Goal: Information Seeking & Learning: Learn about a topic

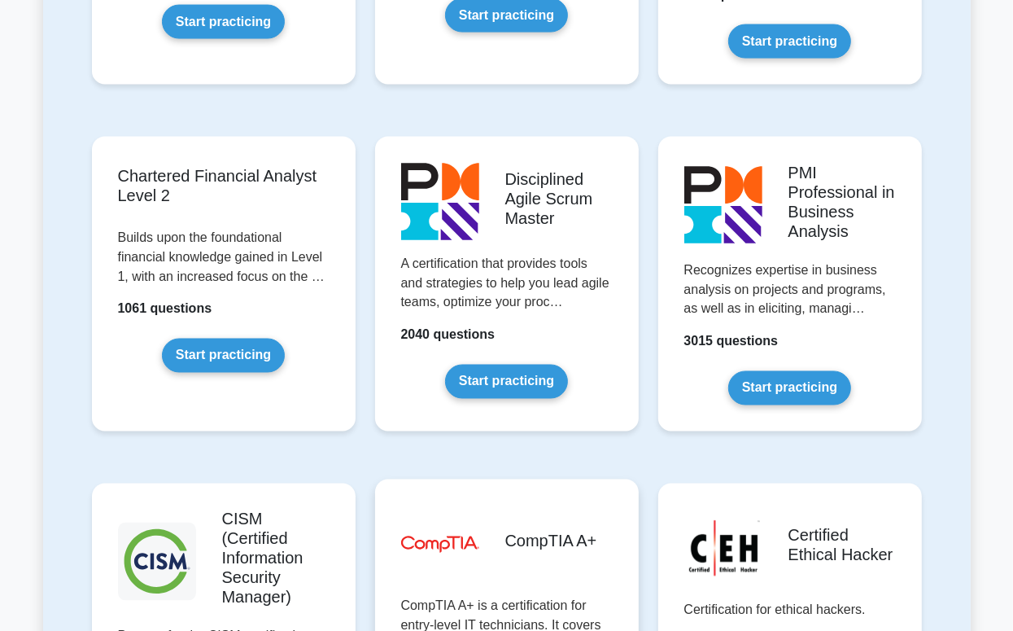
scroll to position [2442, 0]
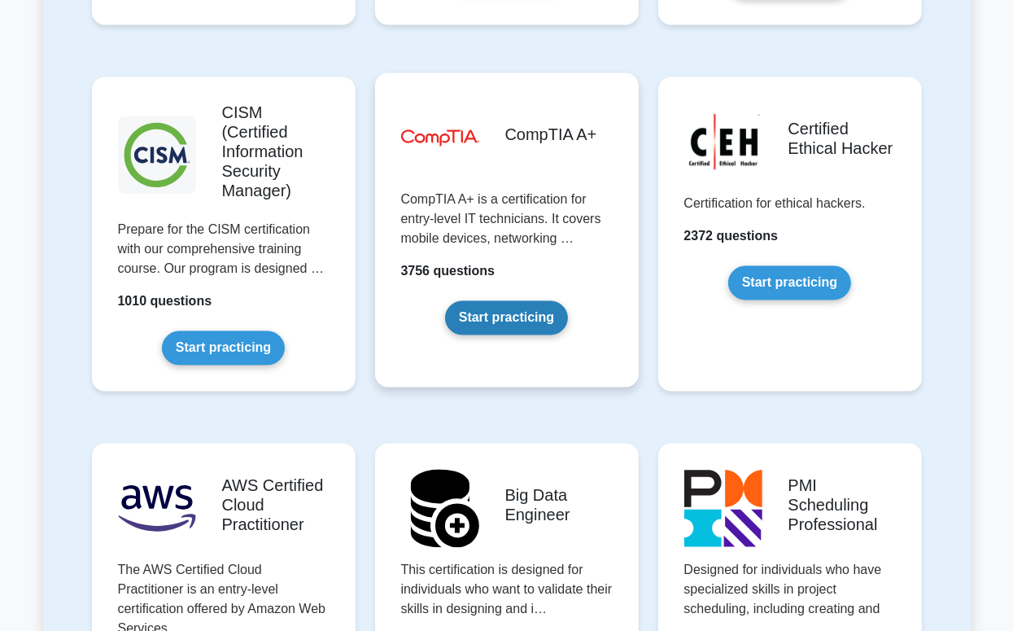
click at [477, 300] on link "Start practicing" at bounding box center [506, 317] width 123 height 34
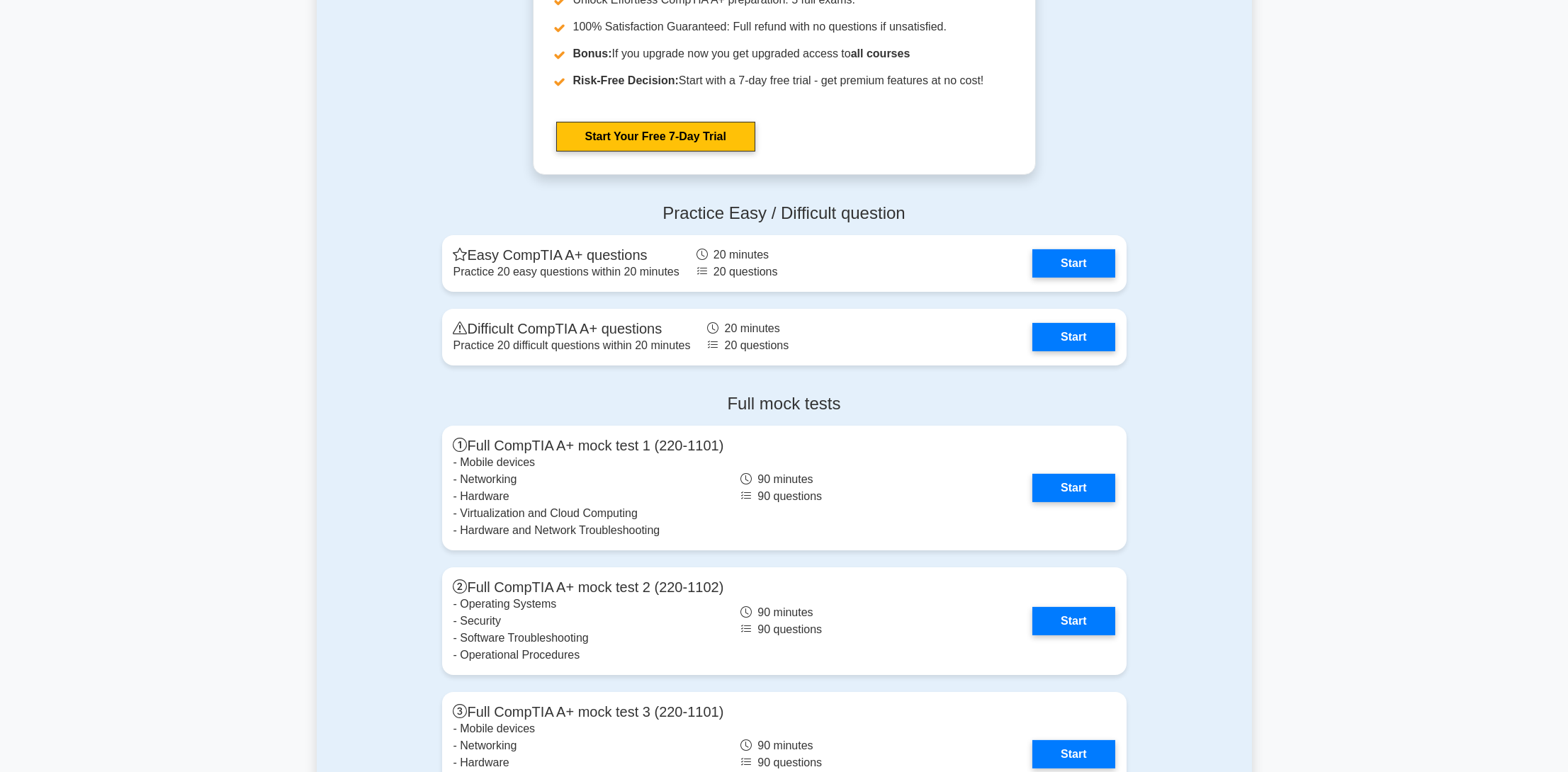
scroll to position [3683, 0]
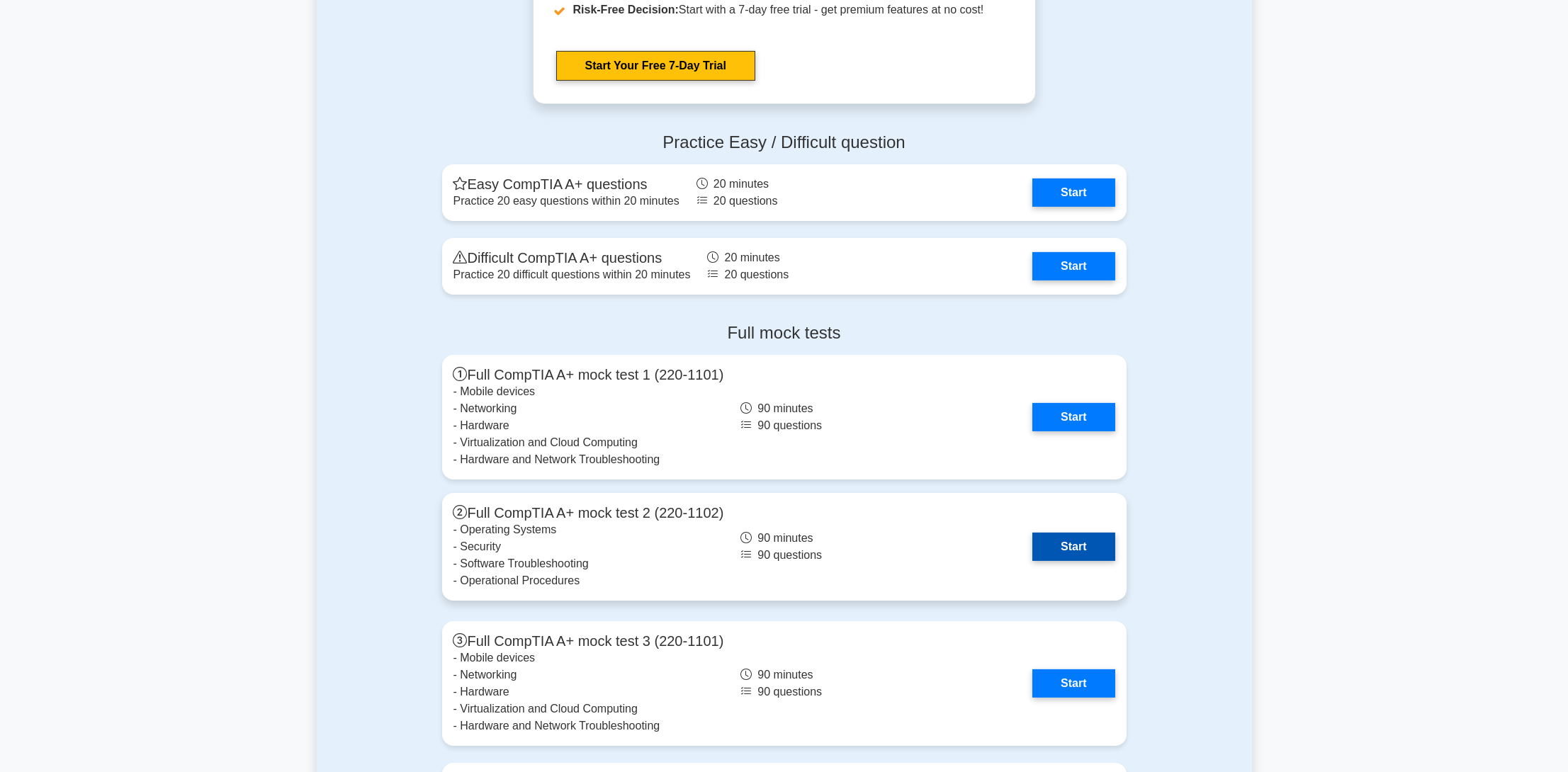
click at [881, 542] on link "Start" at bounding box center [1073, 547] width 82 height 29
click at [881, 548] on link "Start" at bounding box center [1073, 547] width 82 height 29
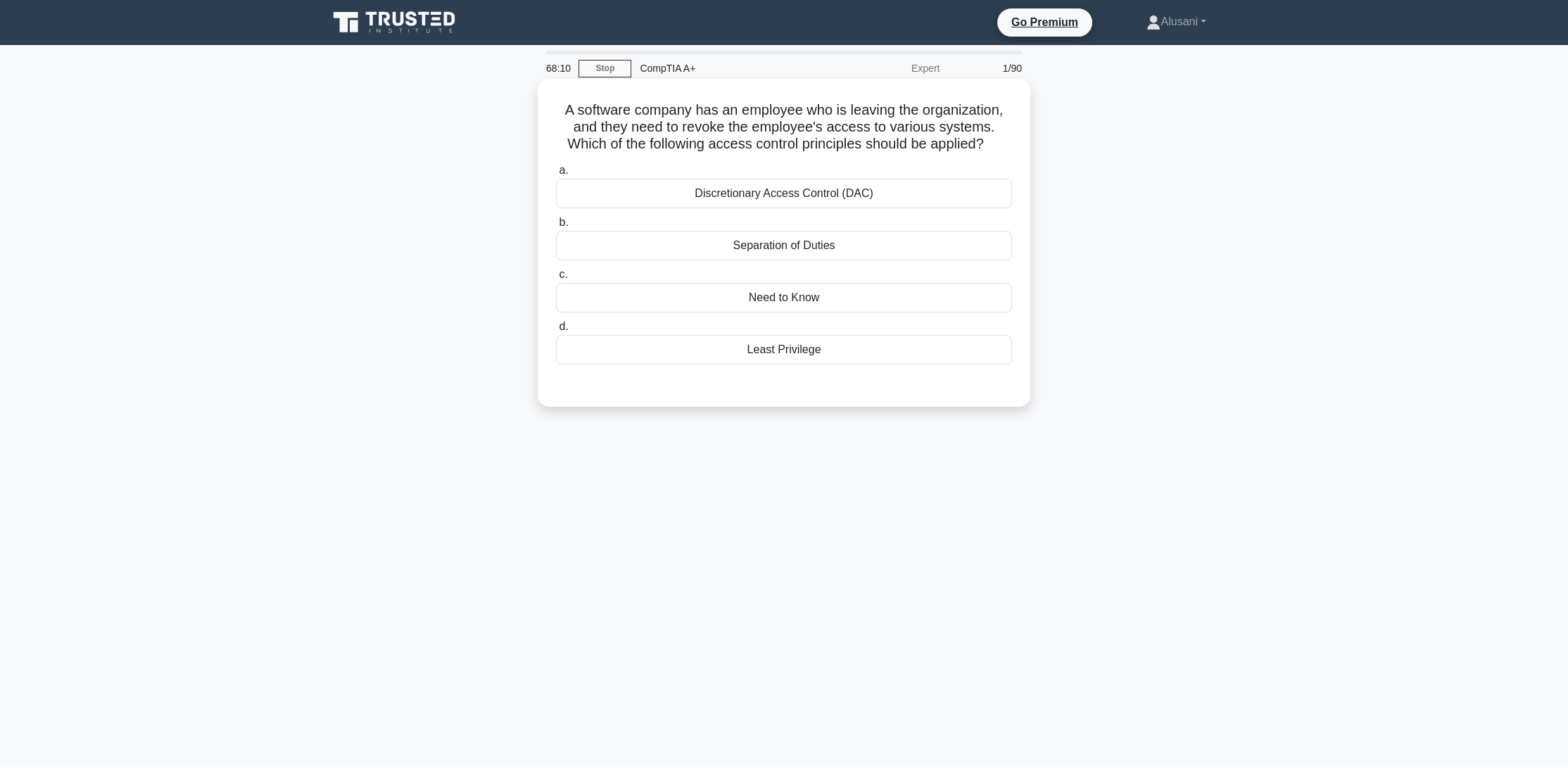
click at [817, 352] on div "Least Privilege" at bounding box center [784, 349] width 456 height 29
click at [556, 331] on input "d. Least Privilege" at bounding box center [556, 327] width 0 height 10
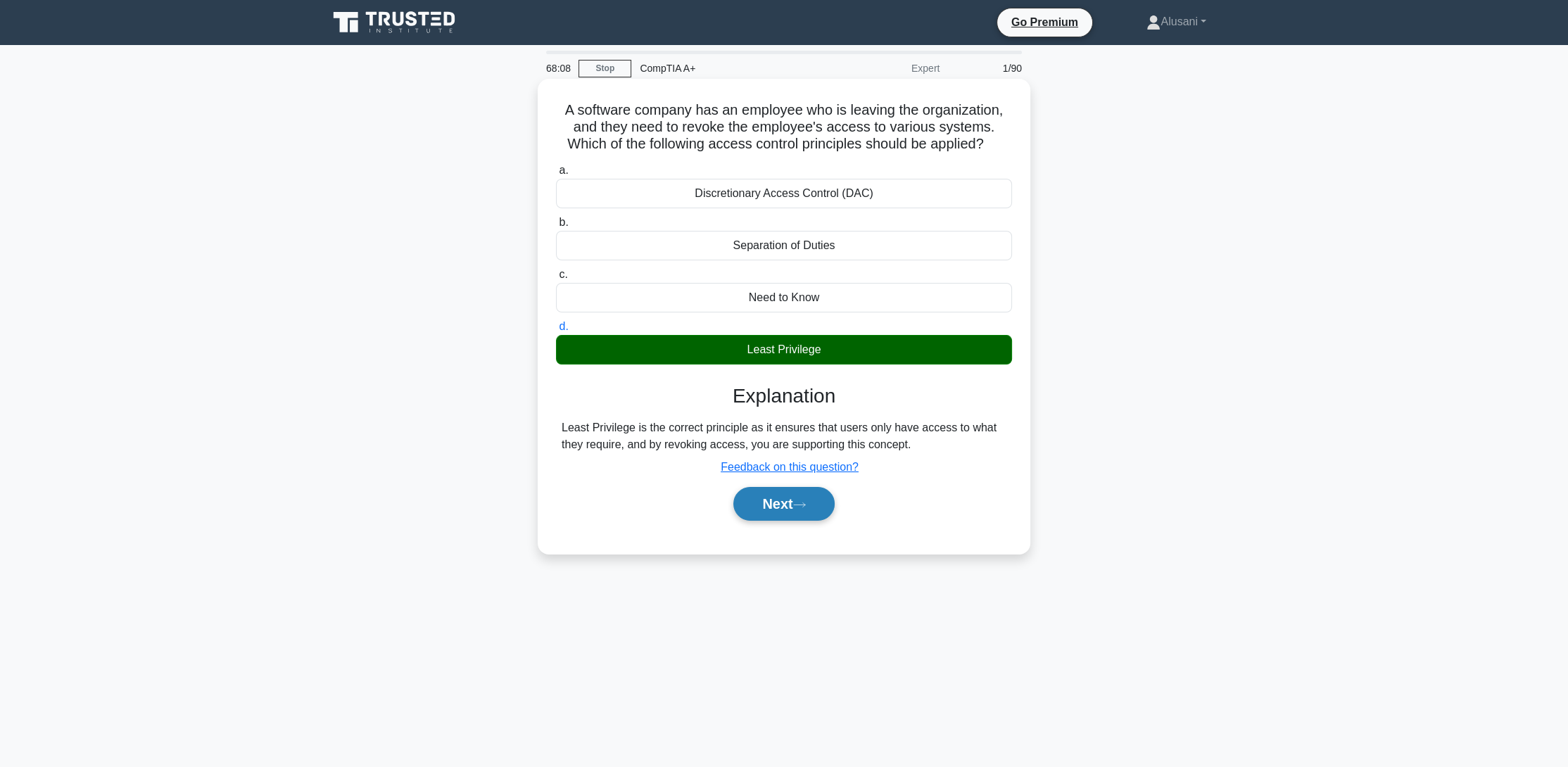
click at [786, 497] on button "Next" at bounding box center [784, 503] width 100 height 34
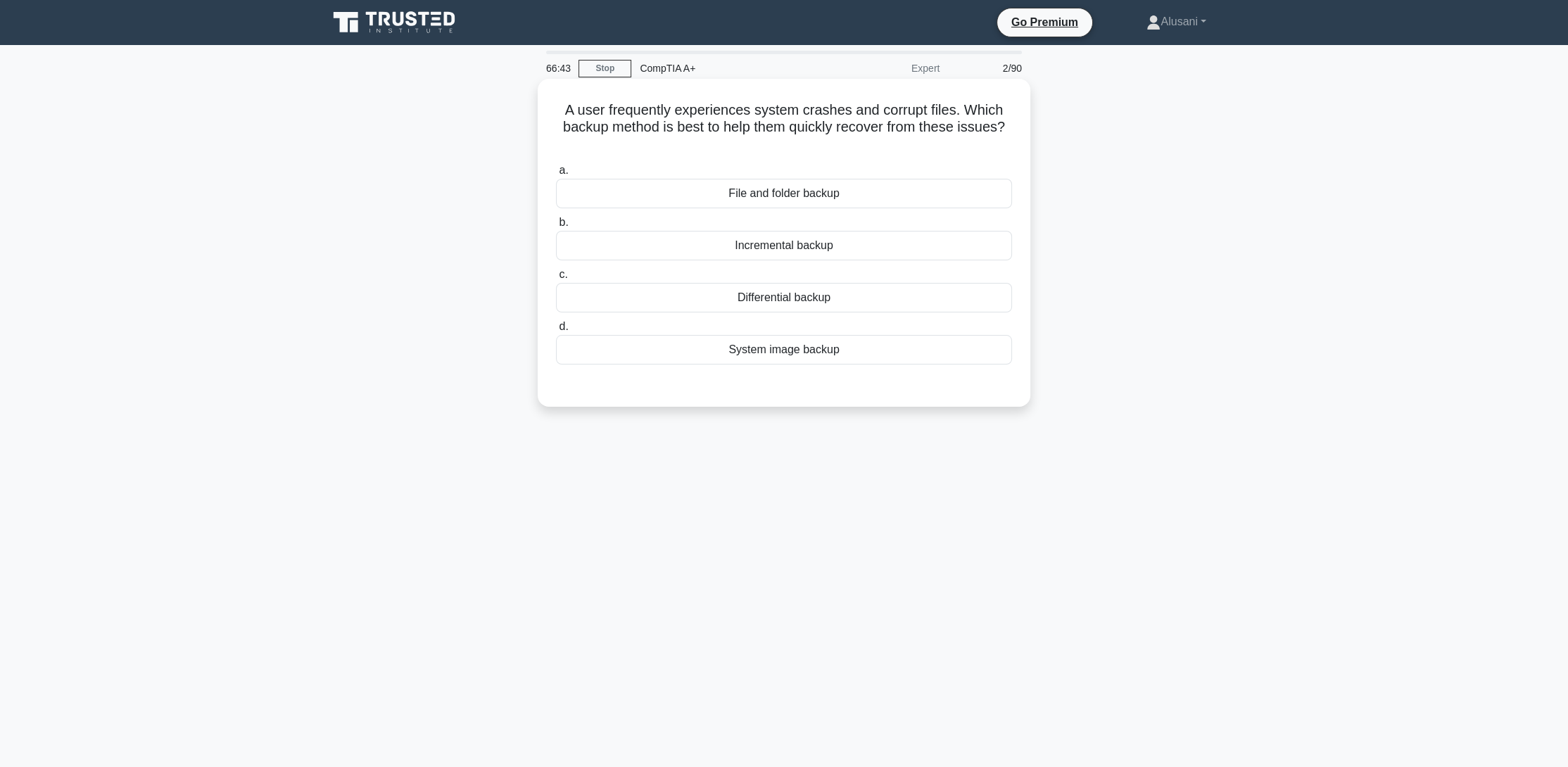
drag, startPoint x: 821, startPoint y: 299, endPoint x: 803, endPoint y: 318, distance: 26.2
click at [813, 309] on div "Differential backup" at bounding box center [784, 297] width 456 height 29
click at [805, 297] on div "Differential backup" at bounding box center [784, 297] width 456 height 29
click at [556, 279] on input "c. Differential backup" at bounding box center [556, 275] width 0 height 10
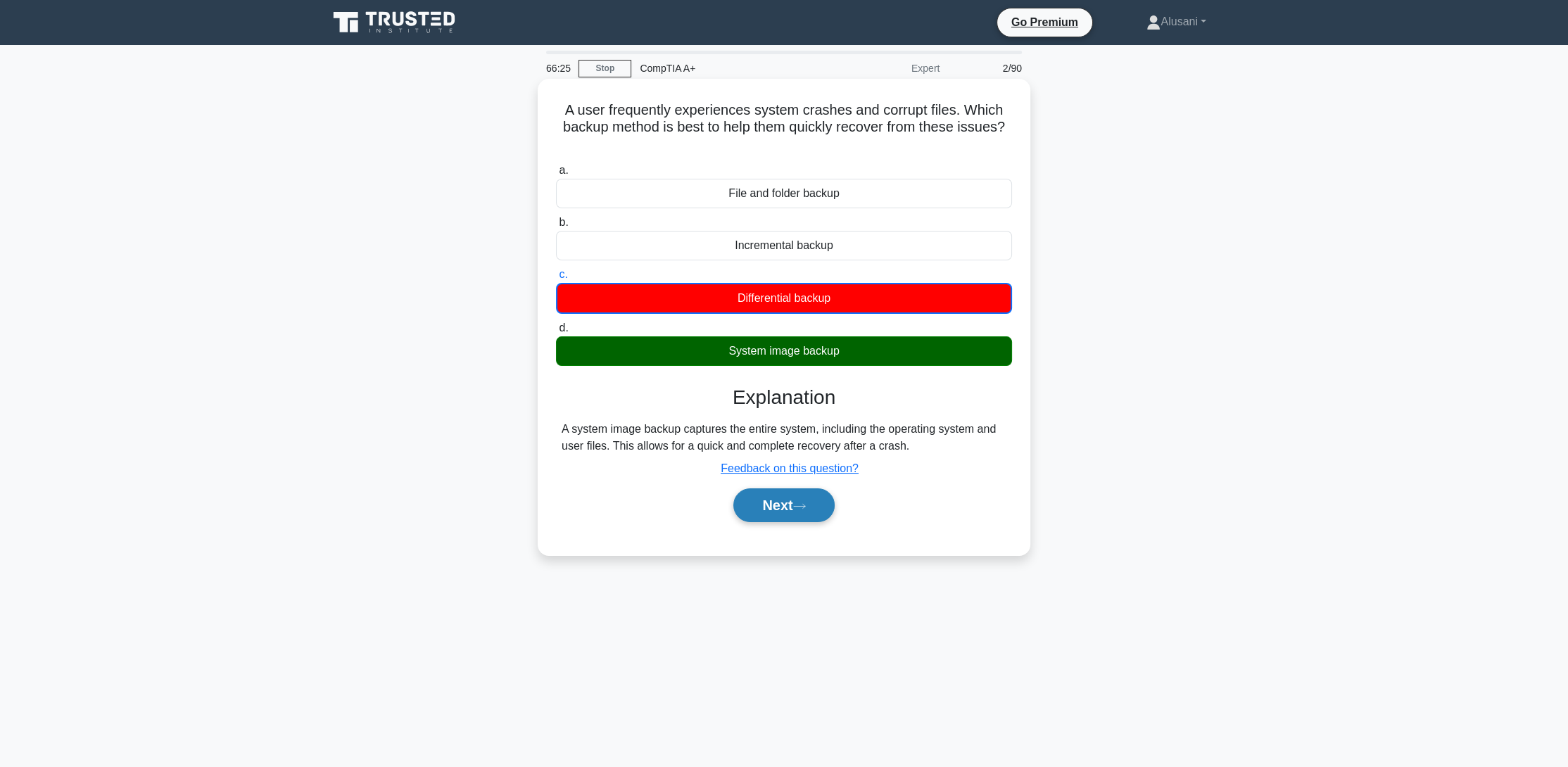
click at [757, 505] on button "Next" at bounding box center [784, 505] width 100 height 34
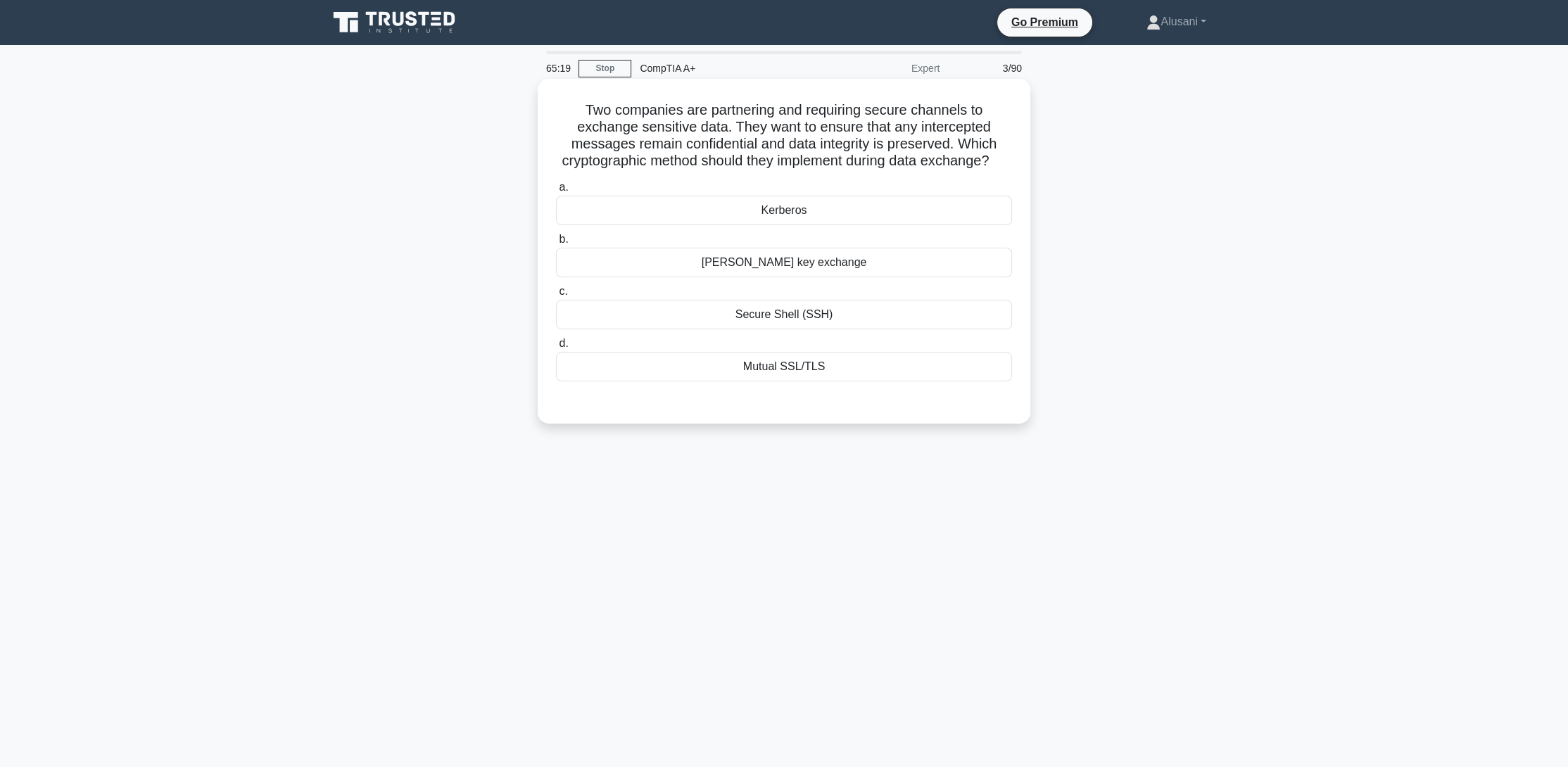
click at [770, 329] on div "Secure Shell (SSH)" at bounding box center [784, 315] width 456 height 29
click at [556, 297] on input "c. Secure Shell (SSH)" at bounding box center [556, 291] width 0 height 10
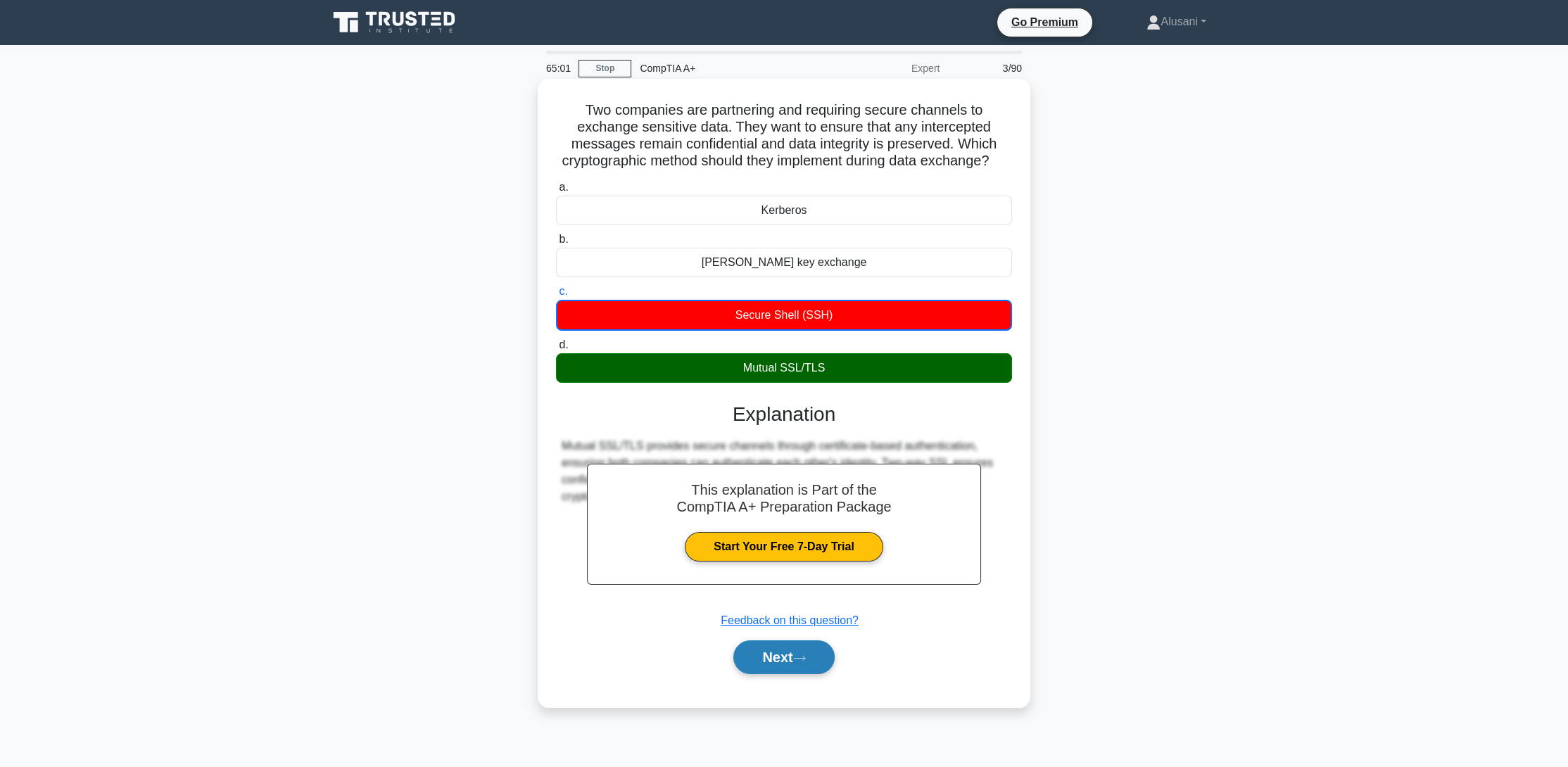
click at [806, 662] on icon at bounding box center [799, 658] width 13 height 8
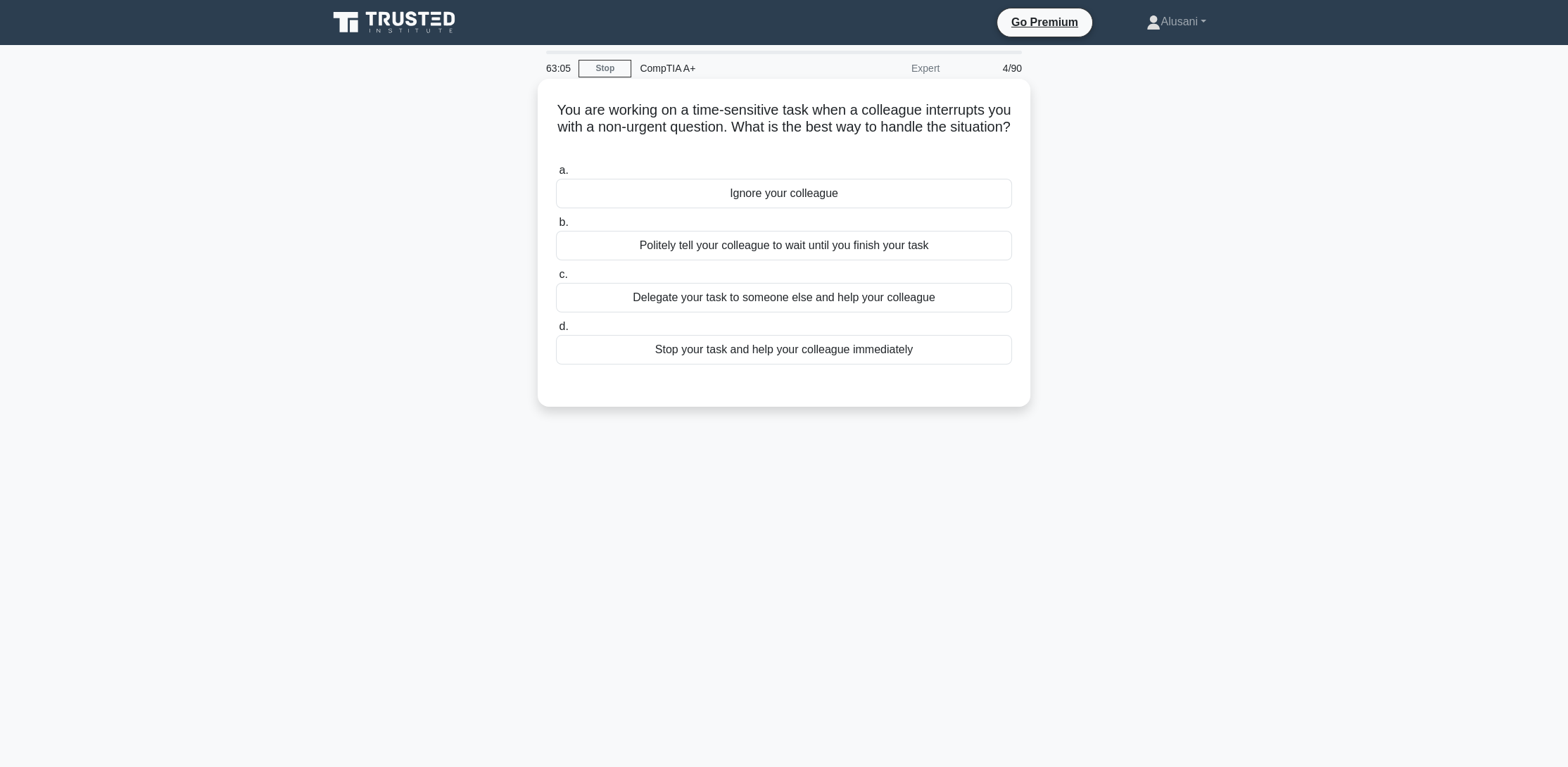
click at [763, 248] on div "Politely tell your colleague to wait until you finish your task" at bounding box center [784, 246] width 456 height 29
click at [556, 227] on input "b. Politely tell your colleague to wait until you finish your task" at bounding box center [556, 222] width 0 height 10
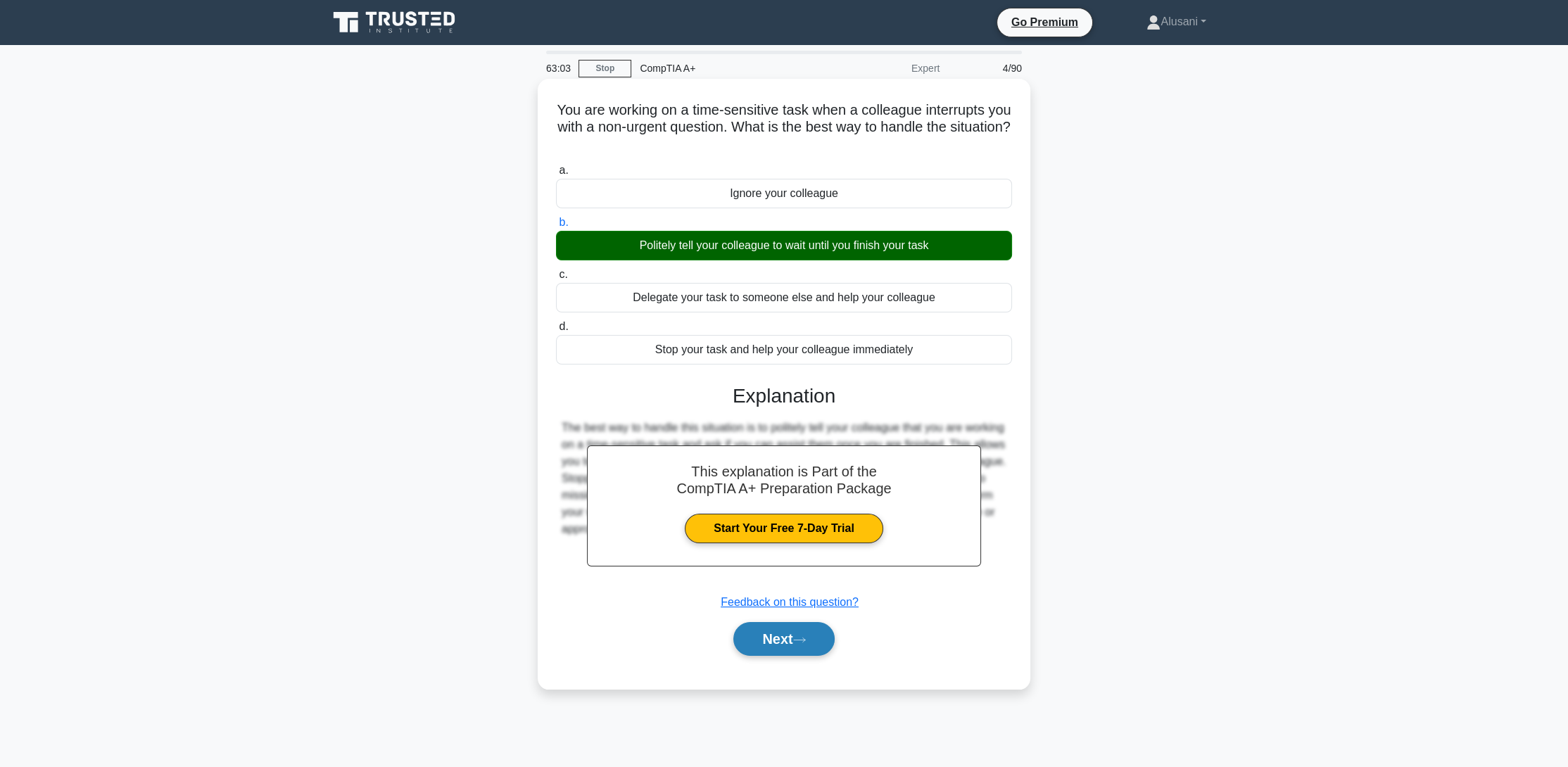
click at [796, 648] on button "Next" at bounding box center [784, 638] width 100 height 34
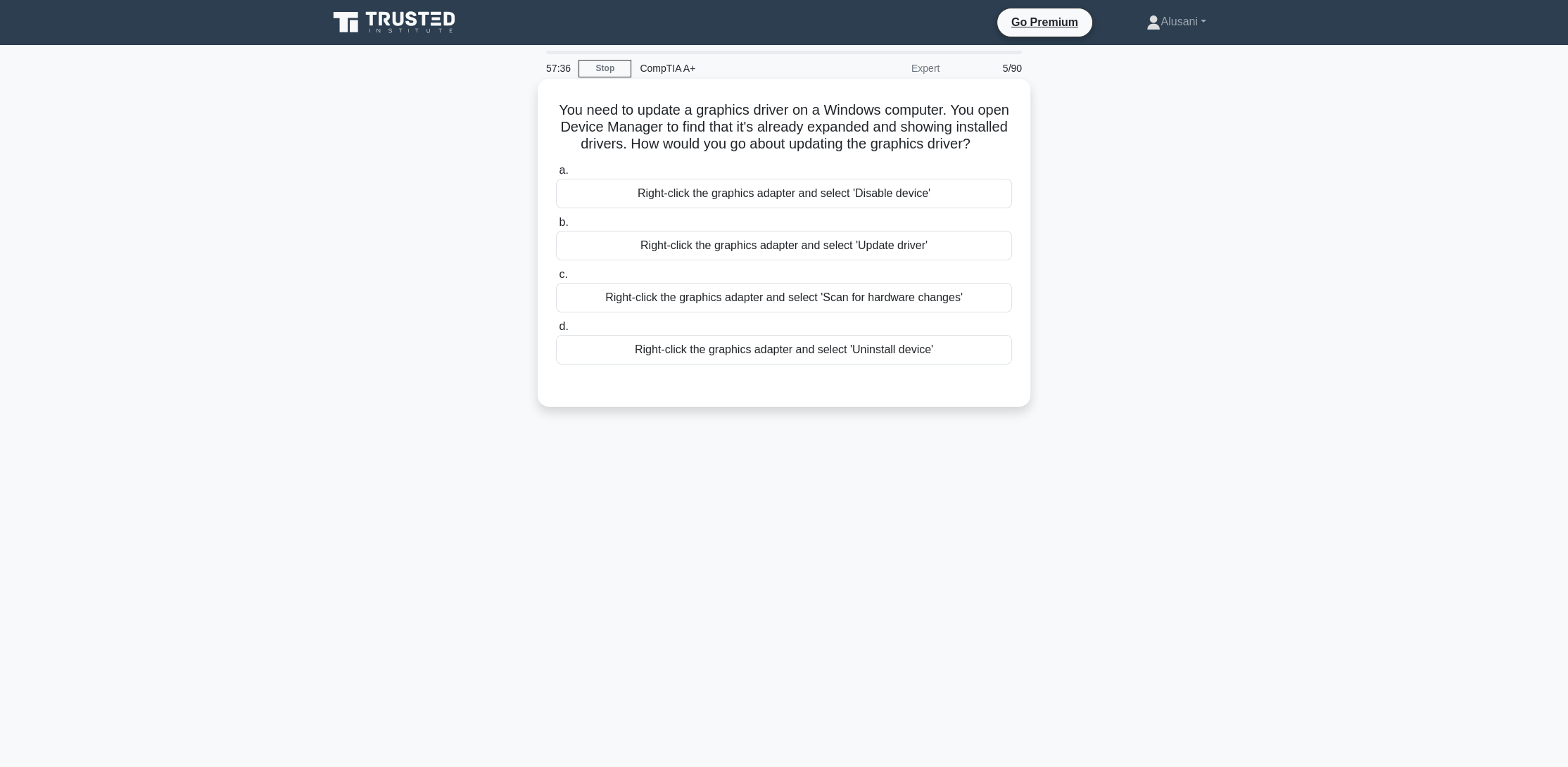
click at [877, 260] on div "Right-click the graphics adapter and select 'Update driver'" at bounding box center [784, 246] width 456 height 29
click at [556, 227] on input "b. Right-click the graphics adapter and select 'Update driver'" at bounding box center [556, 222] width 0 height 10
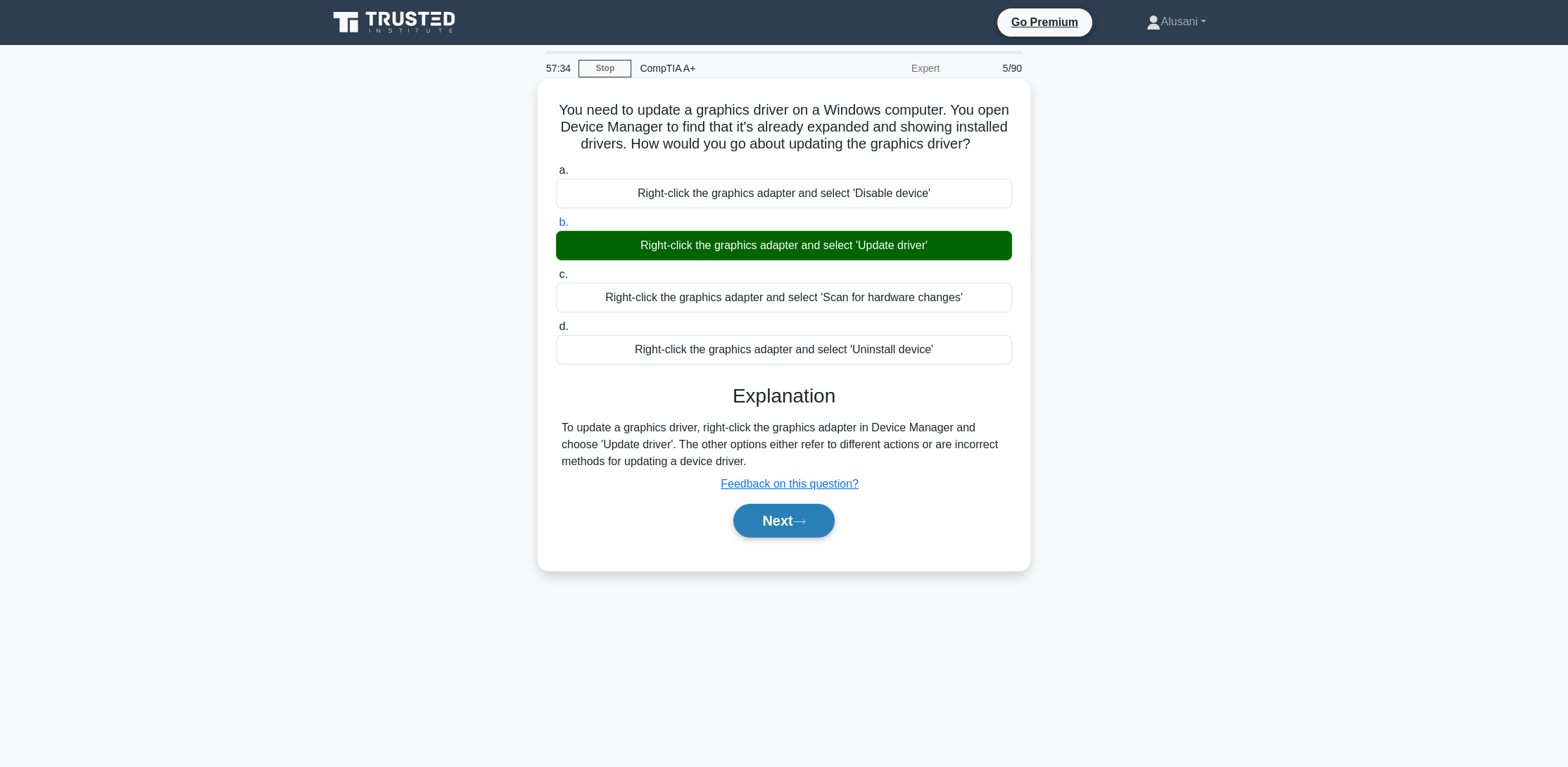
click at [789, 538] on button "Next" at bounding box center [784, 521] width 100 height 34
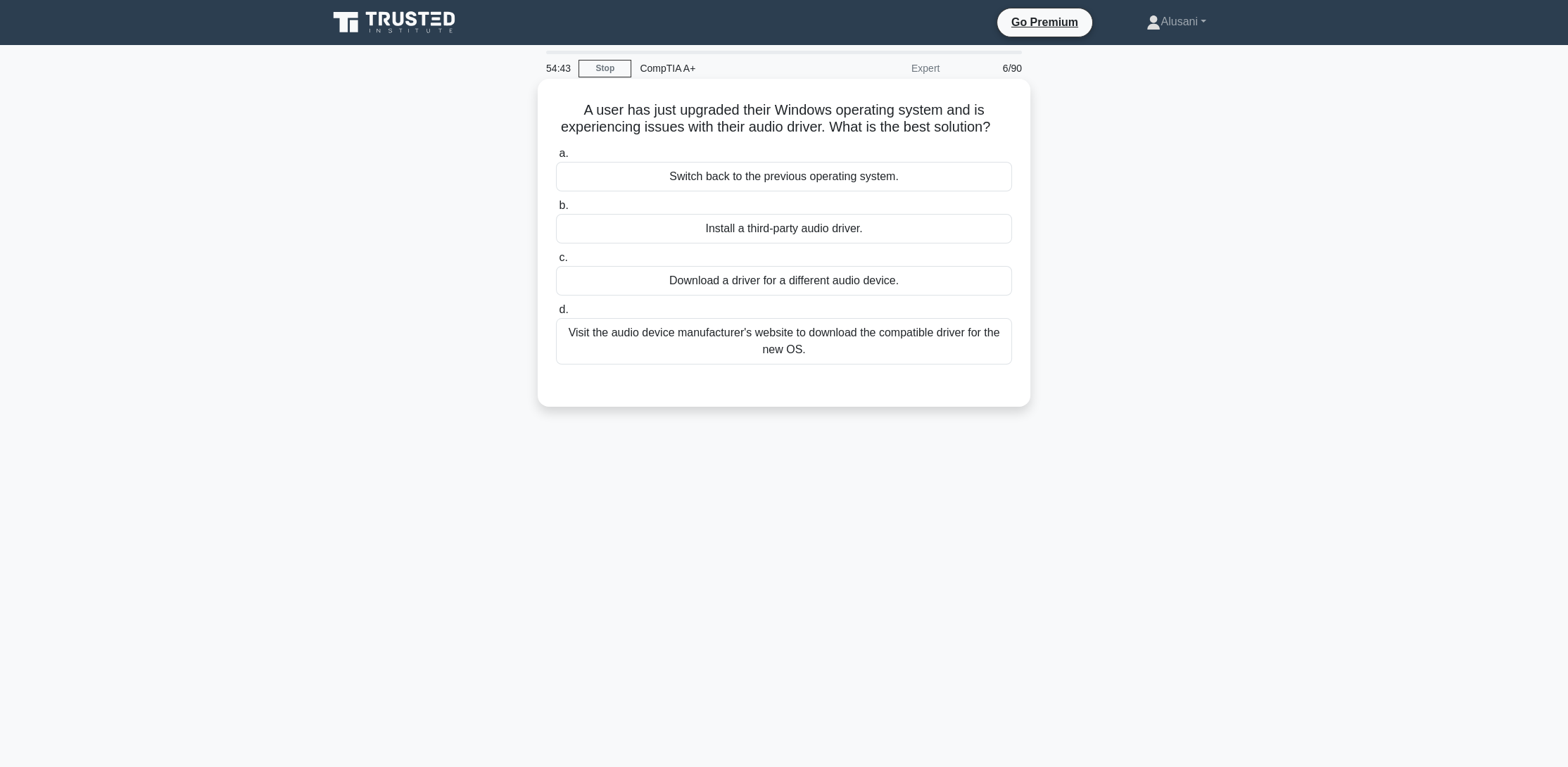
click at [811, 357] on div "Visit the audio device manufacturer's website to download the compatible driver…" at bounding box center [784, 342] width 456 height 47
click at [556, 315] on input "d. Visit the audio device manufacturer's website to download the compatible dri…" at bounding box center [556, 310] width 0 height 10
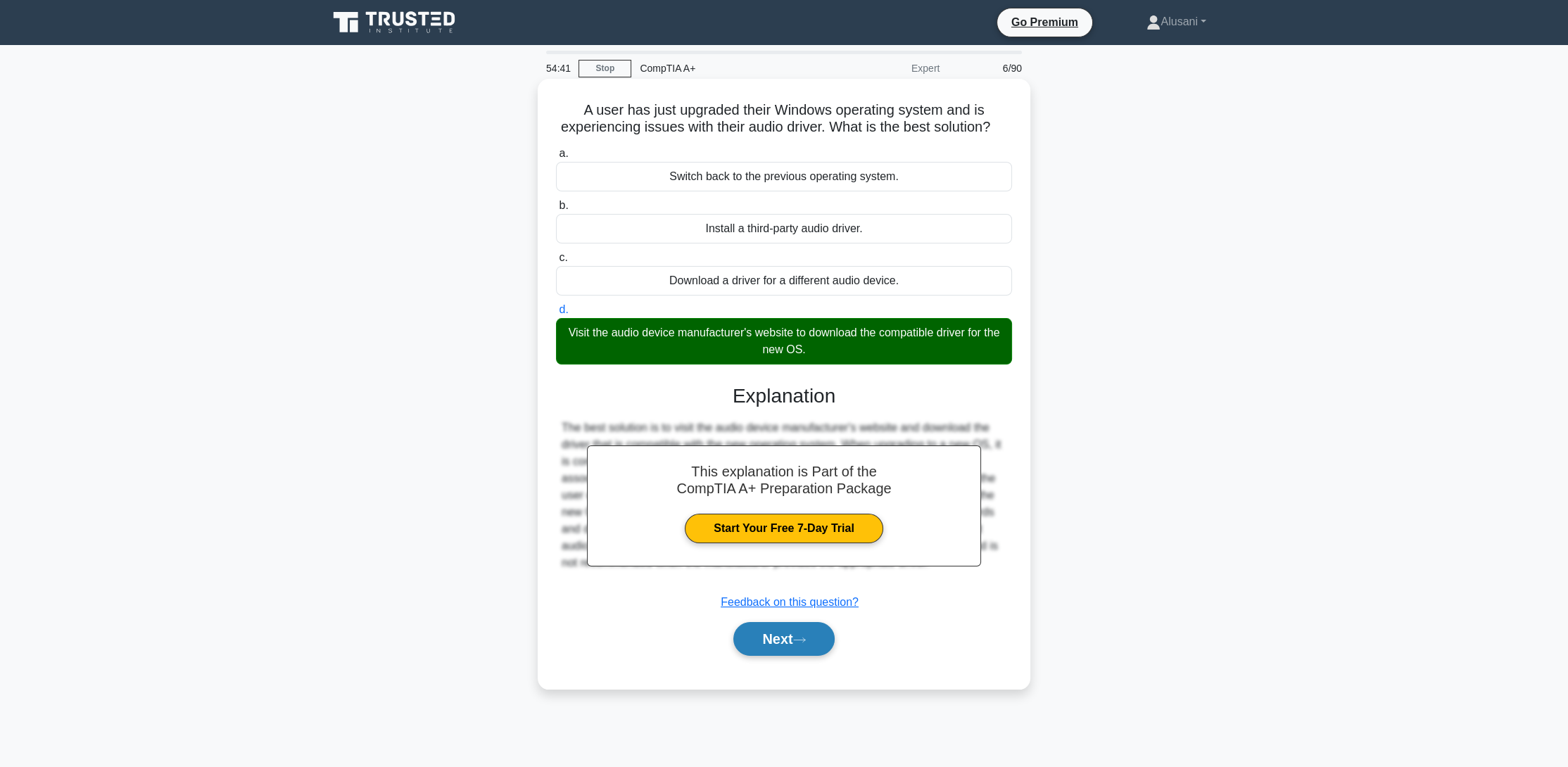
click at [778, 656] on button "Next" at bounding box center [784, 638] width 100 height 34
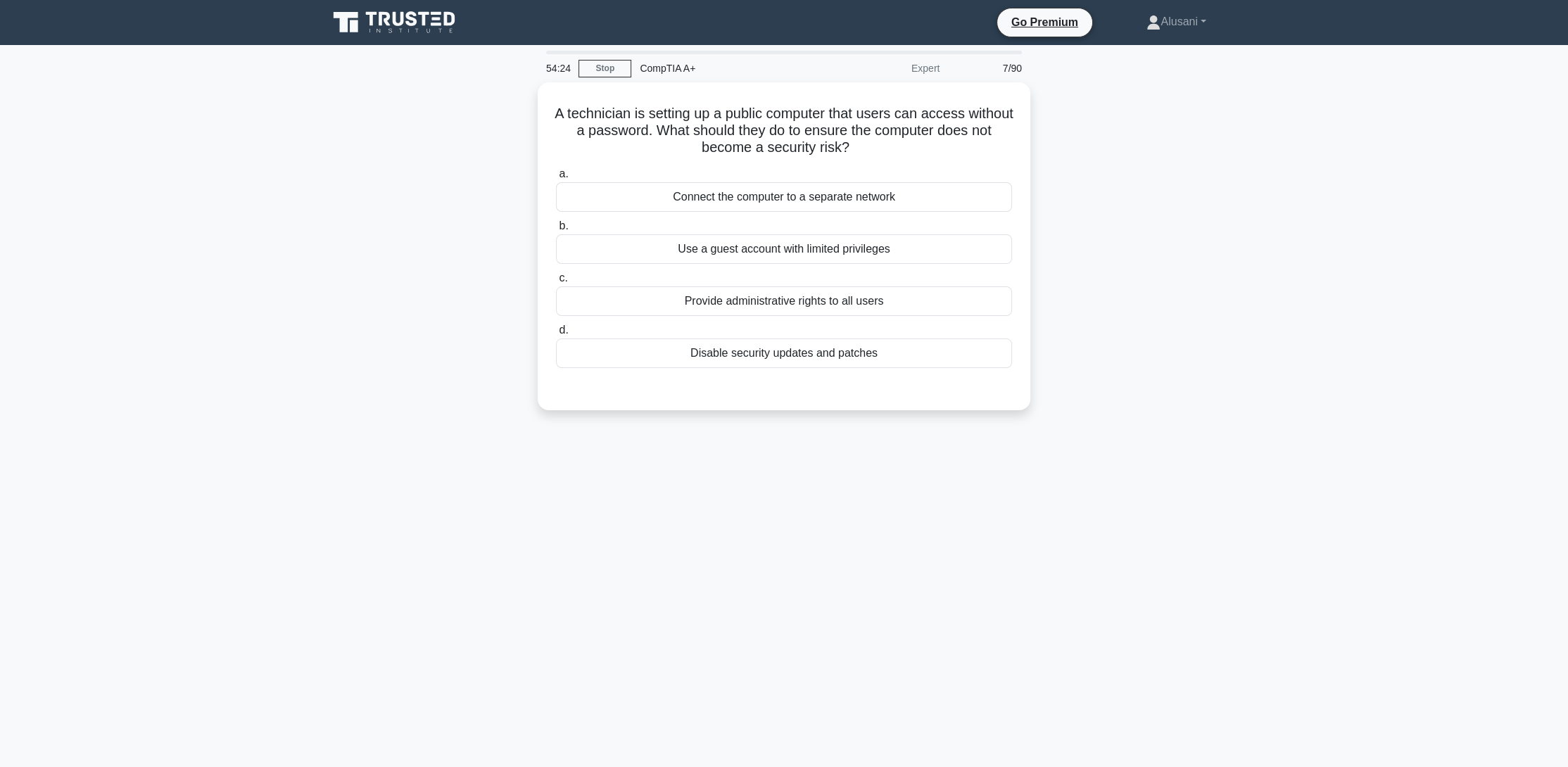
click at [326, 371] on div "A technician is setting up a public computer that users can access without a pa…" at bounding box center [784, 254] width 929 height 345
click at [707, 249] on div "Use a guest account with limited privileges" at bounding box center [784, 246] width 456 height 29
click at [556, 227] on input "b. Use a guest account with limited privileges" at bounding box center [556, 222] width 0 height 10
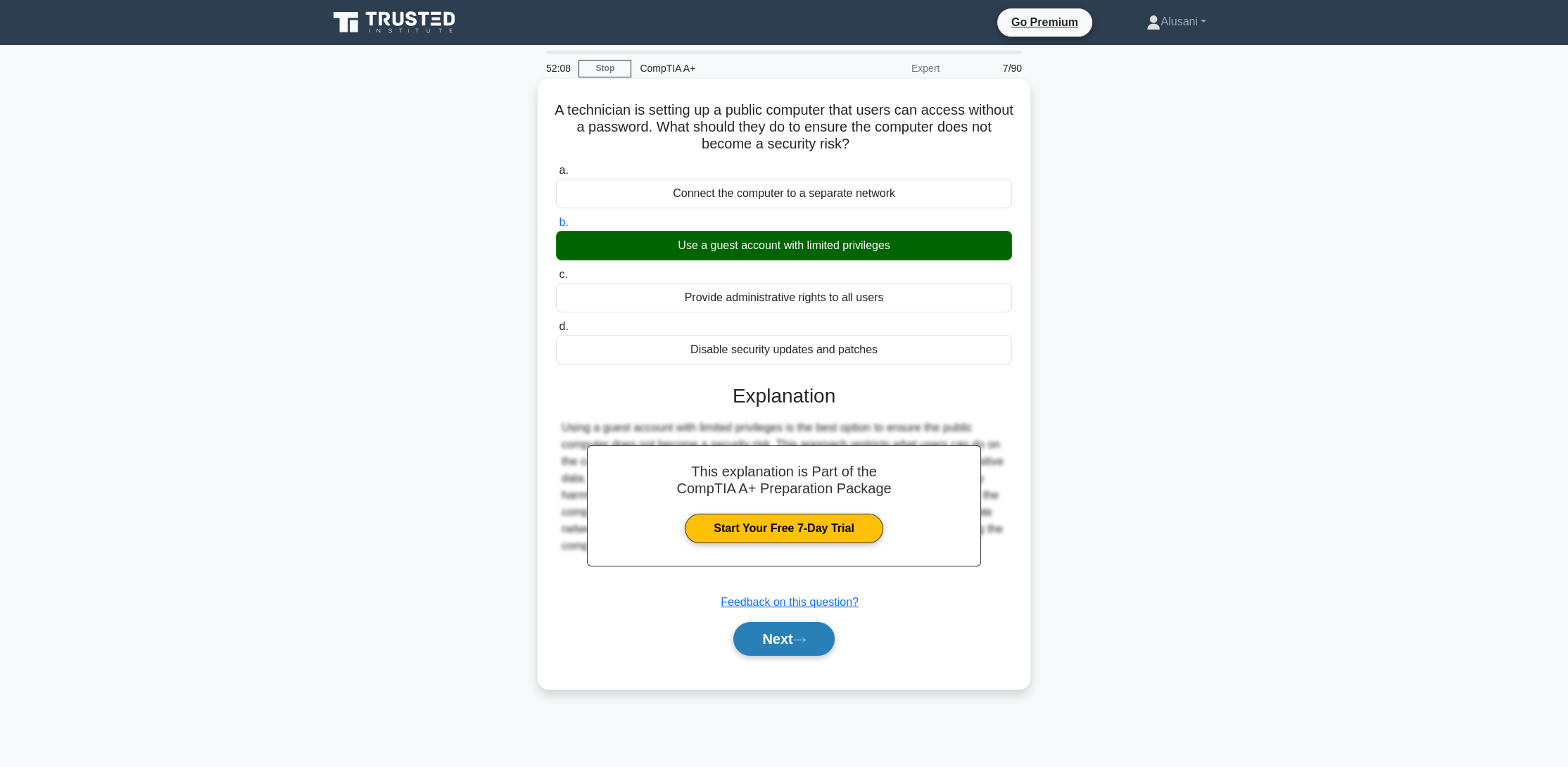
click at [763, 623] on button "Next" at bounding box center [784, 638] width 100 height 34
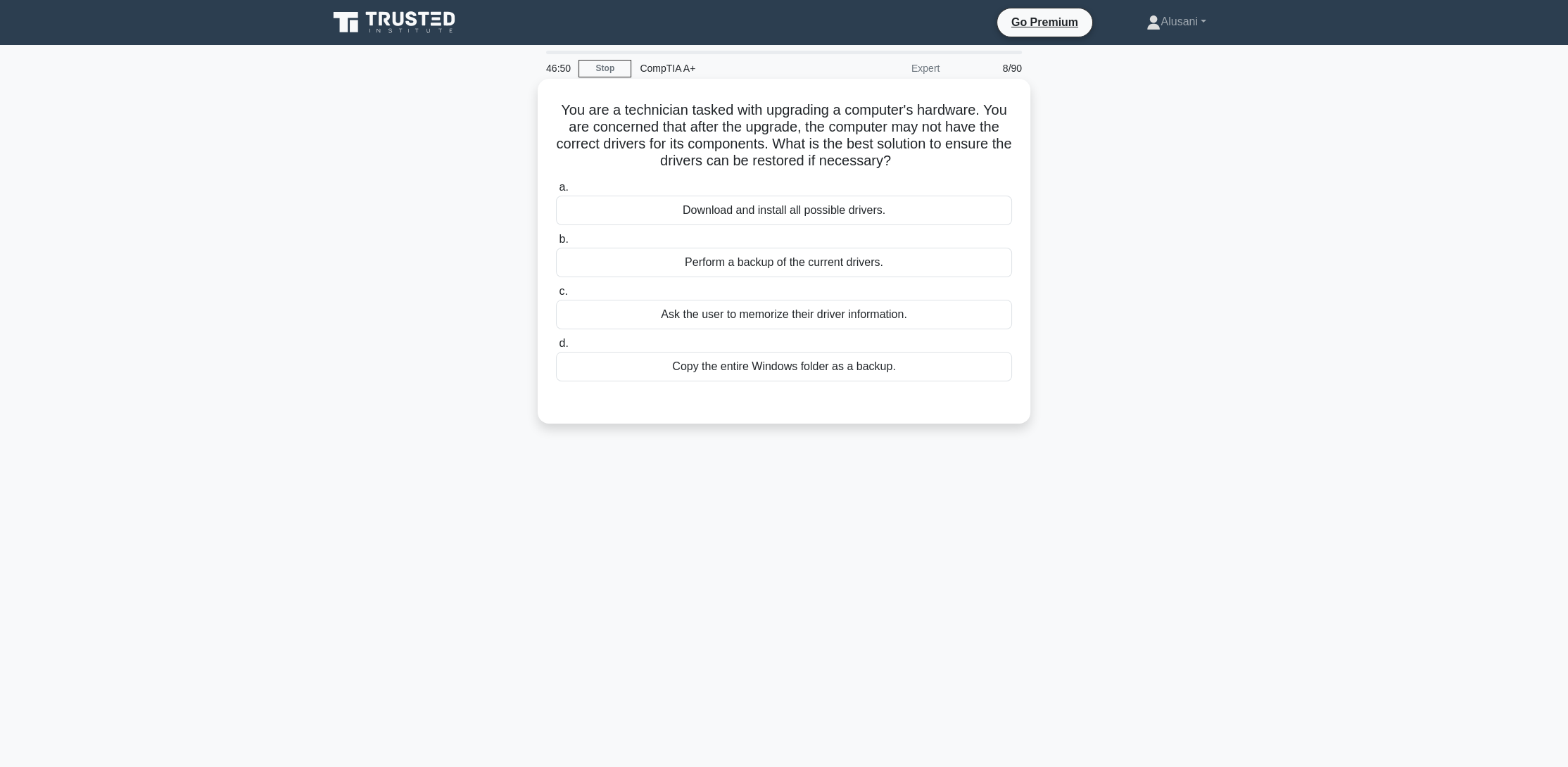
click at [812, 259] on div "Perform a backup of the current drivers." at bounding box center [784, 262] width 456 height 29
click at [556, 244] on input "b. Perform a backup of the current drivers." at bounding box center [556, 240] width 0 height 10
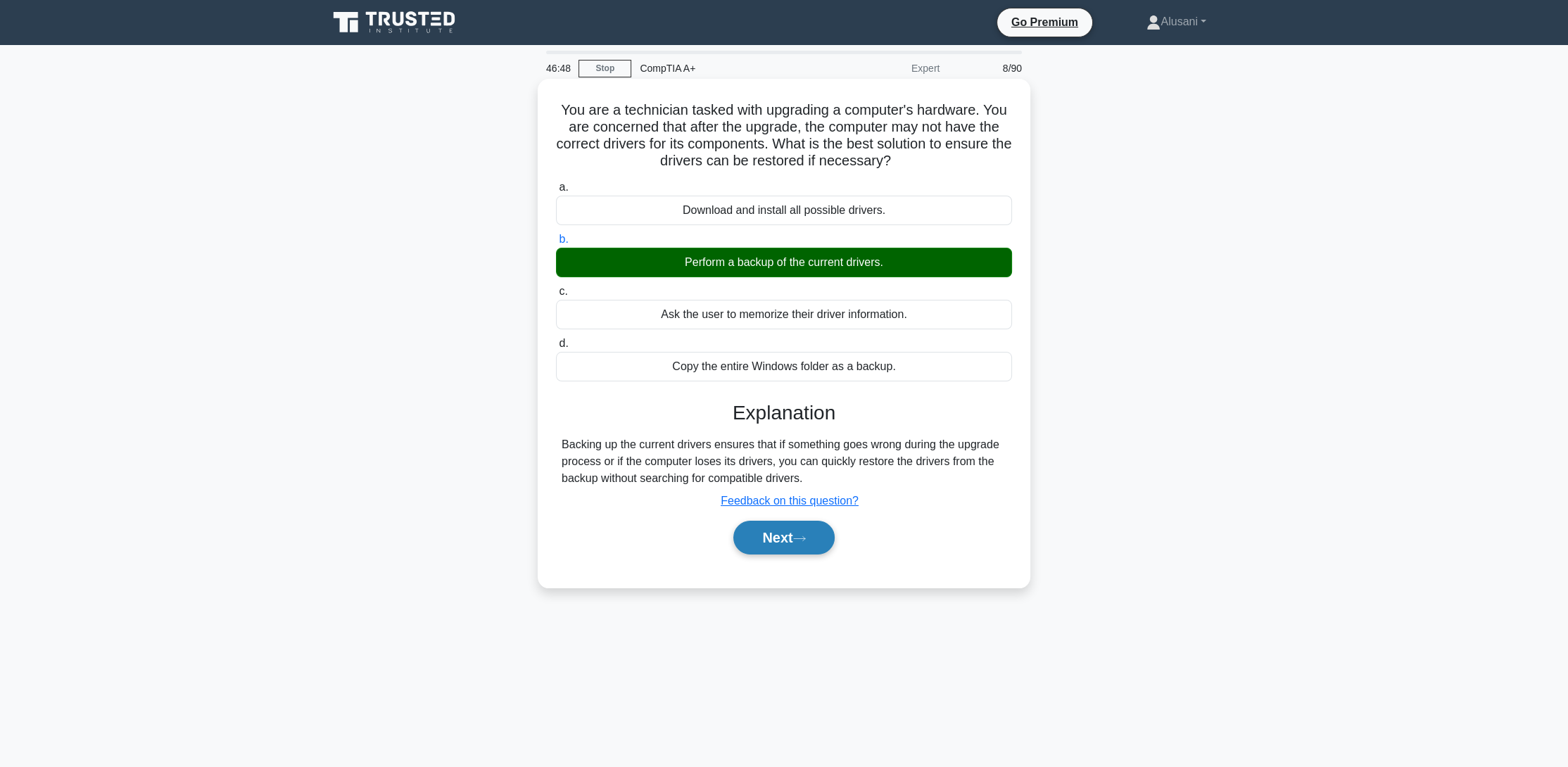
click at [805, 548] on button "Next" at bounding box center [784, 537] width 100 height 34
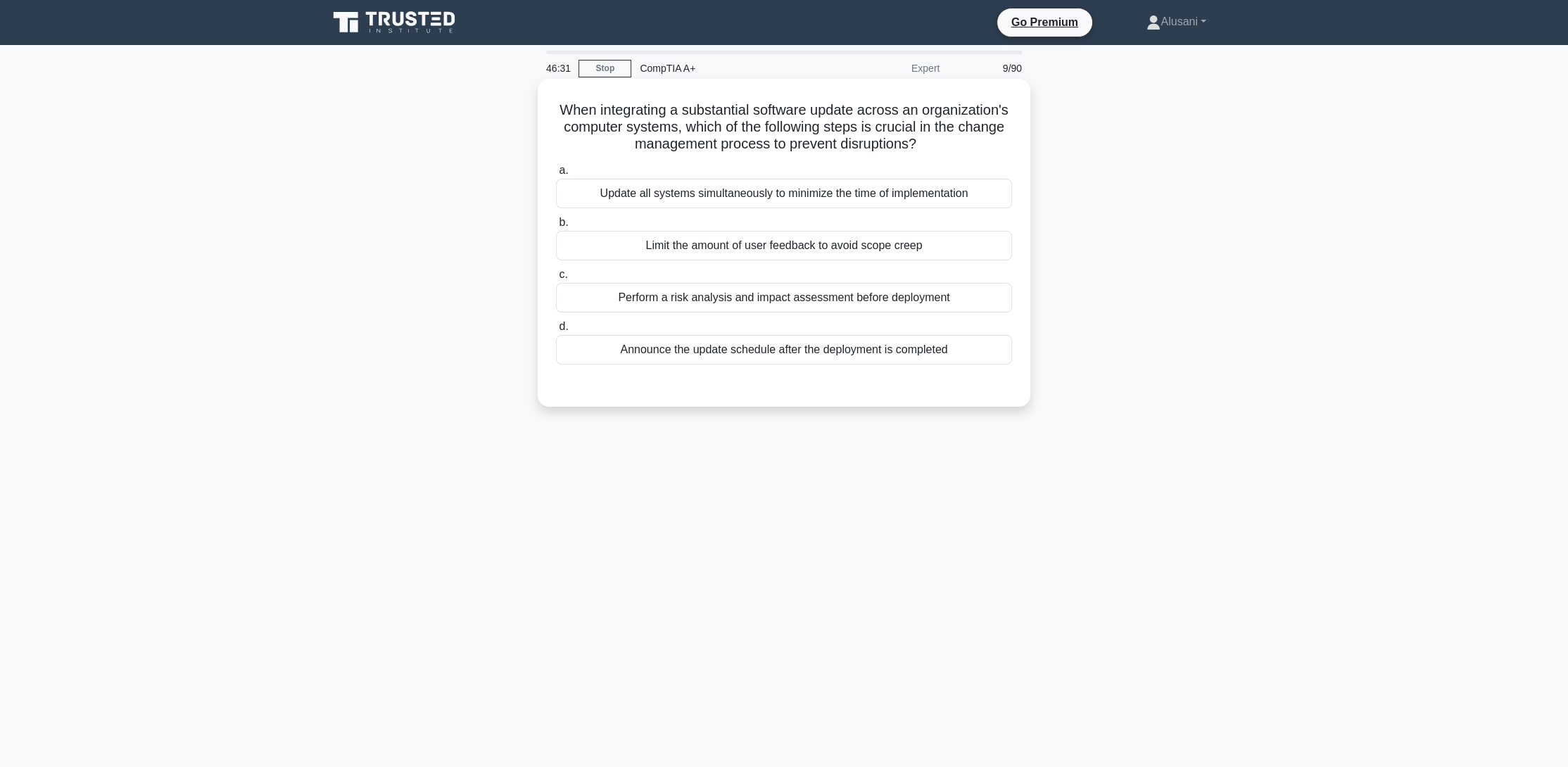
click at [735, 198] on div "Update all systems simultaneously to minimize the time of implementation" at bounding box center [784, 194] width 456 height 29
click at [556, 176] on input "a. Update all systems simultaneously to minimize the time of implementation" at bounding box center [556, 170] width 0 height 10
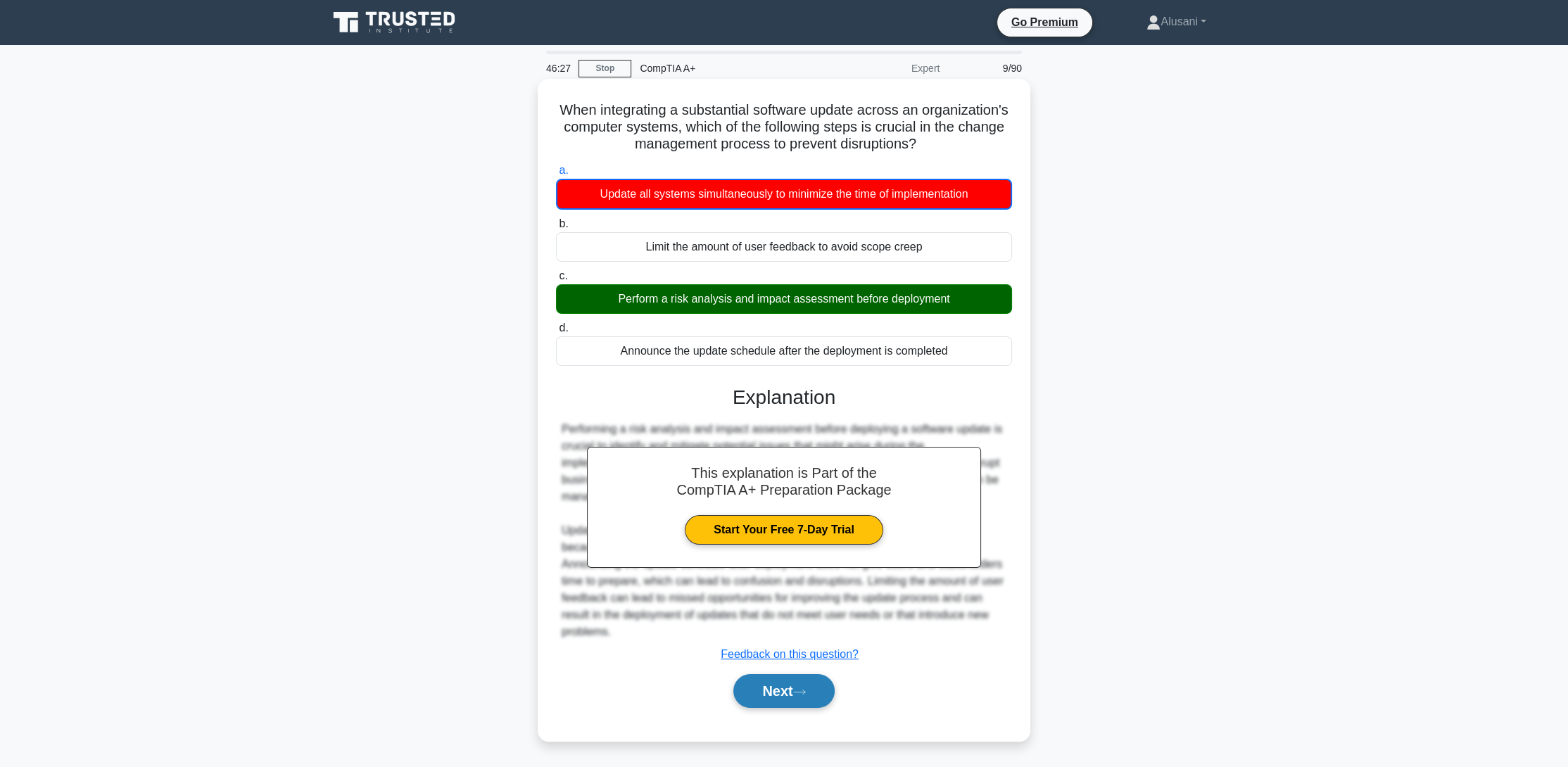
click at [770, 695] on button "Next" at bounding box center [784, 691] width 100 height 34
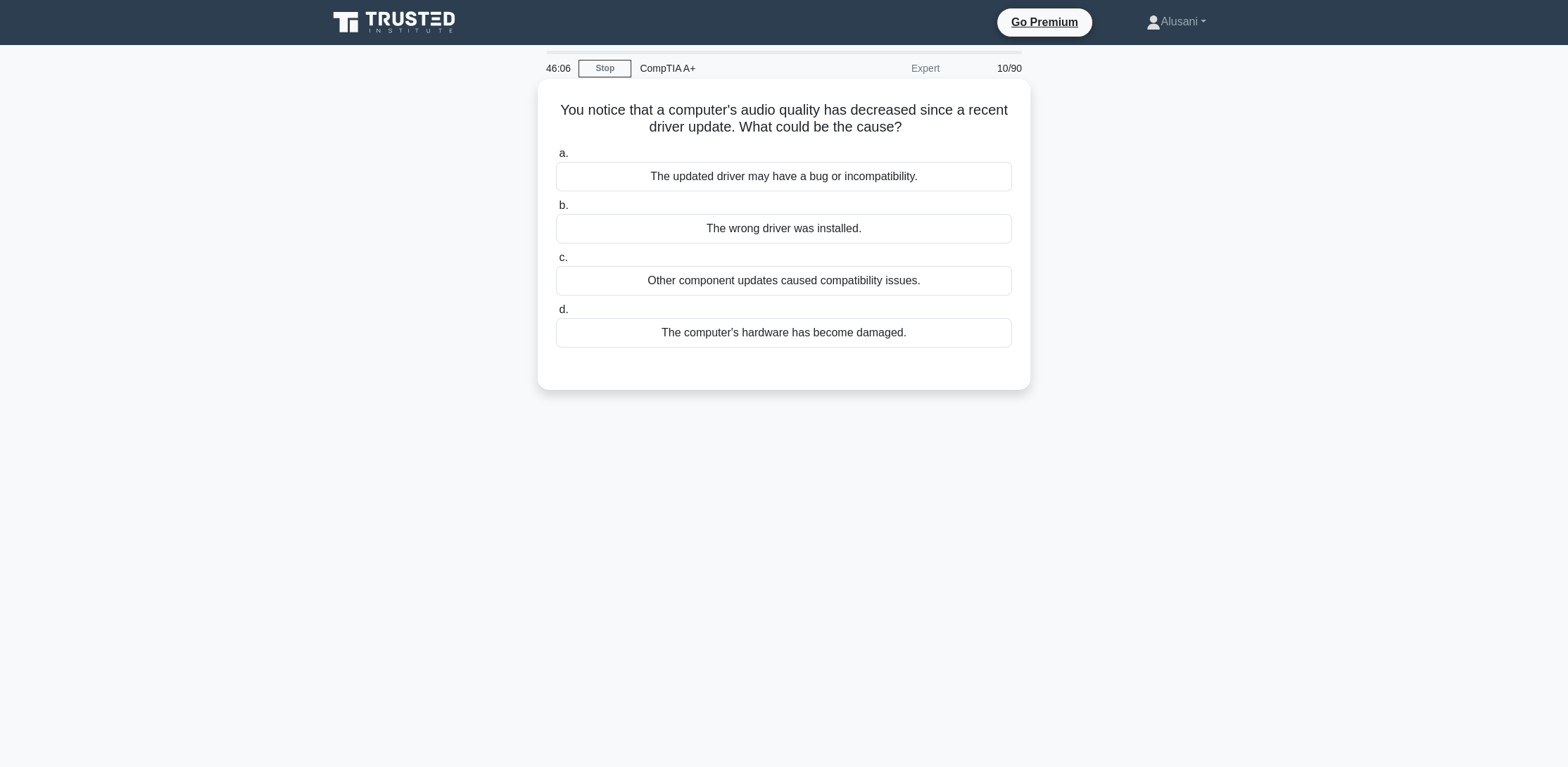
click at [698, 176] on div "The updated driver may have a bug or incompatibility." at bounding box center [784, 176] width 456 height 29
click at [556, 158] on input "a. The updated driver may have a bug or incompatibility." at bounding box center [556, 154] width 0 height 10
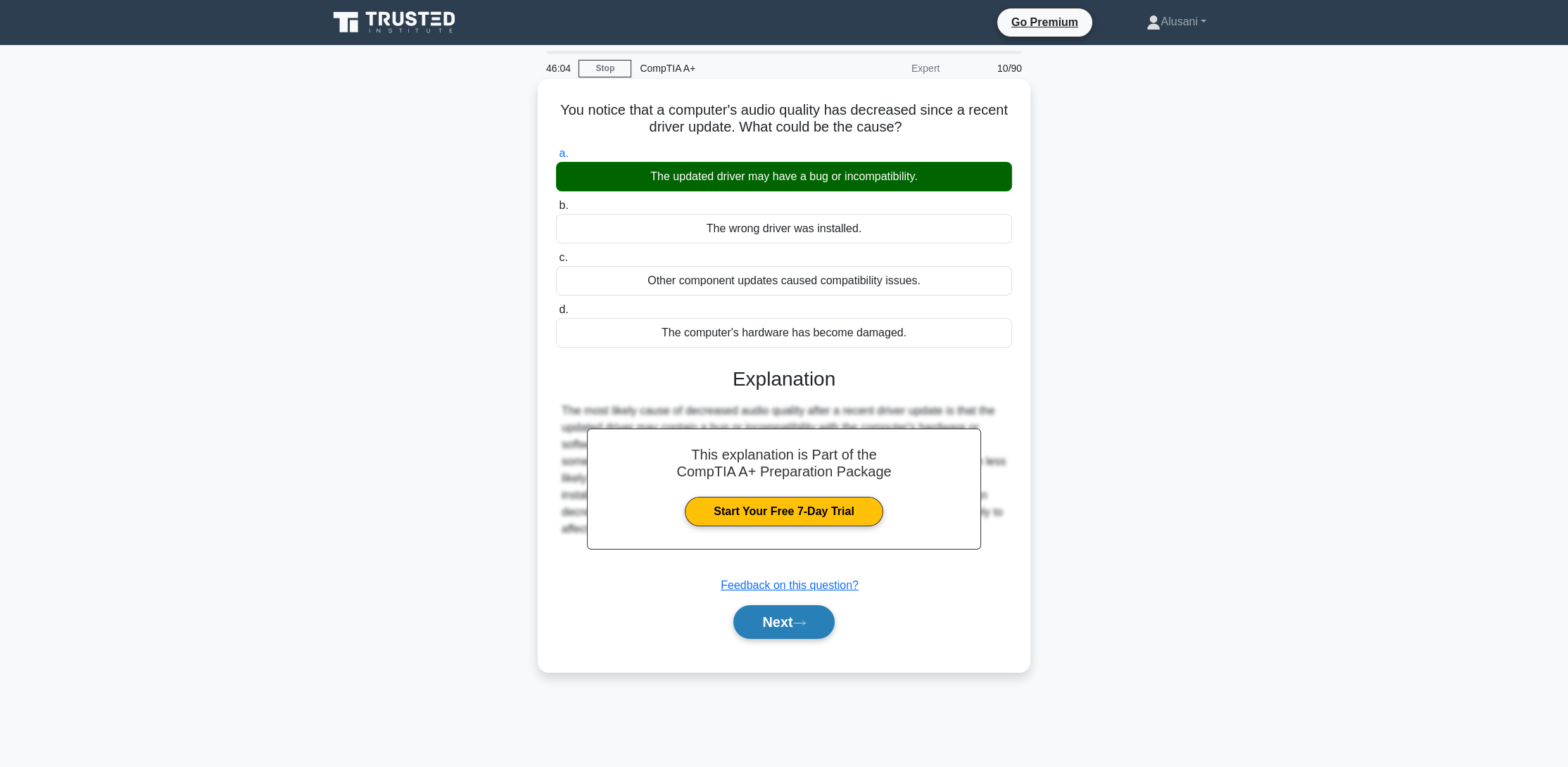
click at [762, 623] on button "Next" at bounding box center [784, 622] width 100 height 34
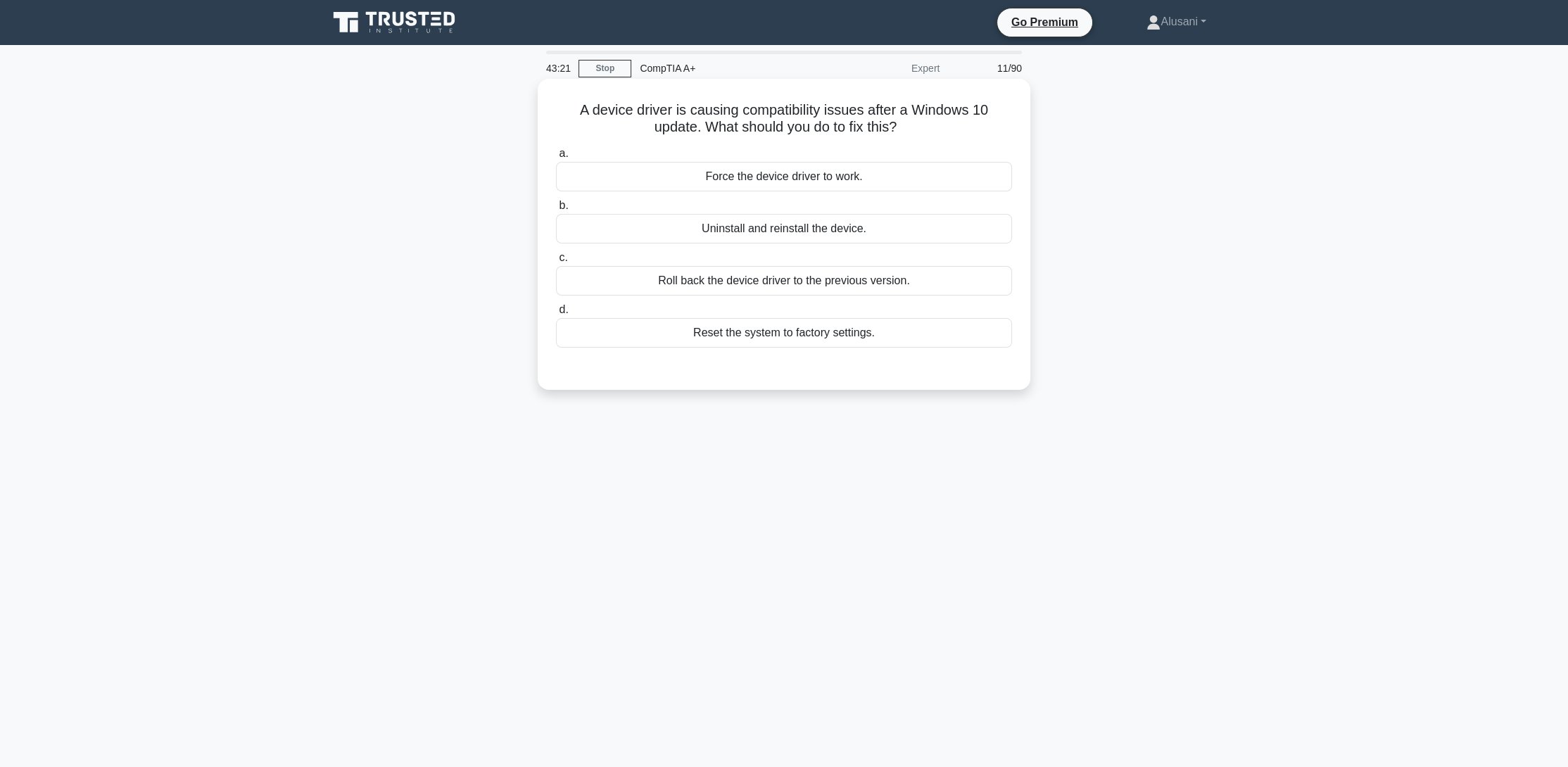
click at [816, 278] on div "Roll back the device driver to the previous version." at bounding box center [784, 281] width 456 height 29
click at [556, 263] on input "c. Roll back the device driver to the previous version." at bounding box center [556, 258] width 0 height 10
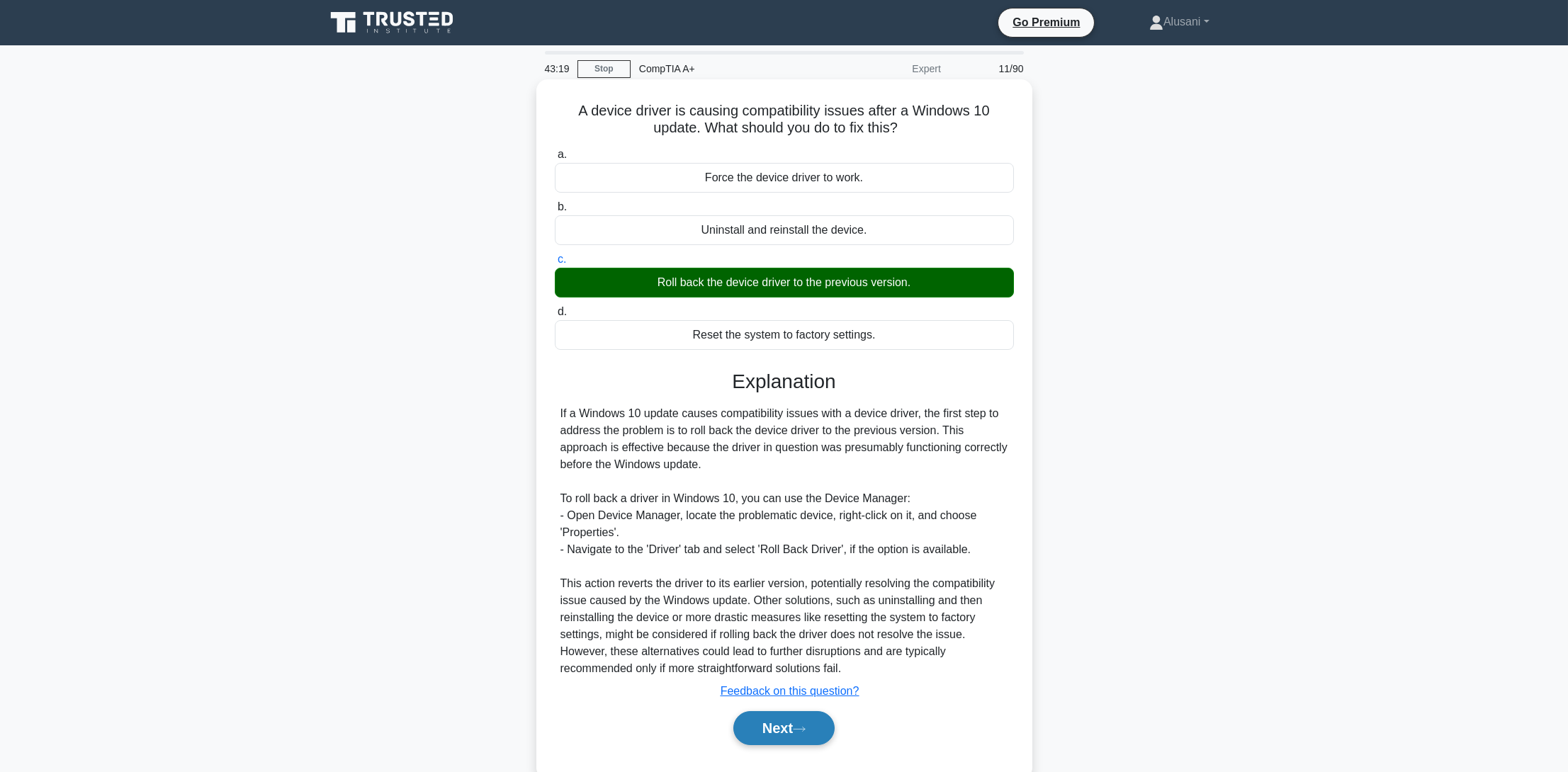
click at [792, 727] on button "Next" at bounding box center [784, 728] width 101 height 34
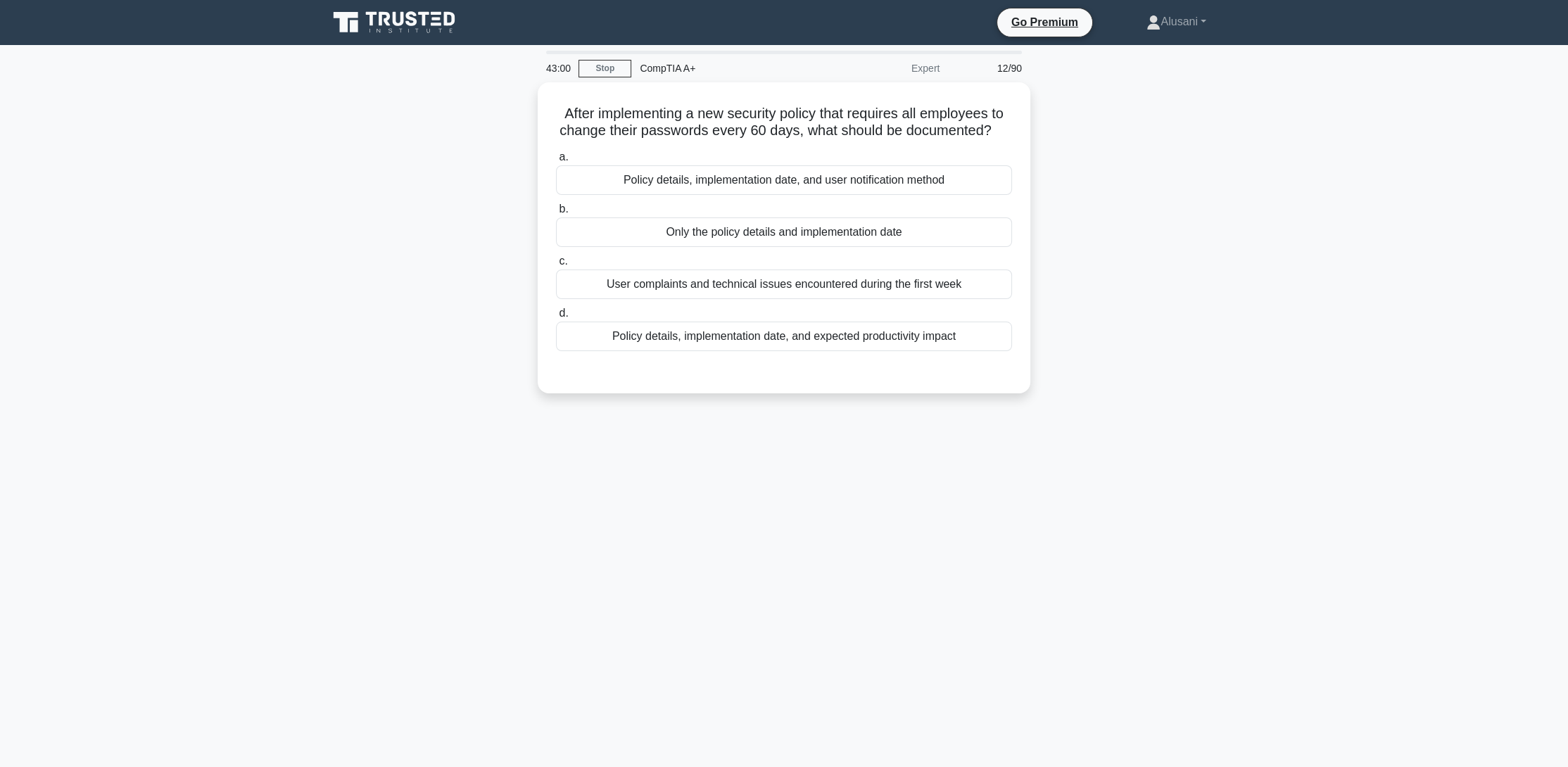
drag, startPoint x: 766, startPoint y: 553, endPoint x: 755, endPoint y: 553, distance: 11.0
click at [755, 553] on div "43:00 Stop CompTIA A+ Expert 12/90 After implementing a new security policy tha…" at bounding box center [784, 403] width 929 height 704
click at [737, 339] on div "Policy details, implementation date, and expected productivity impact" at bounding box center [784, 333] width 456 height 29
click at [556, 315] on input "d. Policy details, implementation date, and expected productivity impact" at bounding box center [556, 310] width 0 height 10
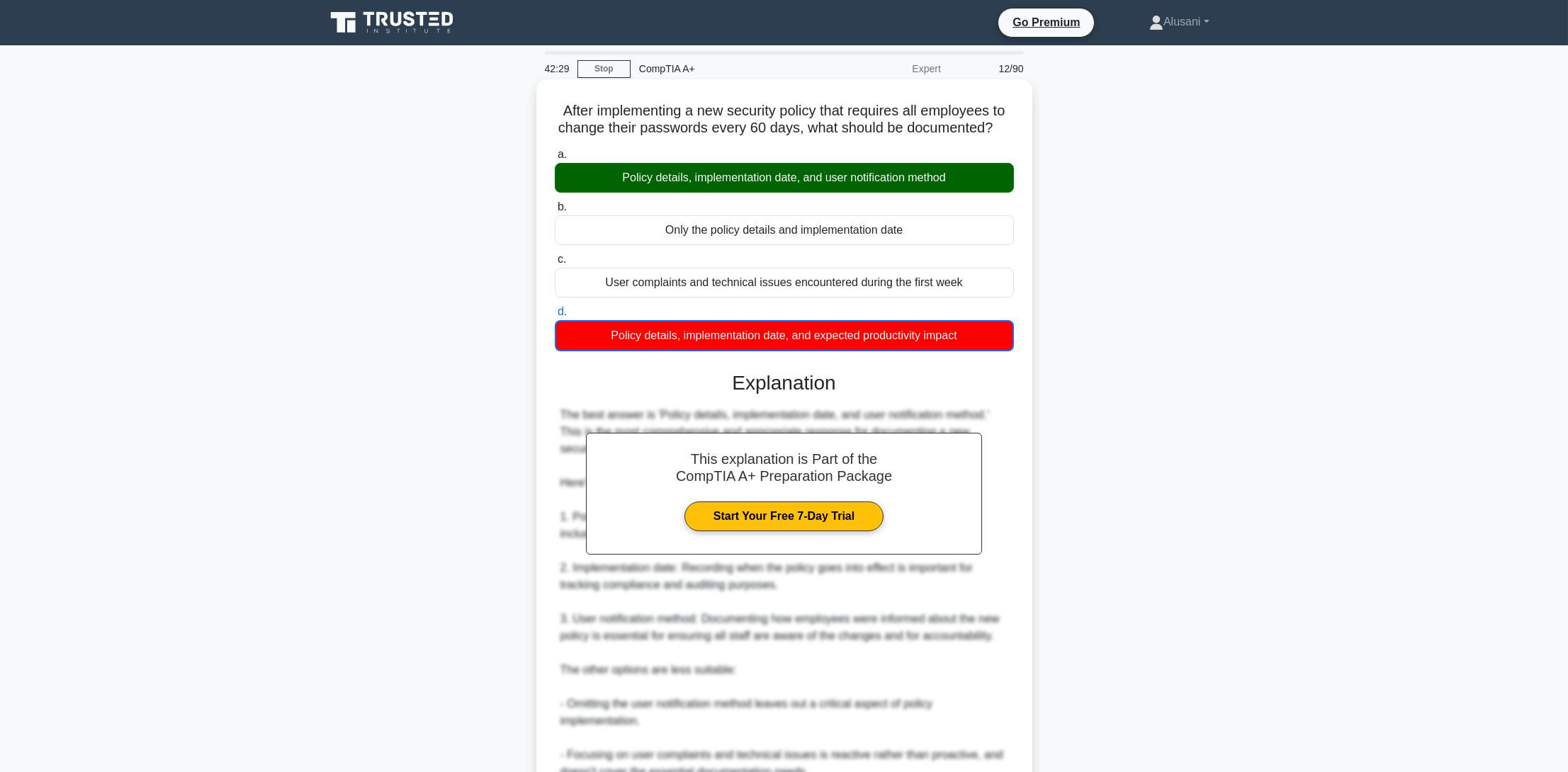
scroll to position [254, 0]
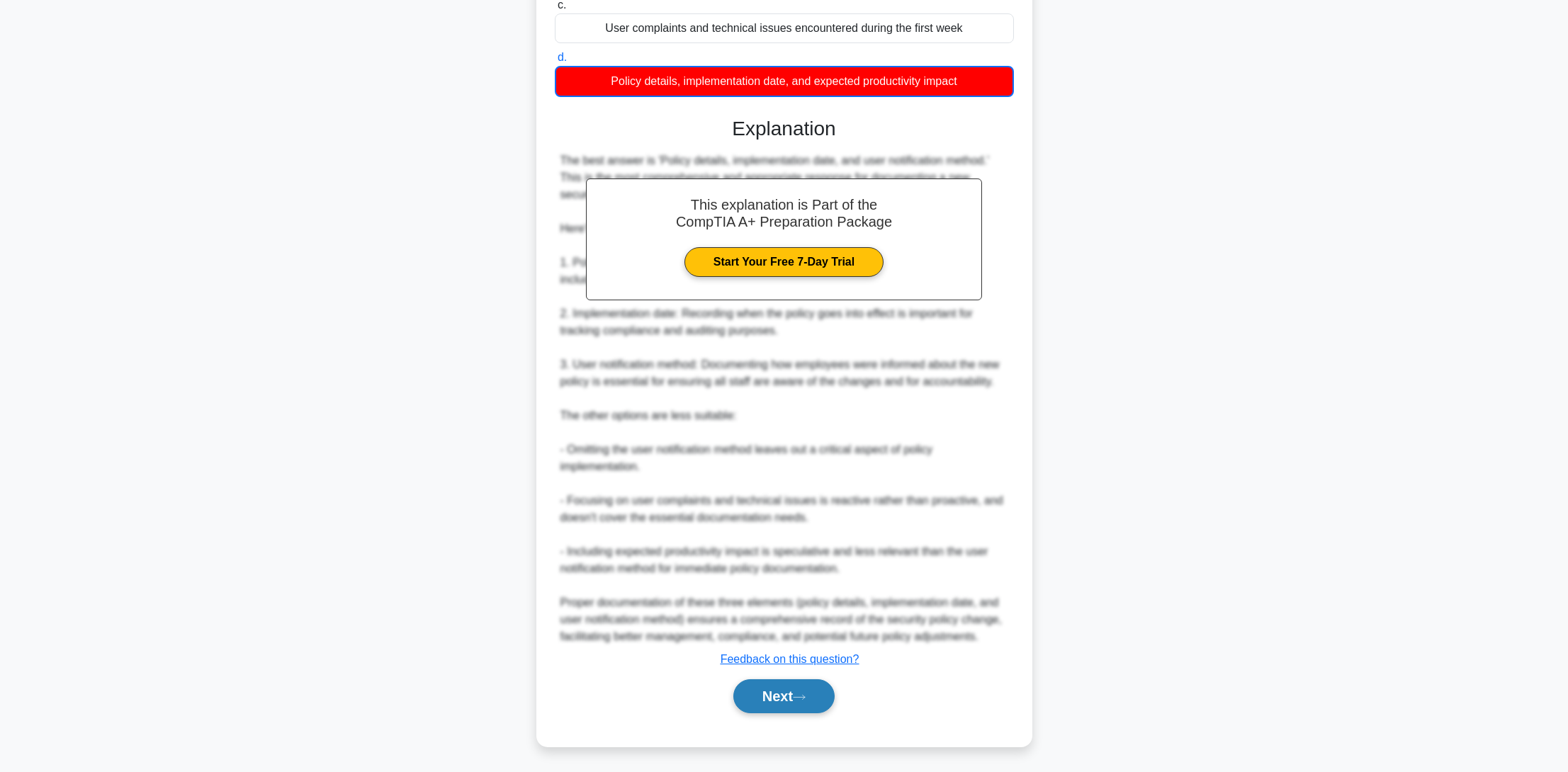
click at [797, 695] on button "Next" at bounding box center [784, 695] width 101 height 34
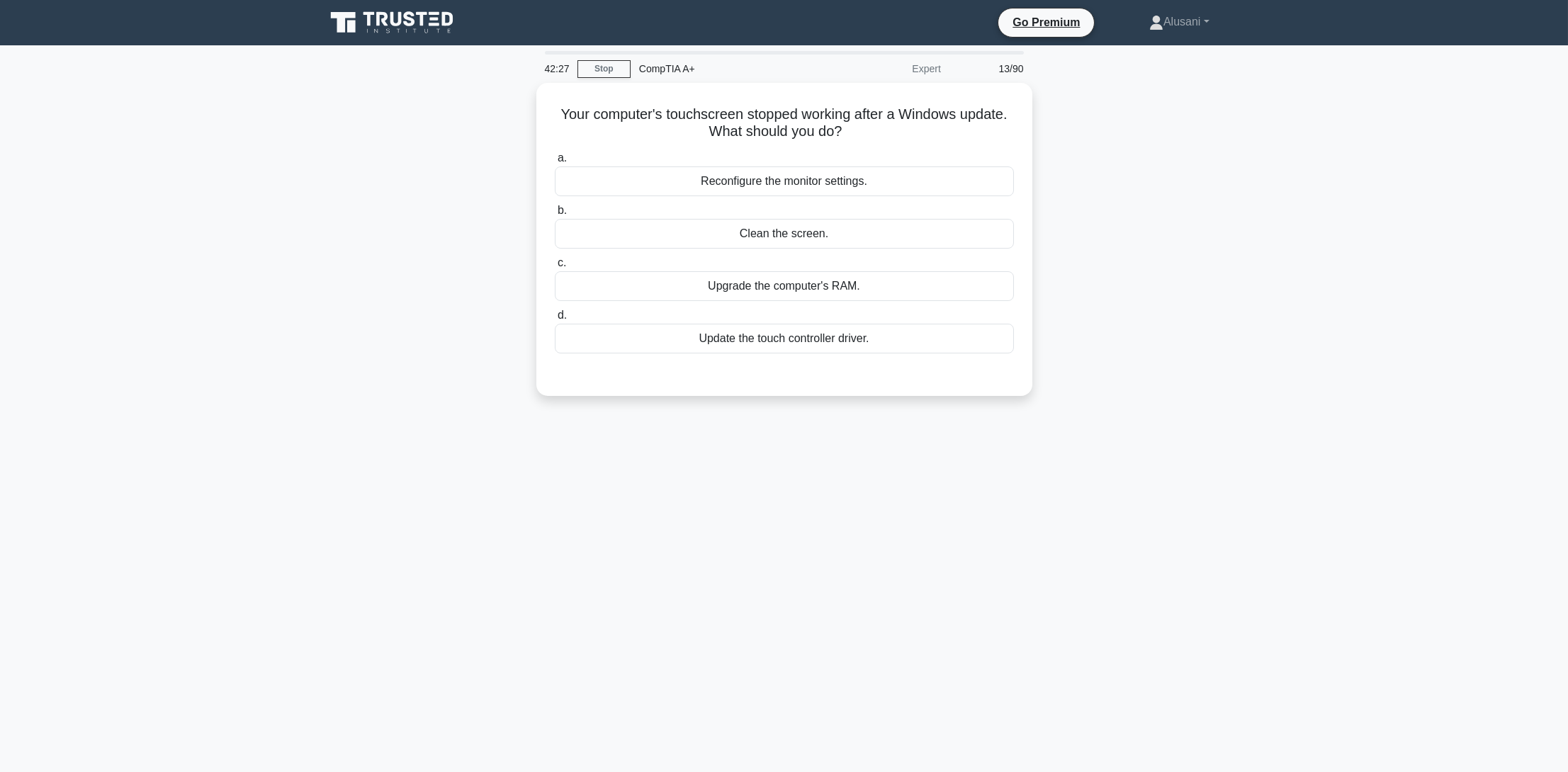
scroll to position [0, 0]
click at [839, 332] on div "Update the touch controller driver." at bounding box center [789, 335] width 459 height 30
click at [560, 317] on input "d. Update the touch controller driver." at bounding box center [560, 312] width 0 height 10
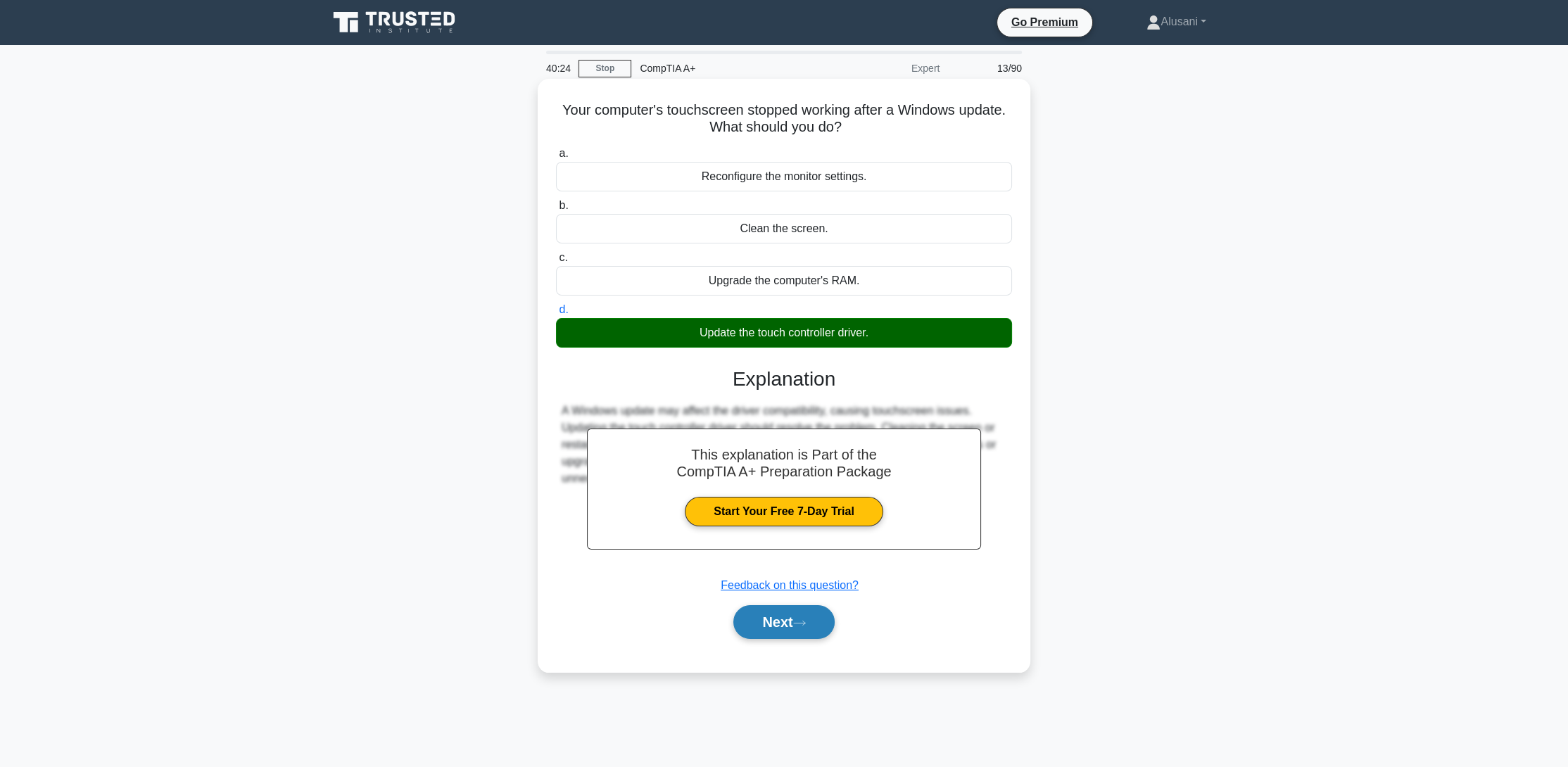
click at [790, 615] on button "Next" at bounding box center [784, 622] width 100 height 34
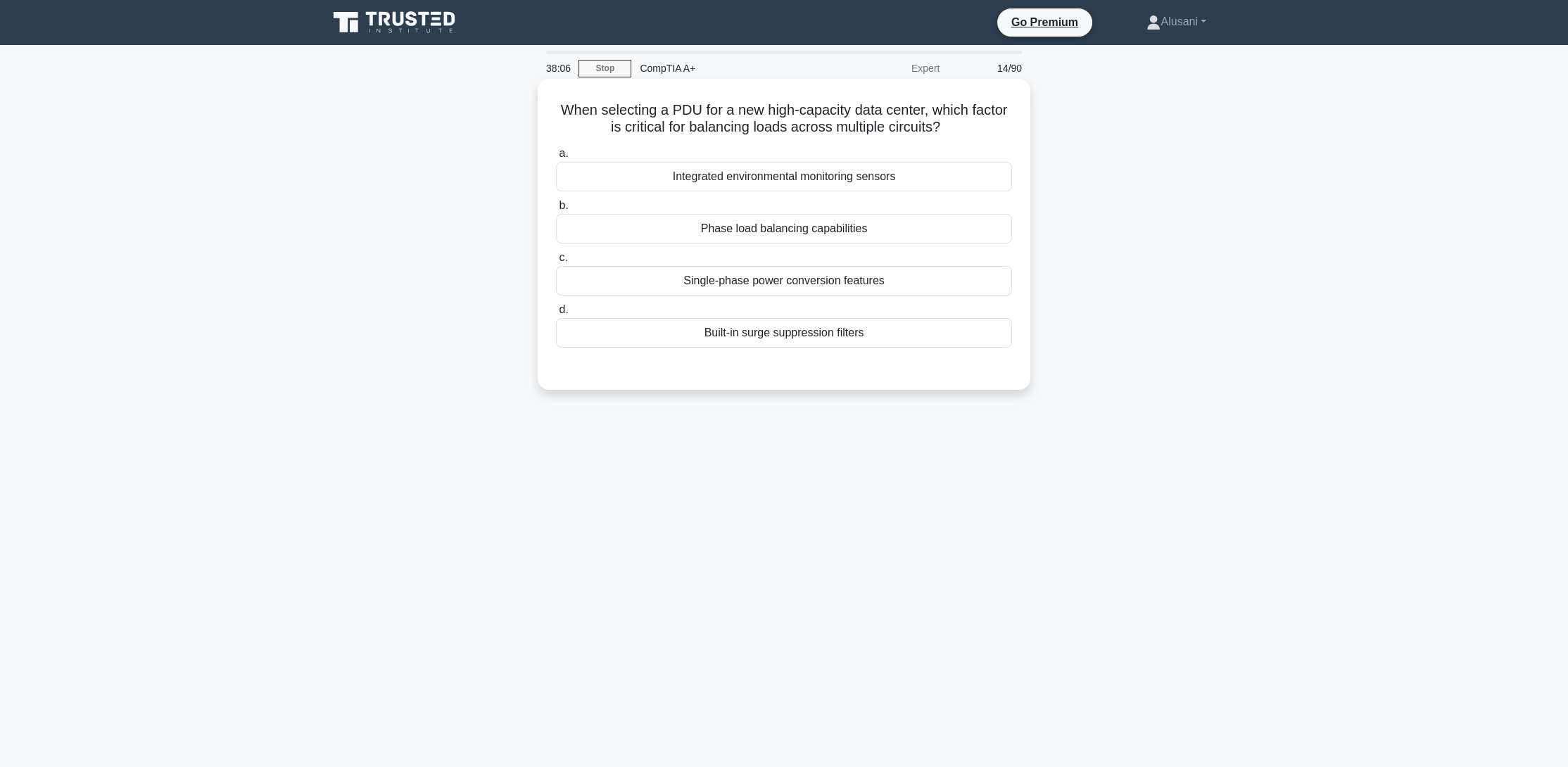
click at [732, 323] on div "Built-in surge suppression filters" at bounding box center [784, 333] width 456 height 29
click at [556, 315] on input "d. Built-in surge suppression filters" at bounding box center [556, 310] width 0 height 10
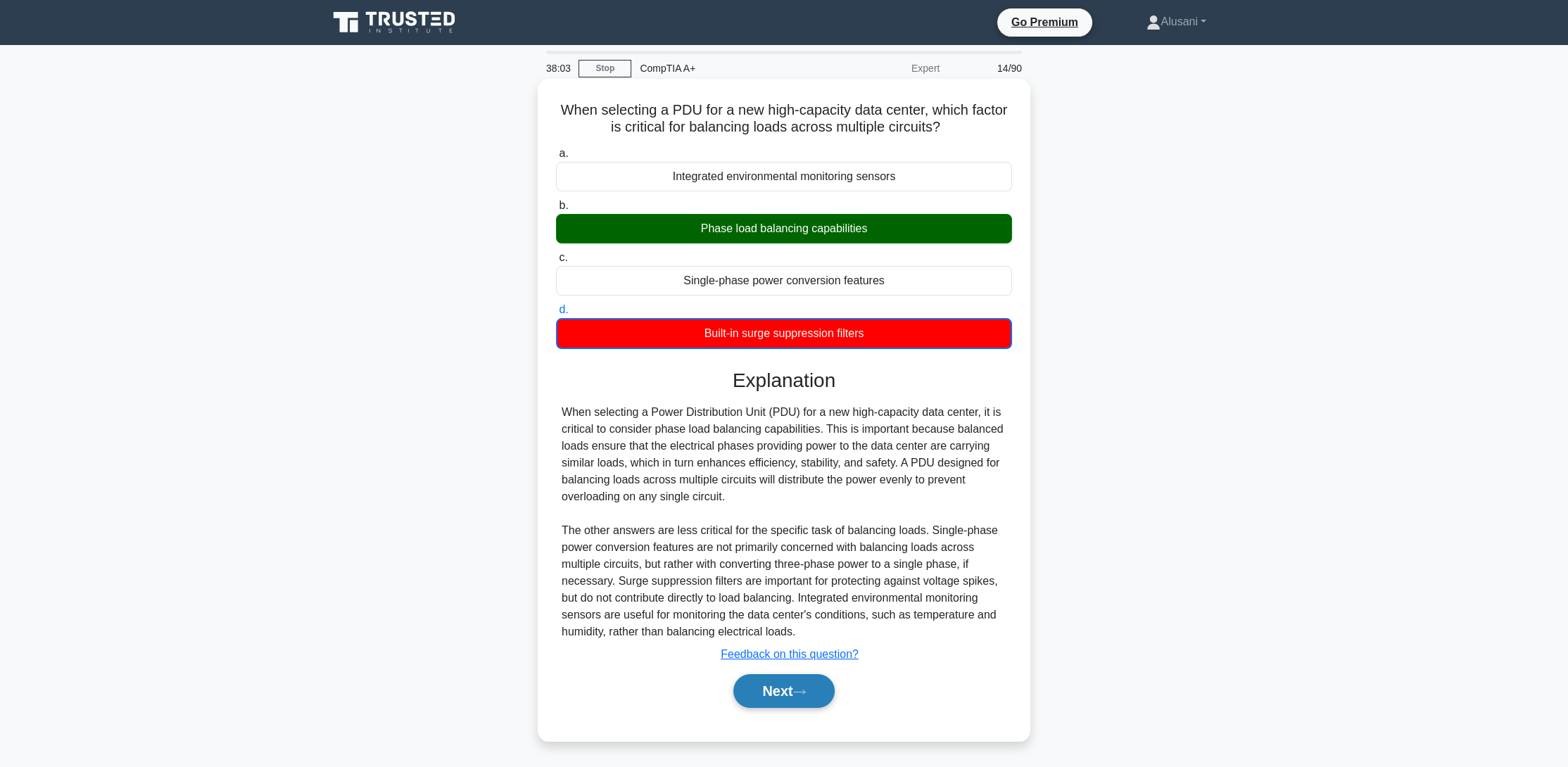
click at [760, 698] on button "Next" at bounding box center [784, 691] width 100 height 34
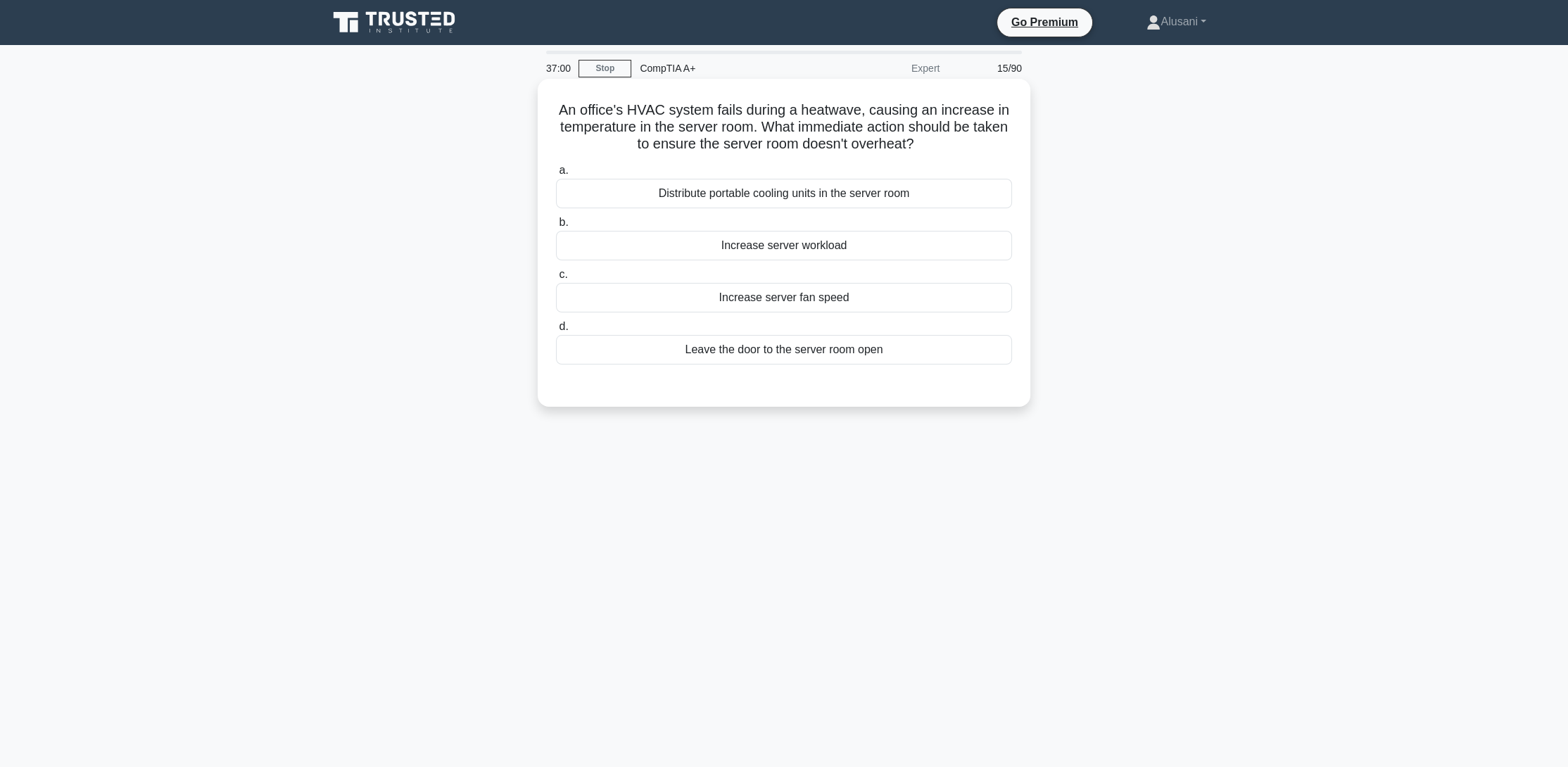
click at [706, 195] on div "Distribute portable cooling units in the server room" at bounding box center [784, 194] width 456 height 29
click at [556, 176] on input "a. Distribute portable cooling units in the server room" at bounding box center [556, 170] width 0 height 10
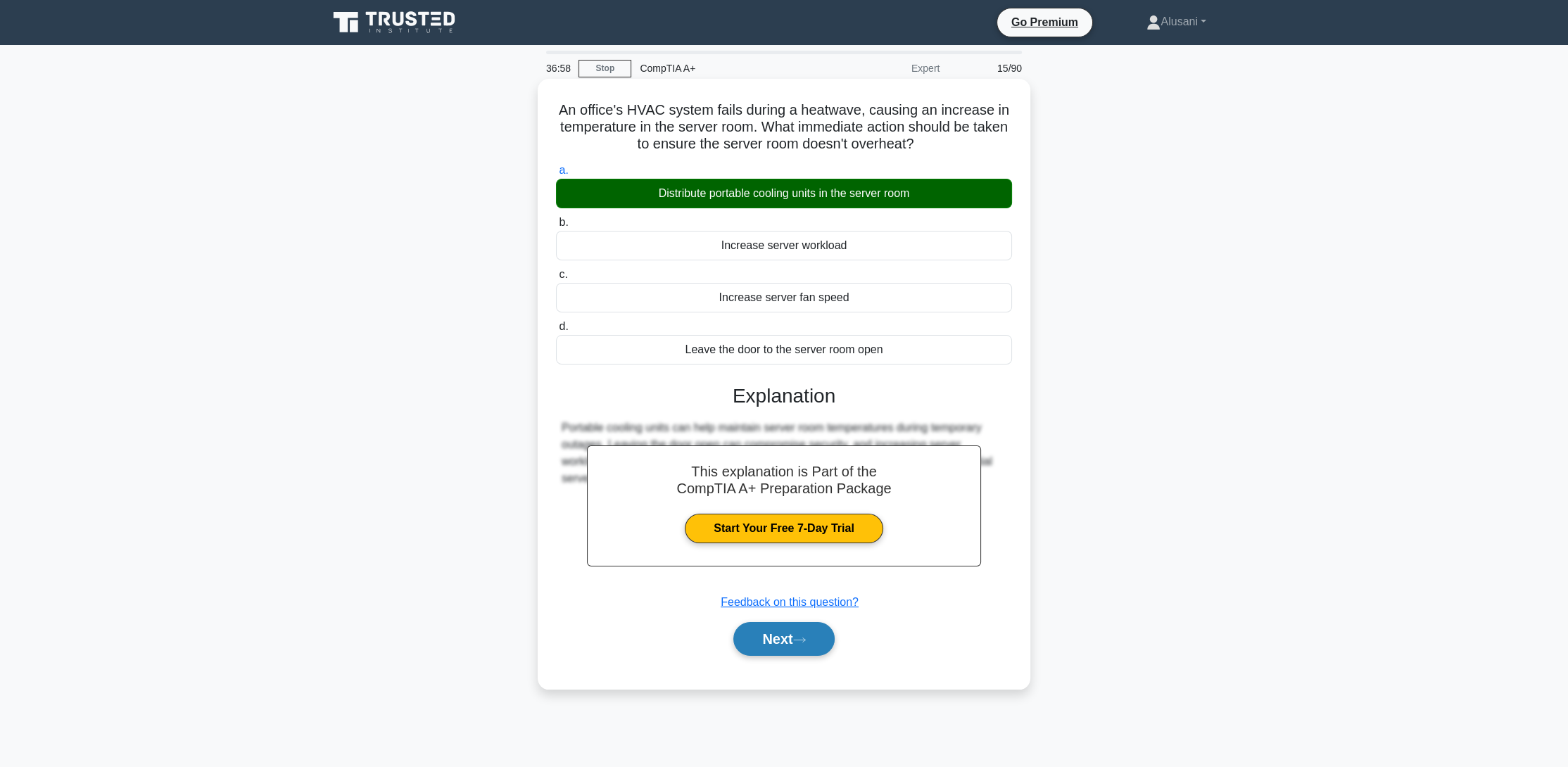
click at [802, 647] on button "Next" at bounding box center [784, 638] width 100 height 34
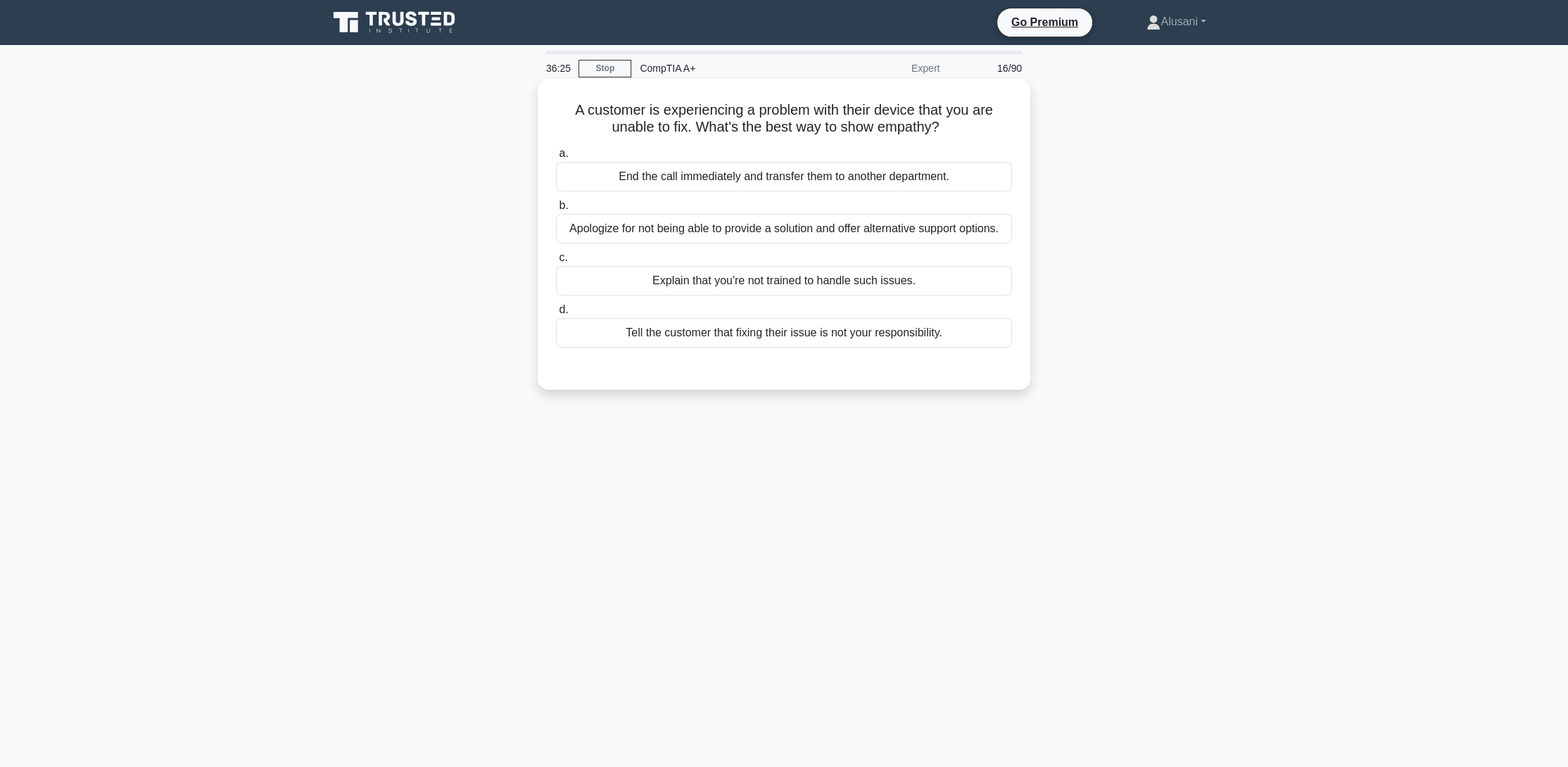
click at [688, 229] on div "Apologize for not being able to provide a solution and offer alternative suppor…" at bounding box center [784, 228] width 456 height 29
click at [556, 210] on input "b. Apologize for not being able to provide a solution and offer alternative sup…" at bounding box center [556, 206] width 0 height 10
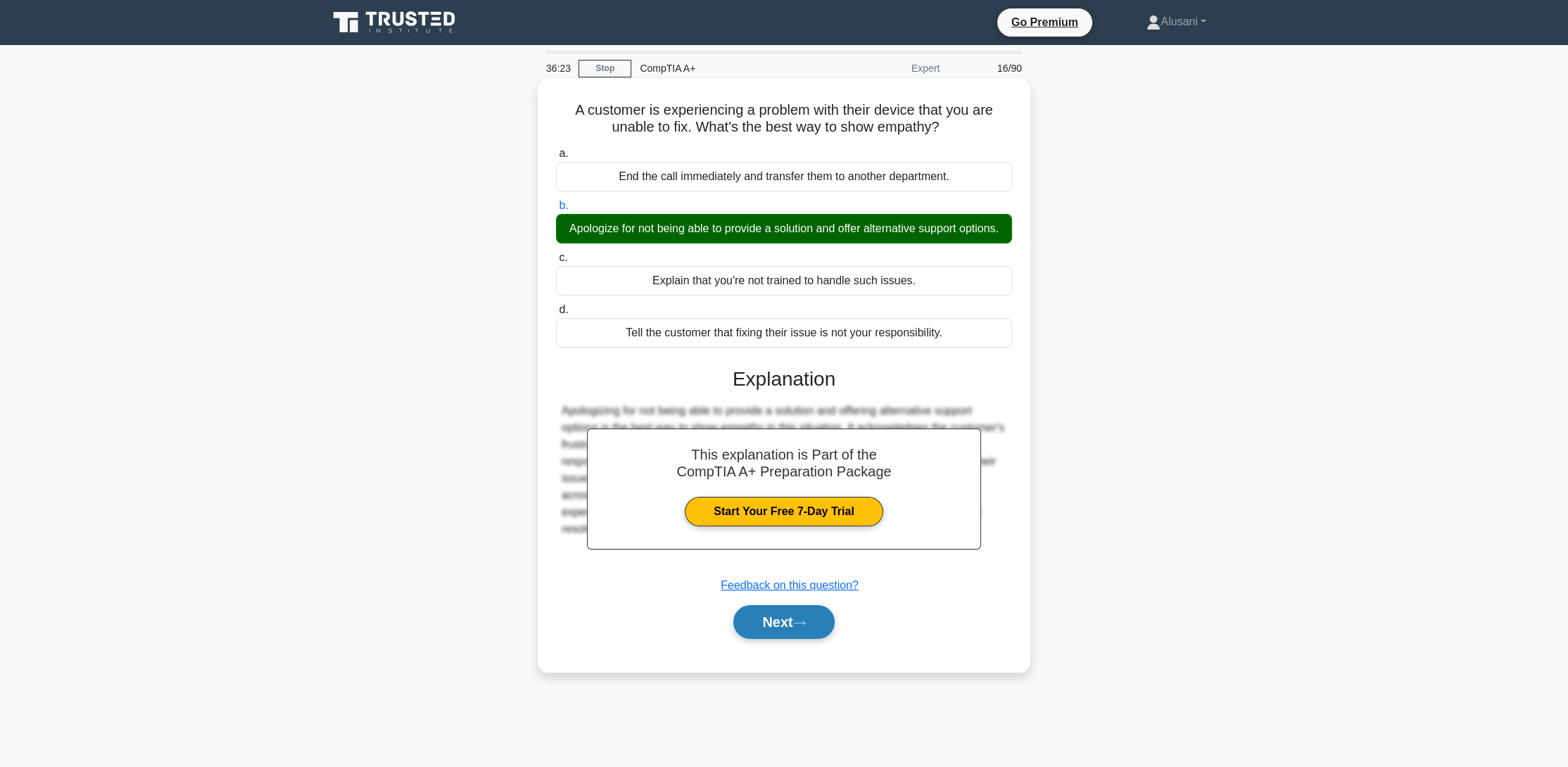
click at [801, 639] on button "Next" at bounding box center [784, 622] width 100 height 34
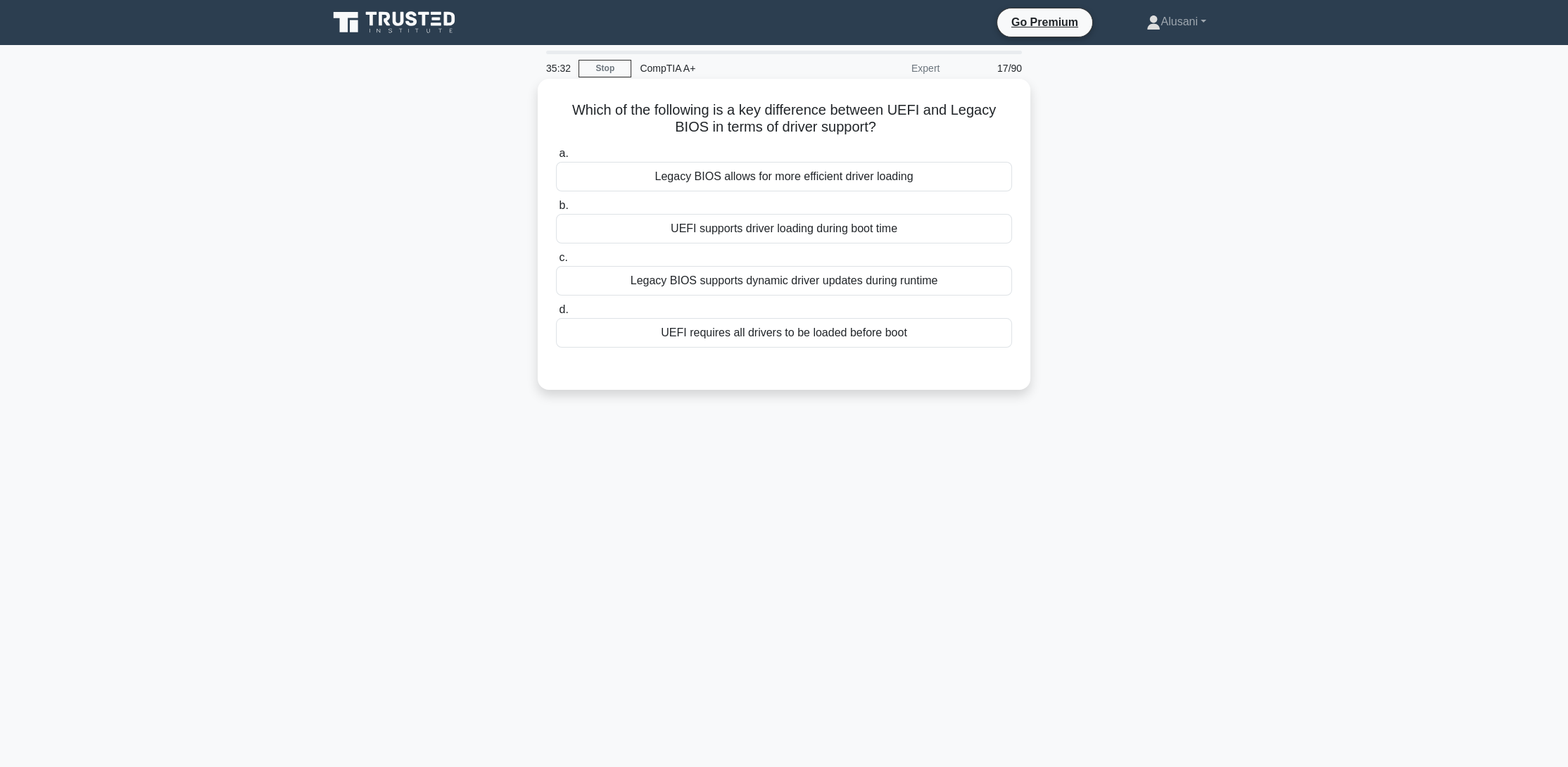
click at [753, 337] on div "UEFI requires all drivers to be loaded before boot" at bounding box center [784, 333] width 456 height 29
drag, startPoint x: 714, startPoint y: 331, endPoint x: 718, endPoint y: 384, distance: 53.2
click at [718, 384] on div "Which of the following is a key difference between UEFI and Legacy BIOS in term…" at bounding box center [784, 234] width 482 height 300
click at [778, 335] on div "UEFI requires all drivers to be loaded before boot" at bounding box center [784, 333] width 456 height 29
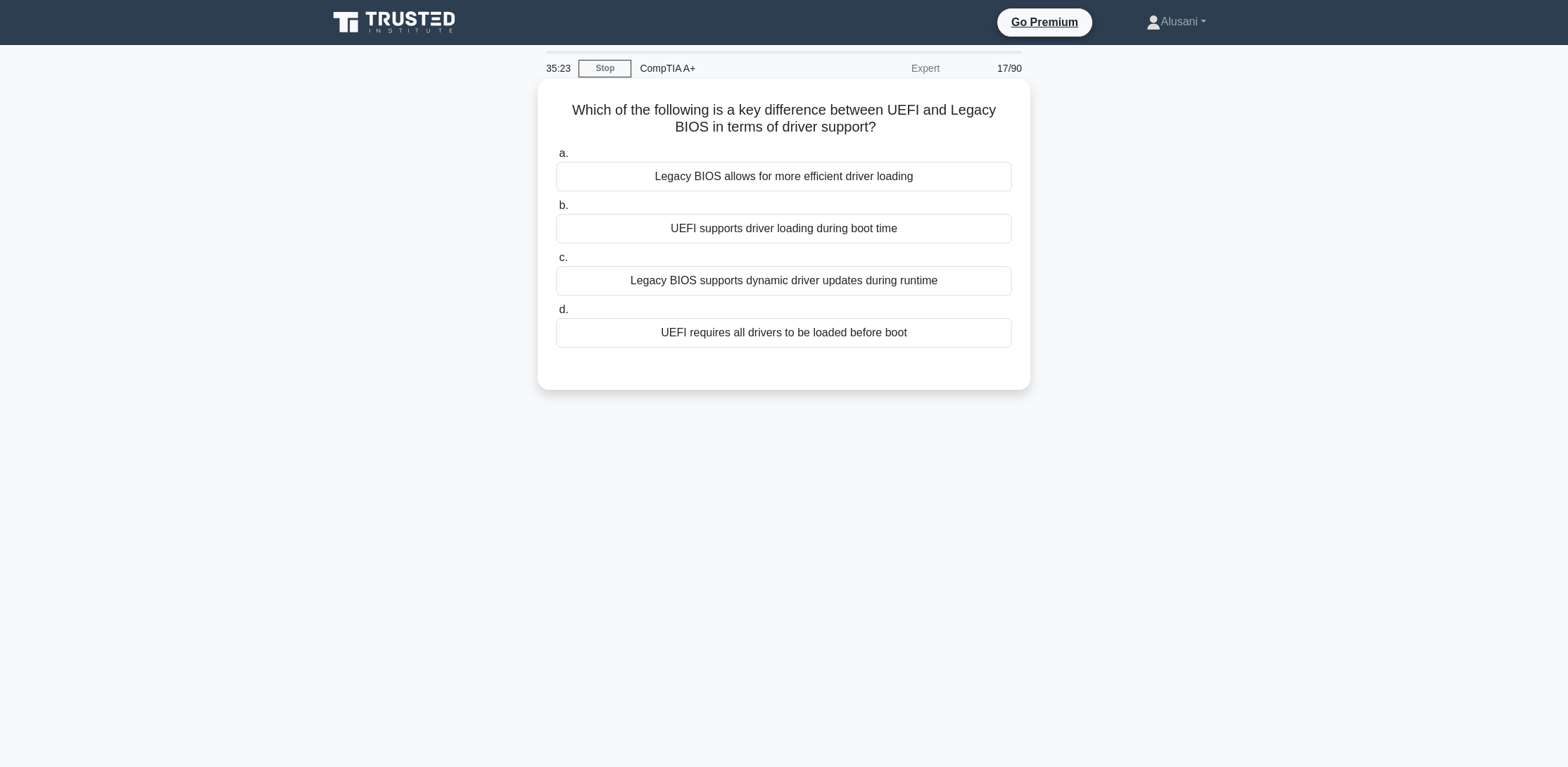
click at [556, 315] on input "d. UEFI requires all drivers to be loaded before boot" at bounding box center [556, 310] width 0 height 10
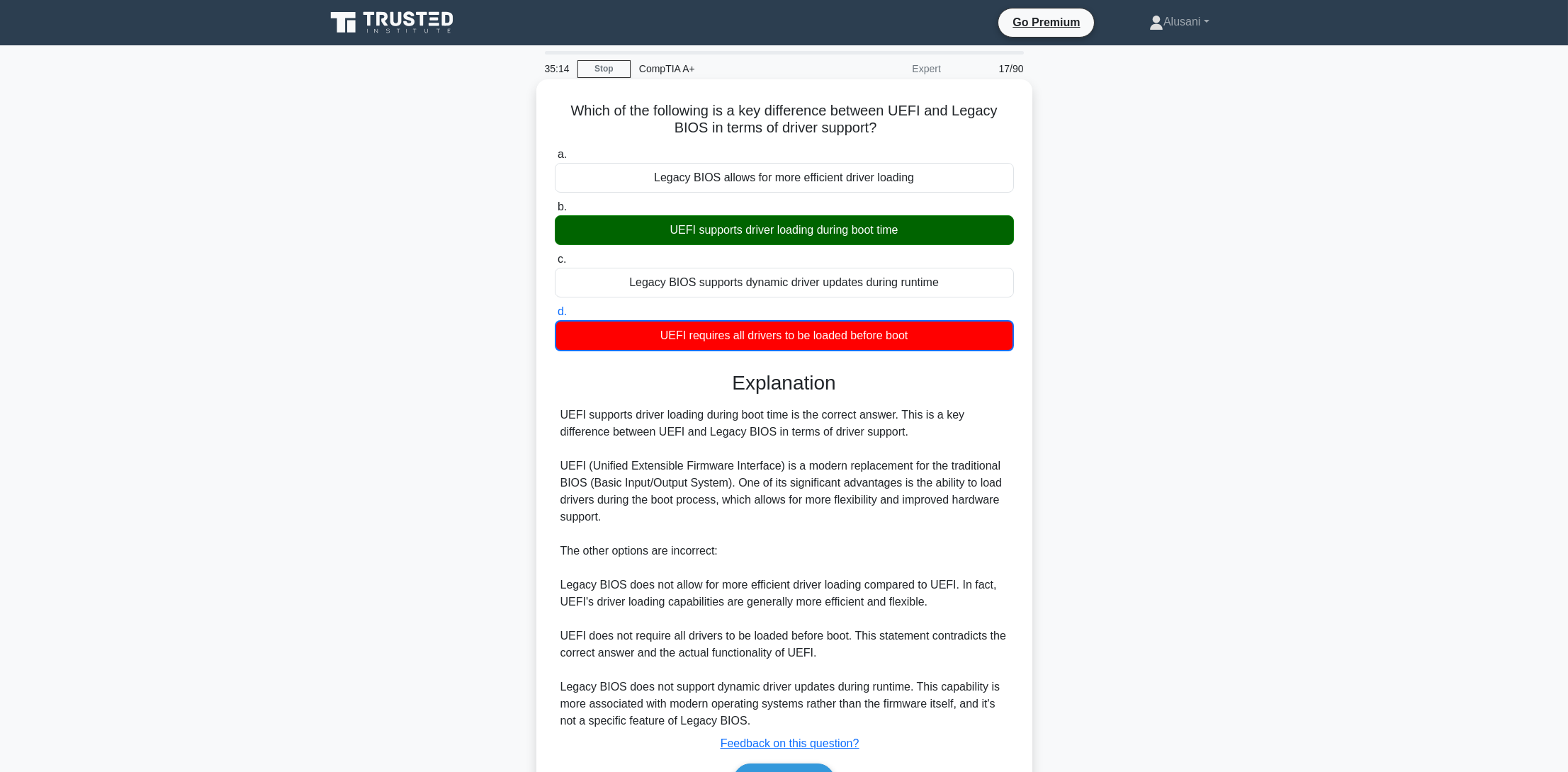
scroll to position [84, 0]
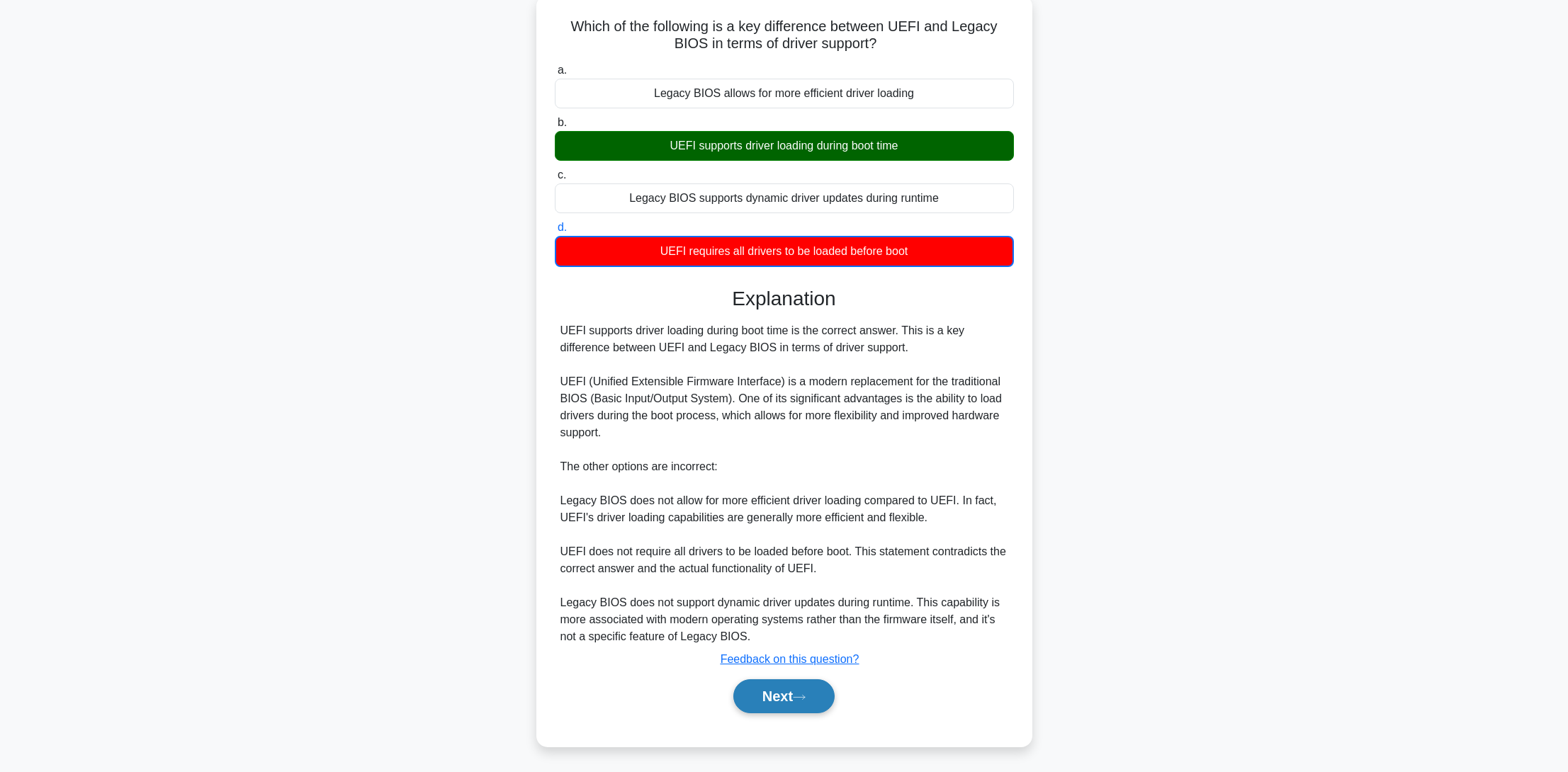
click at [788, 706] on button "Next" at bounding box center [784, 695] width 101 height 34
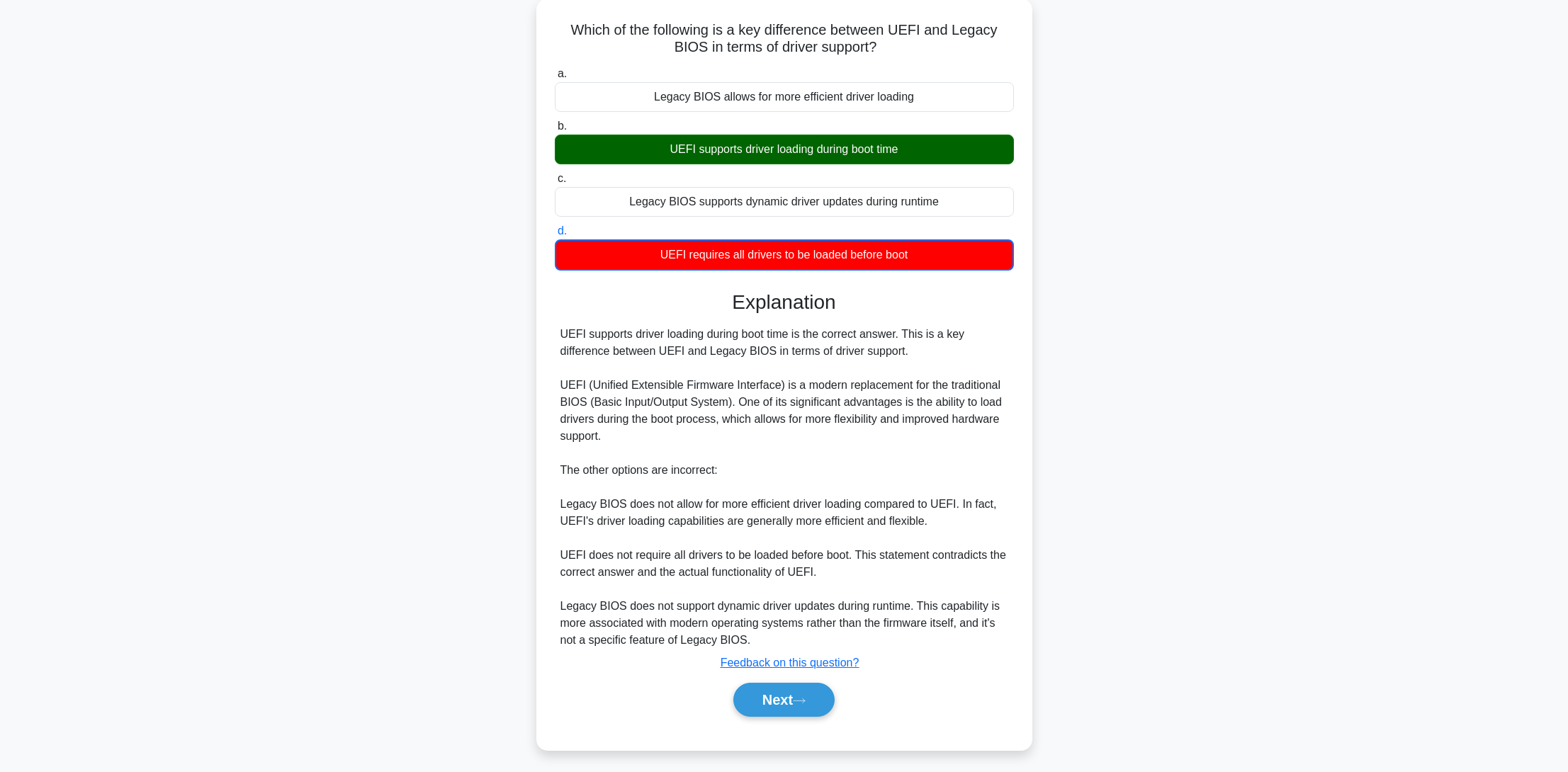
scroll to position [0, 0]
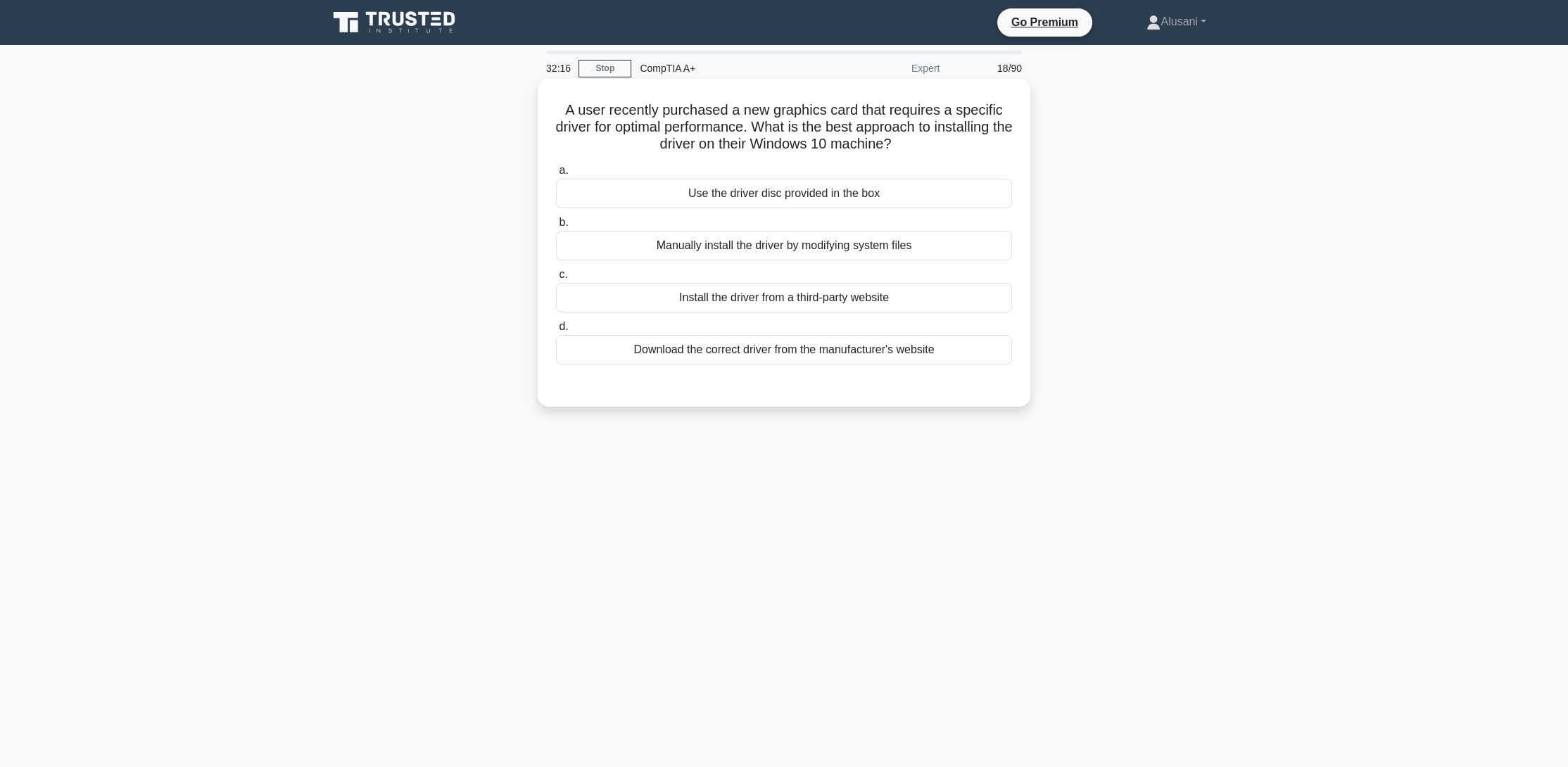
click at [776, 351] on div "Download the correct driver from the manufacturer's website" at bounding box center [784, 349] width 456 height 29
click at [556, 331] on input "d. Download the correct driver from the manufacturer's website" at bounding box center [556, 327] width 0 height 10
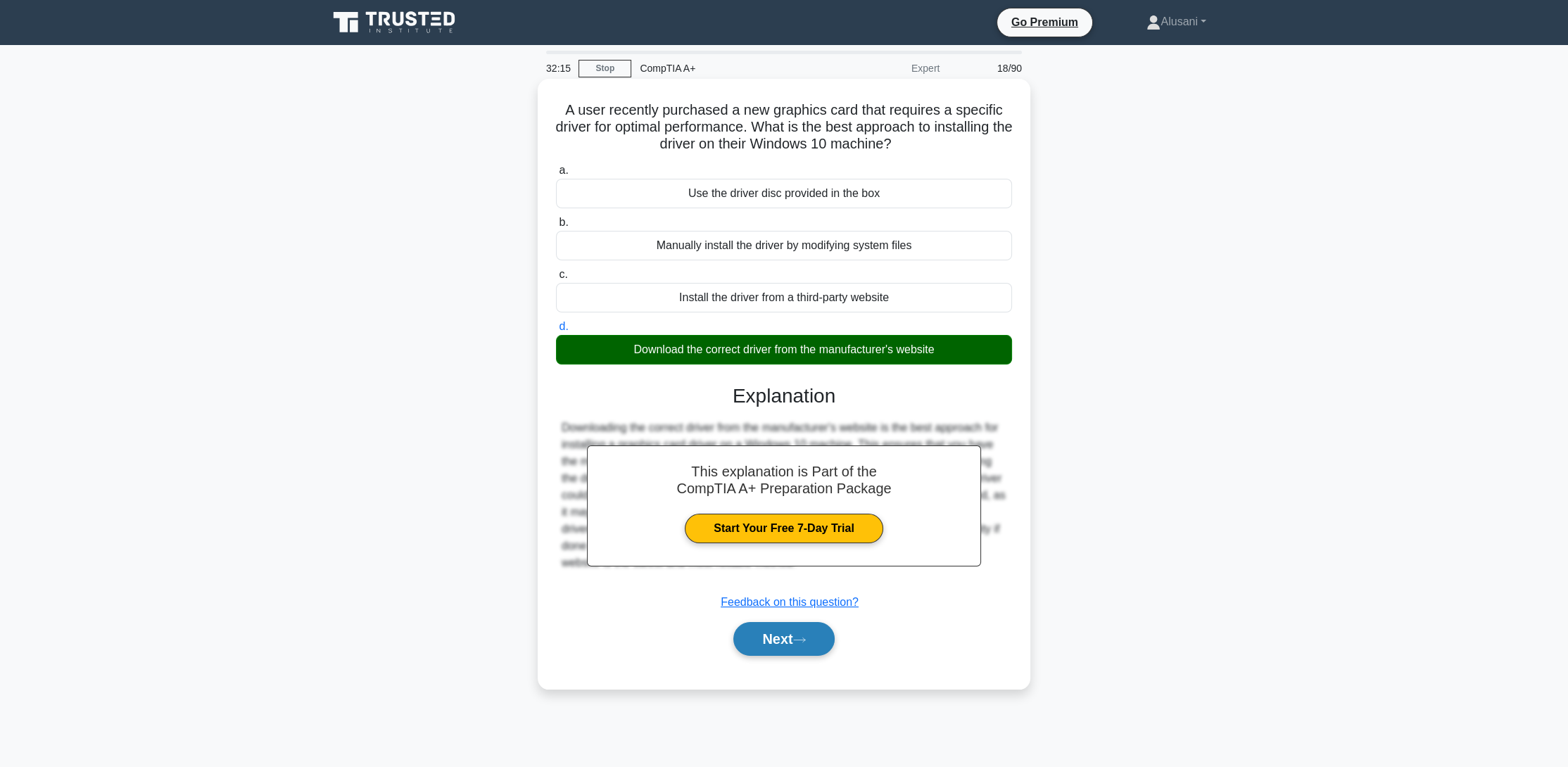
click at [765, 652] on button "Next" at bounding box center [784, 638] width 100 height 34
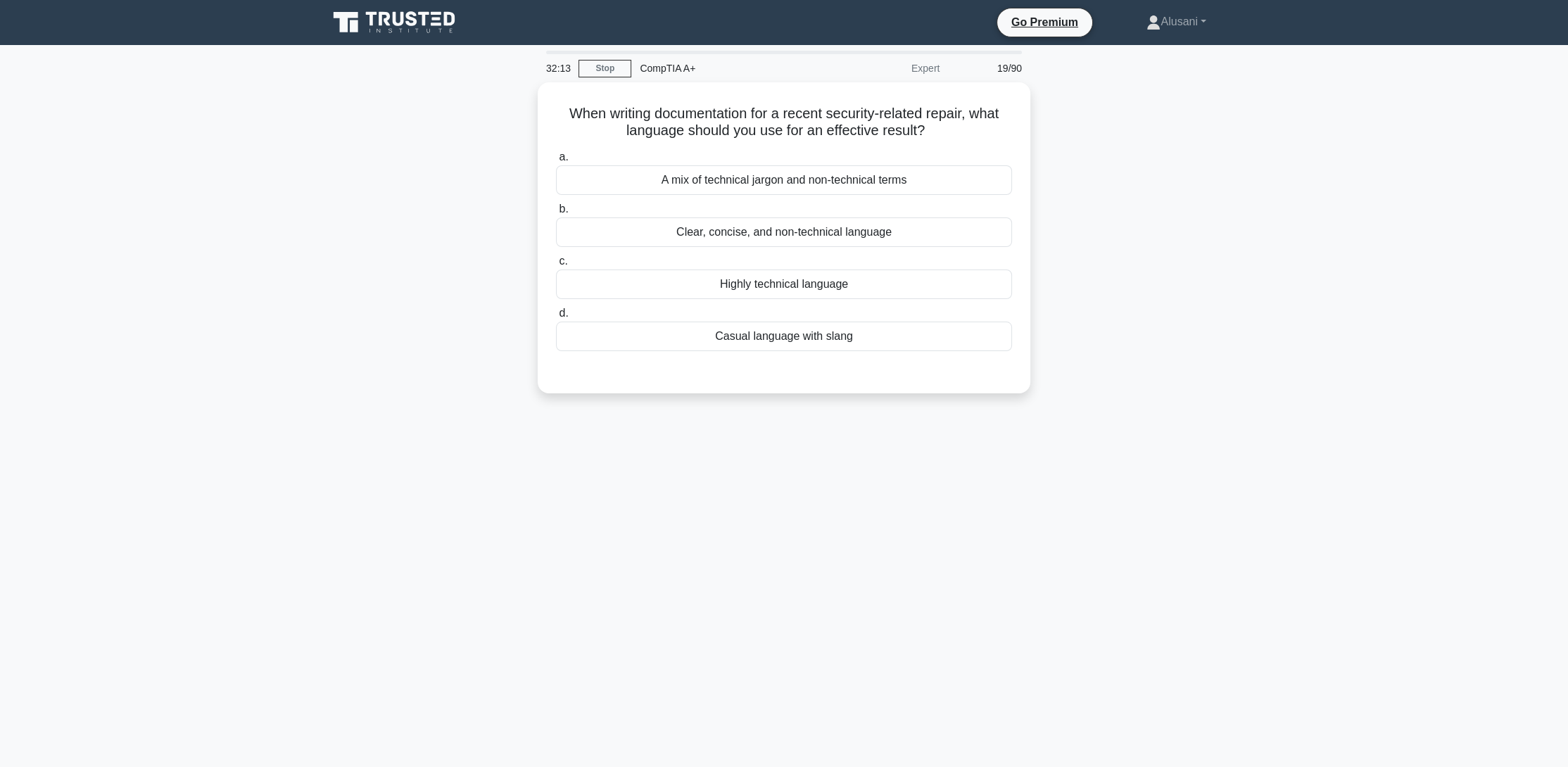
drag, startPoint x: 766, startPoint y: 651, endPoint x: 784, endPoint y: 534, distance: 118.4
click at [792, 585] on div "32:13 Stop CompTIA A+ Expert 19/90 When writing documentation for a recent secu…" at bounding box center [784, 403] width 929 height 704
click at [746, 233] on div "Clear, concise, and non-technical language" at bounding box center [784, 228] width 456 height 29
click at [556, 210] on input "b. Clear, concise, and non-technical language" at bounding box center [556, 206] width 0 height 10
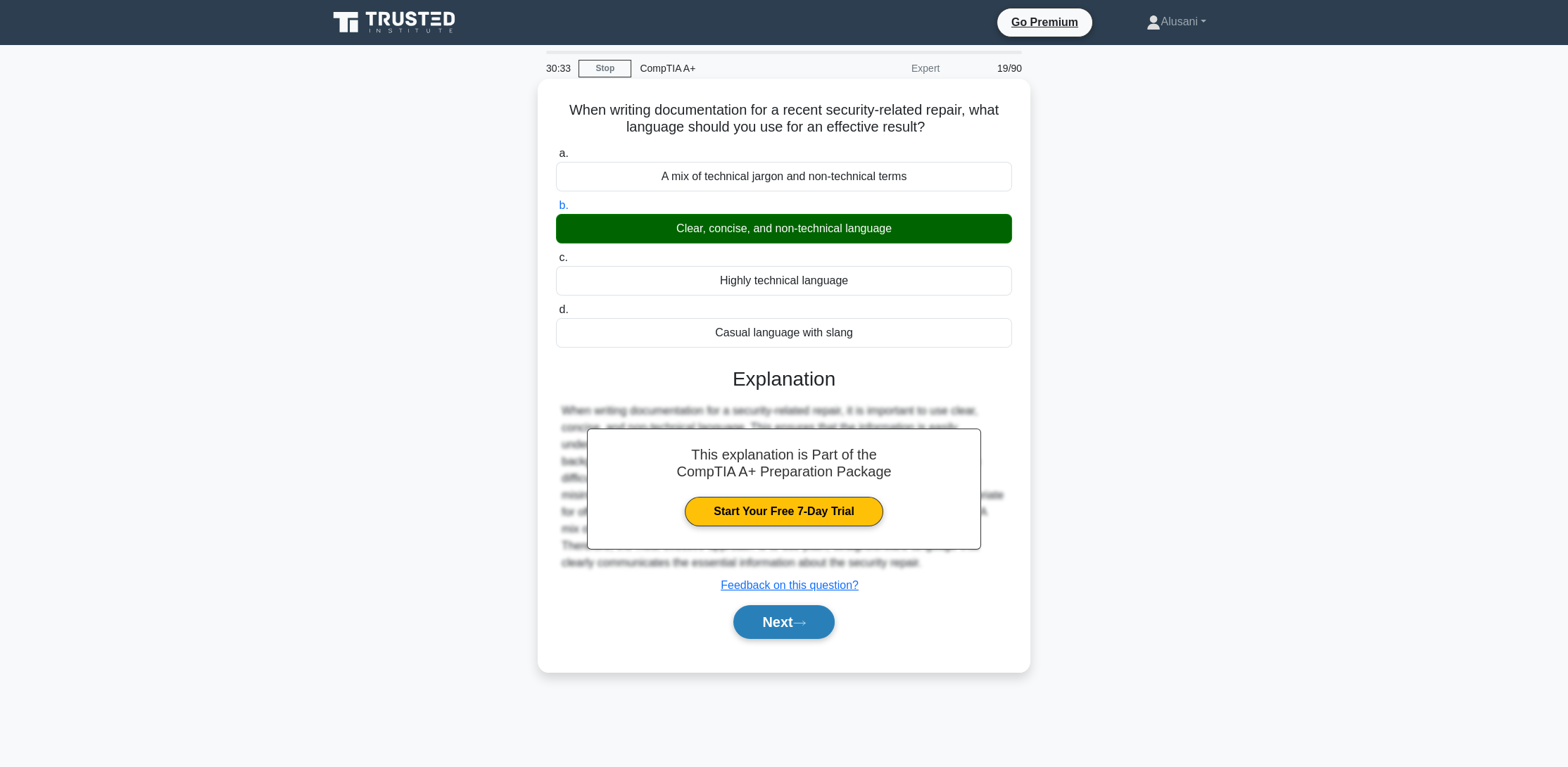
click at [796, 615] on button "Next" at bounding box center [784, 622] width 100 height 34
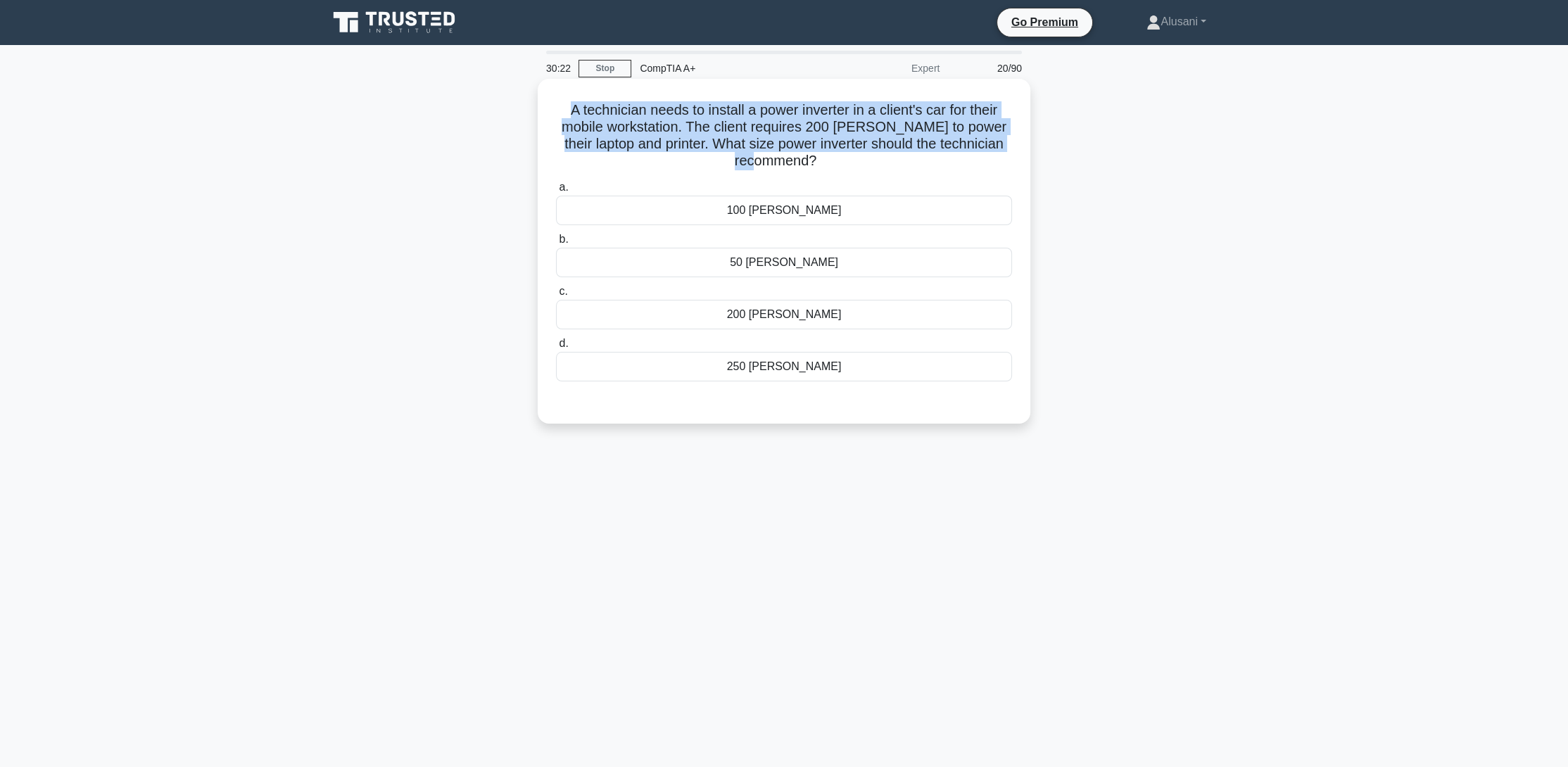
drag, startPoint x: 562, startPoint y: 111, endPoint x: 817, endPoint y: 168, distance: 261.3
click at [817, 168] on h5 "A technician needs to install a power inverter in a client's car for their mobi…" at bounding box center [784, 136] width 459 height 69
click at [492, 141] on div "A technician needs to install a power inverter in a client's car for their mobi…" at bounding box center [784, 263] width 929 height 361
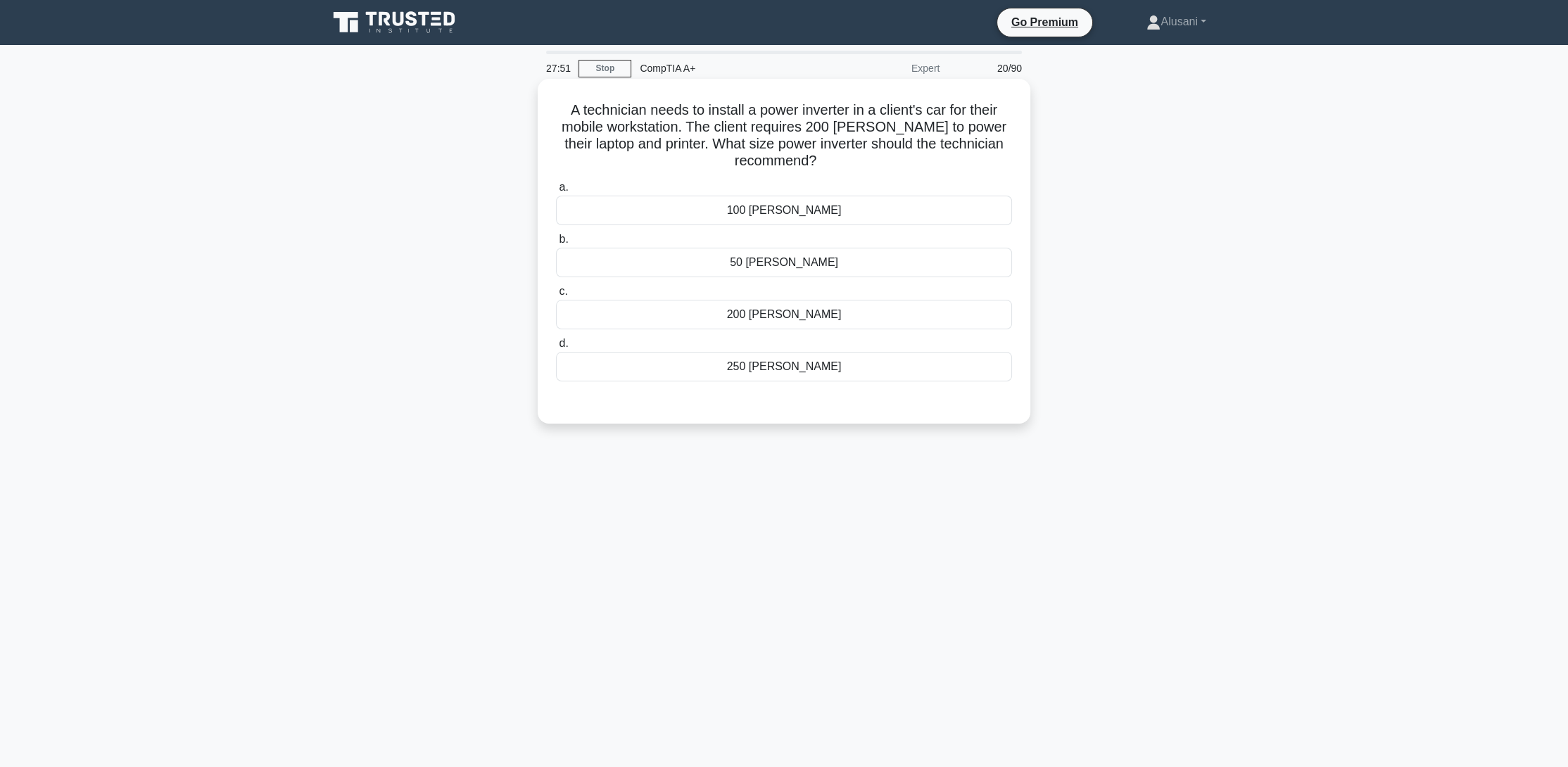
click at [769, 373] on div "250 watts" at bounding box center [784, 367] width 456 height 29
click at [556, 348] on input "d. 250 watts" at bounding box center [556, 343] width 0 height 10
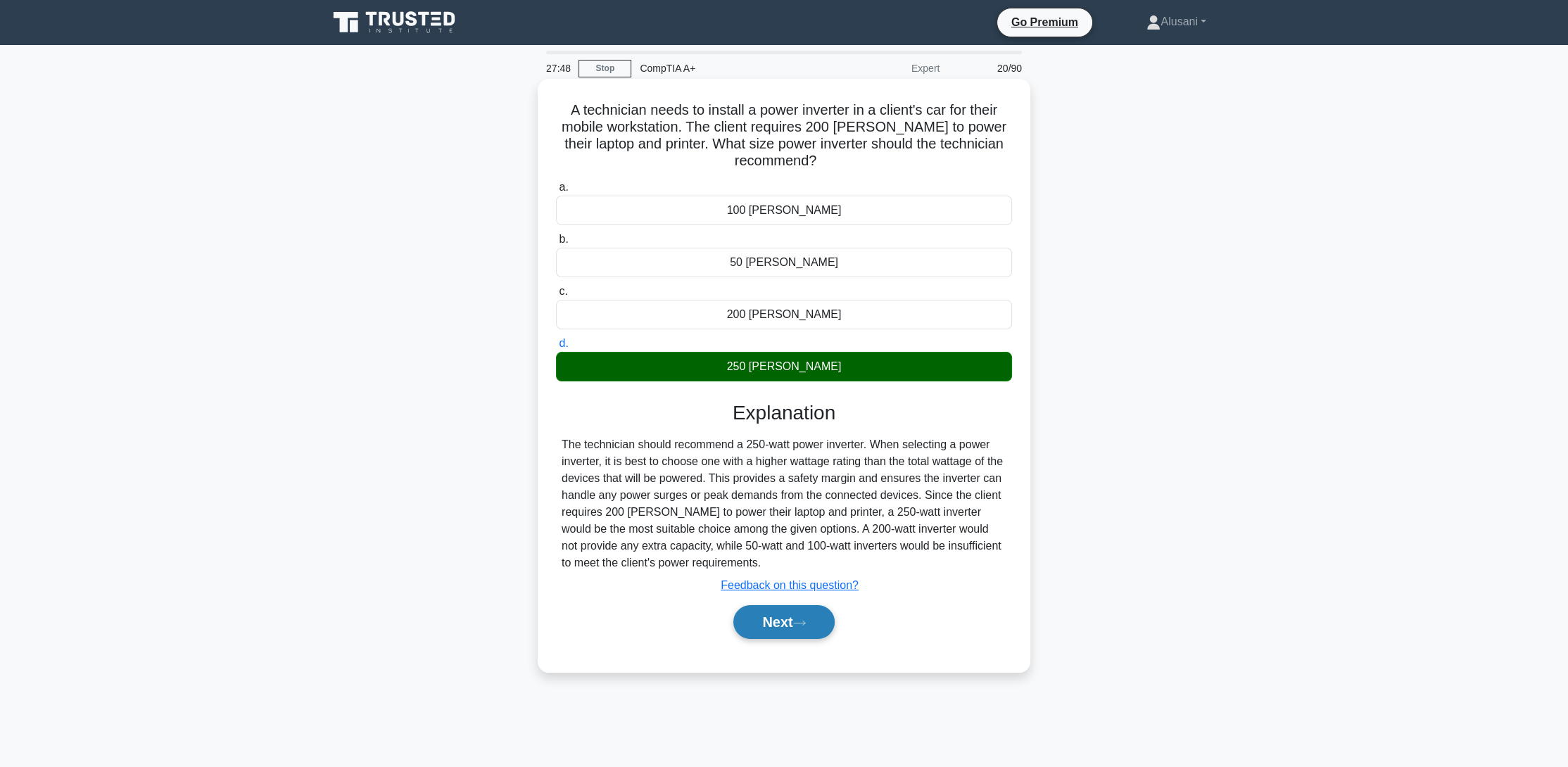
click at [804, 604] on div "Next" at bounding box center [784, 622] width 456 height 45
drag, startPoint x: 803, startPoint y: 607, endPoint x: 800, endPoint y: 614, distance: 7.6
click at [803, 609] on button "Next" at bounding box center [784, 622] width 100 height 34
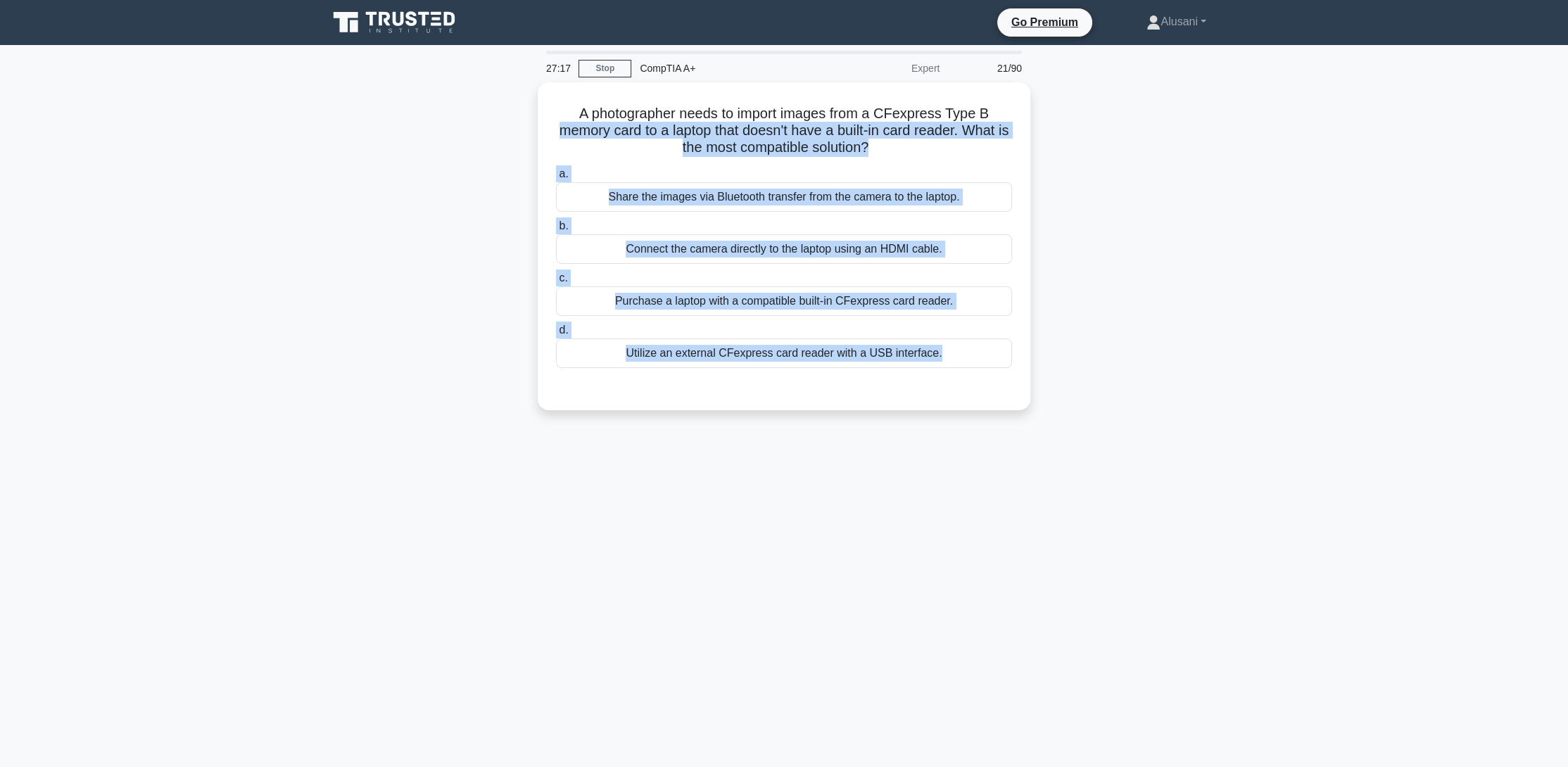
drag, startPoint x: 449, startPoint y: 335, endPoint x: 482, endPoint y: 135, distance: 202.7
click at [482, 135] on div "A photographer needs to import images from a CFexpress Type B memory card to a …" at bounding box center [784, 254] width 929 height 345
click at [387, 229] on div "A photographer needs to import images from a CFexpress Type B memory card to a …" at bounding box center [784, 254] width 929 height 345
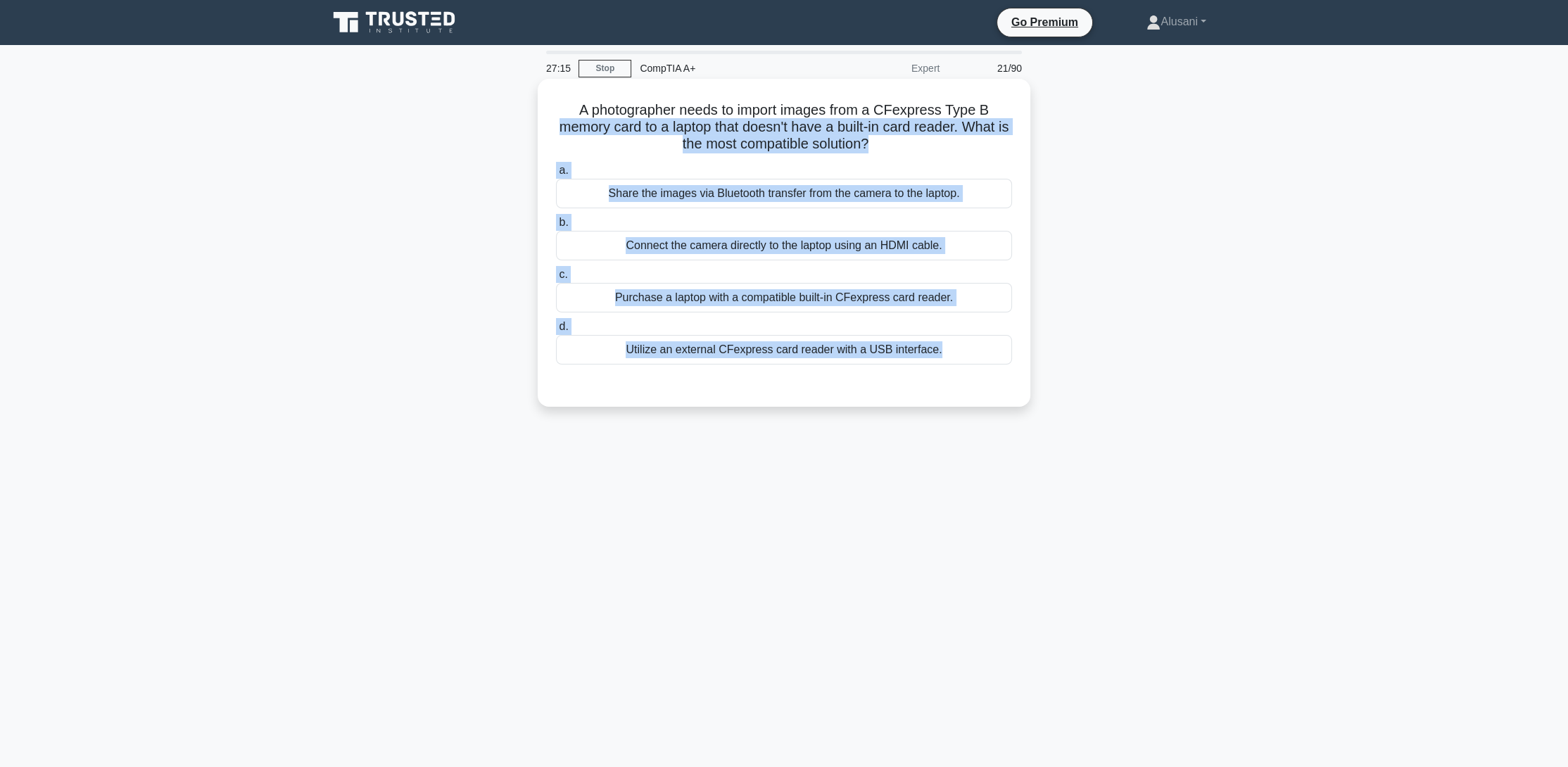
click at [573, 150] on h5 "A photographer needs to import images from a CFexpress Type B memory card to a …" at bounding box center [784, 127] width 459 height 52
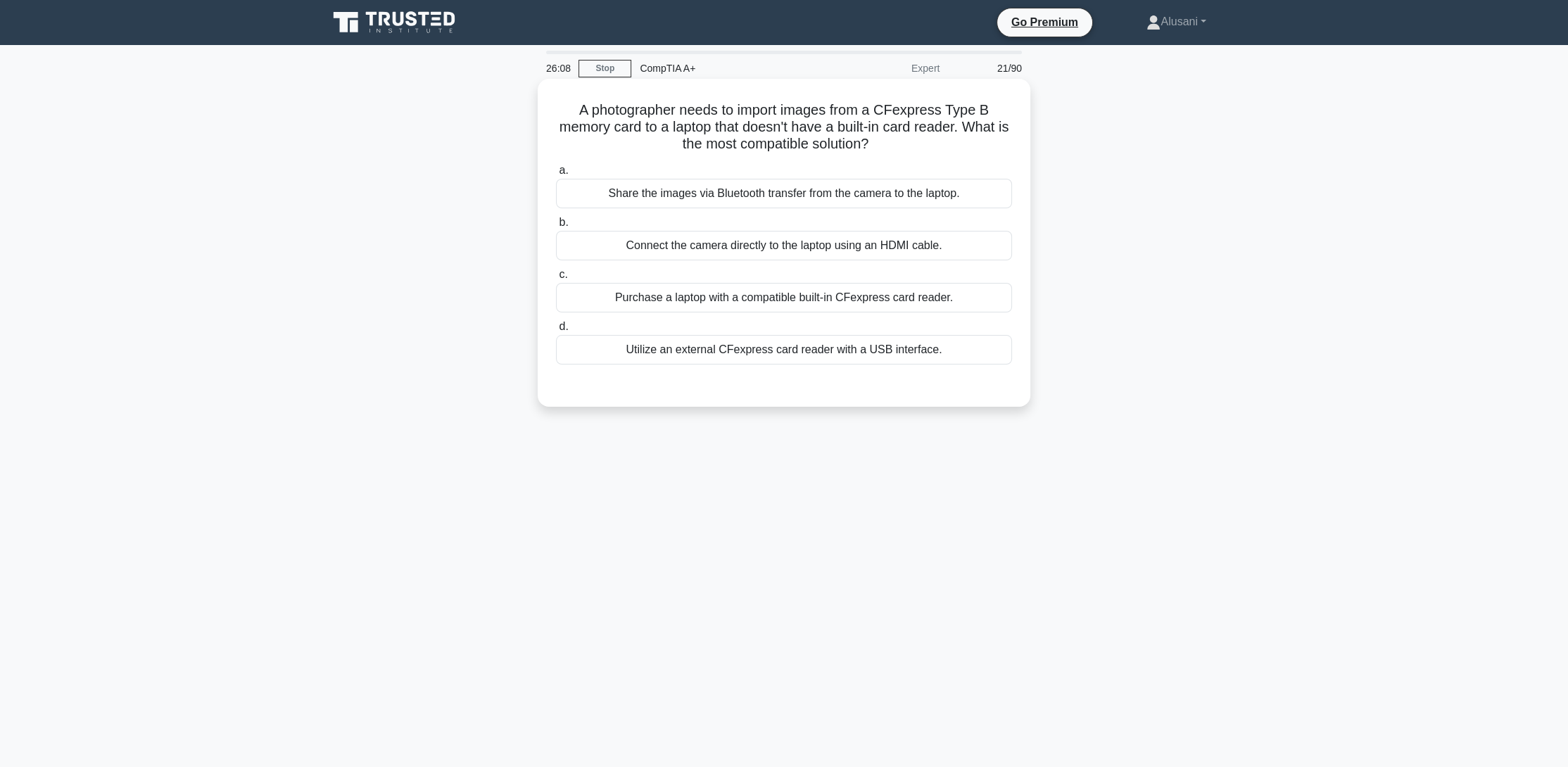
click at [821, 193] on div "Share the images via Bluetooth transfer from the camera to the laptop." at bounding box center [784, 194] width 456 height 29
click at [556, 176] on input "a. Share the images via Bluetooth transfer from the camera to the laptop." at bounding box center [556, 170] width 0 height 10
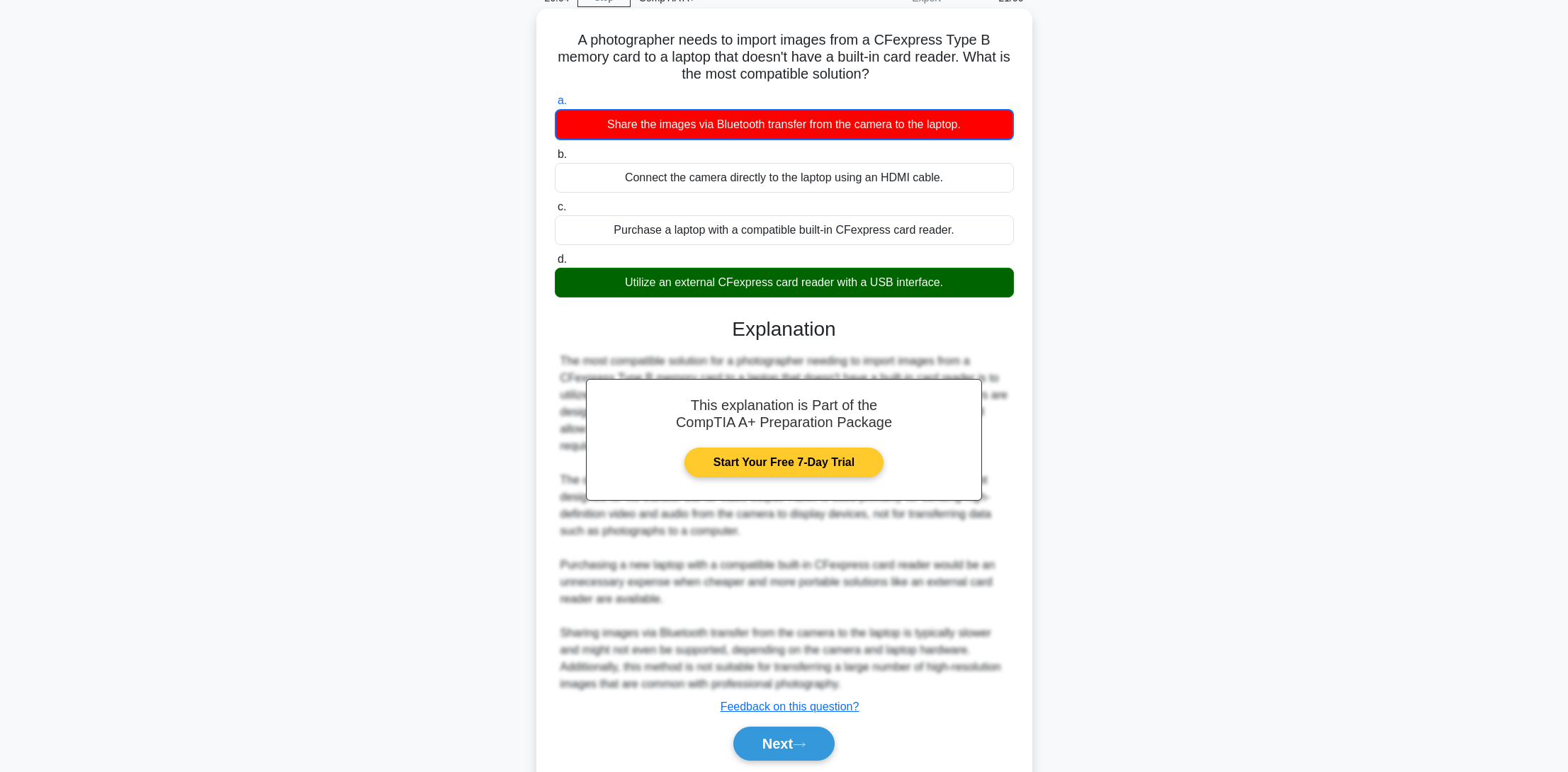
scroll to position [118, 0]
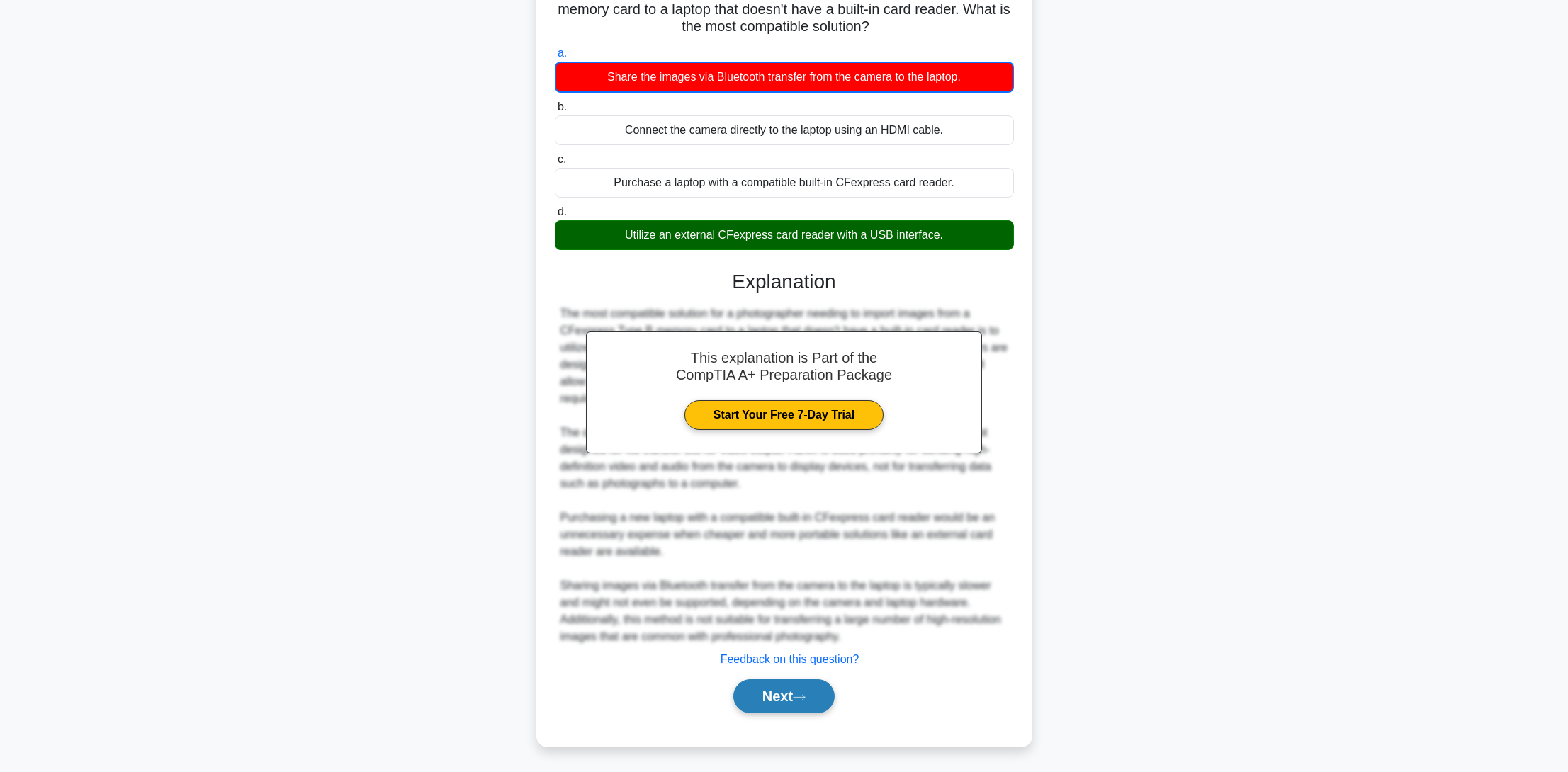
click at [822, 688] on button "Next" at bounding box center [784, 695] width 101 height 34
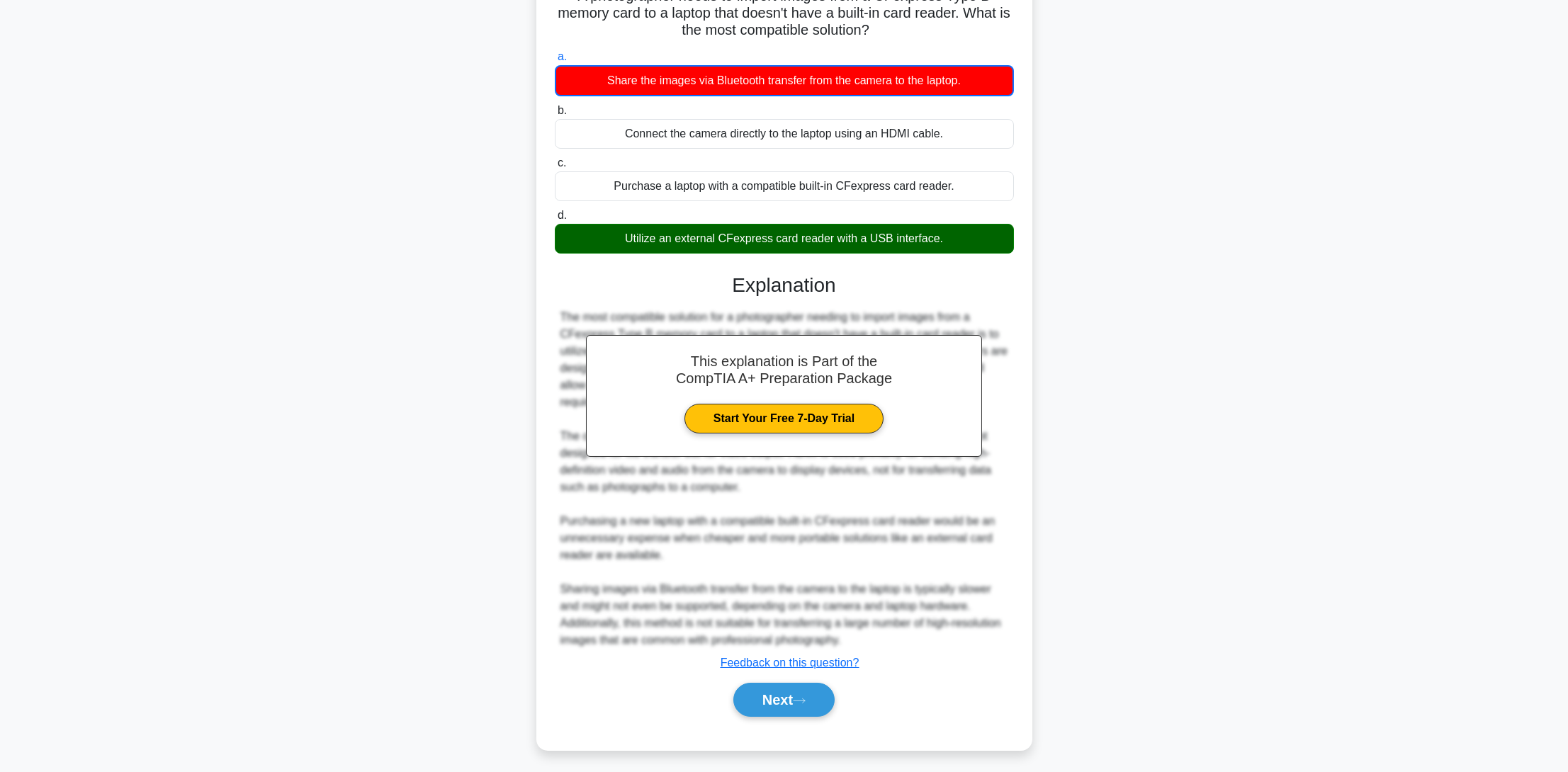
scroll to position [0, 0]
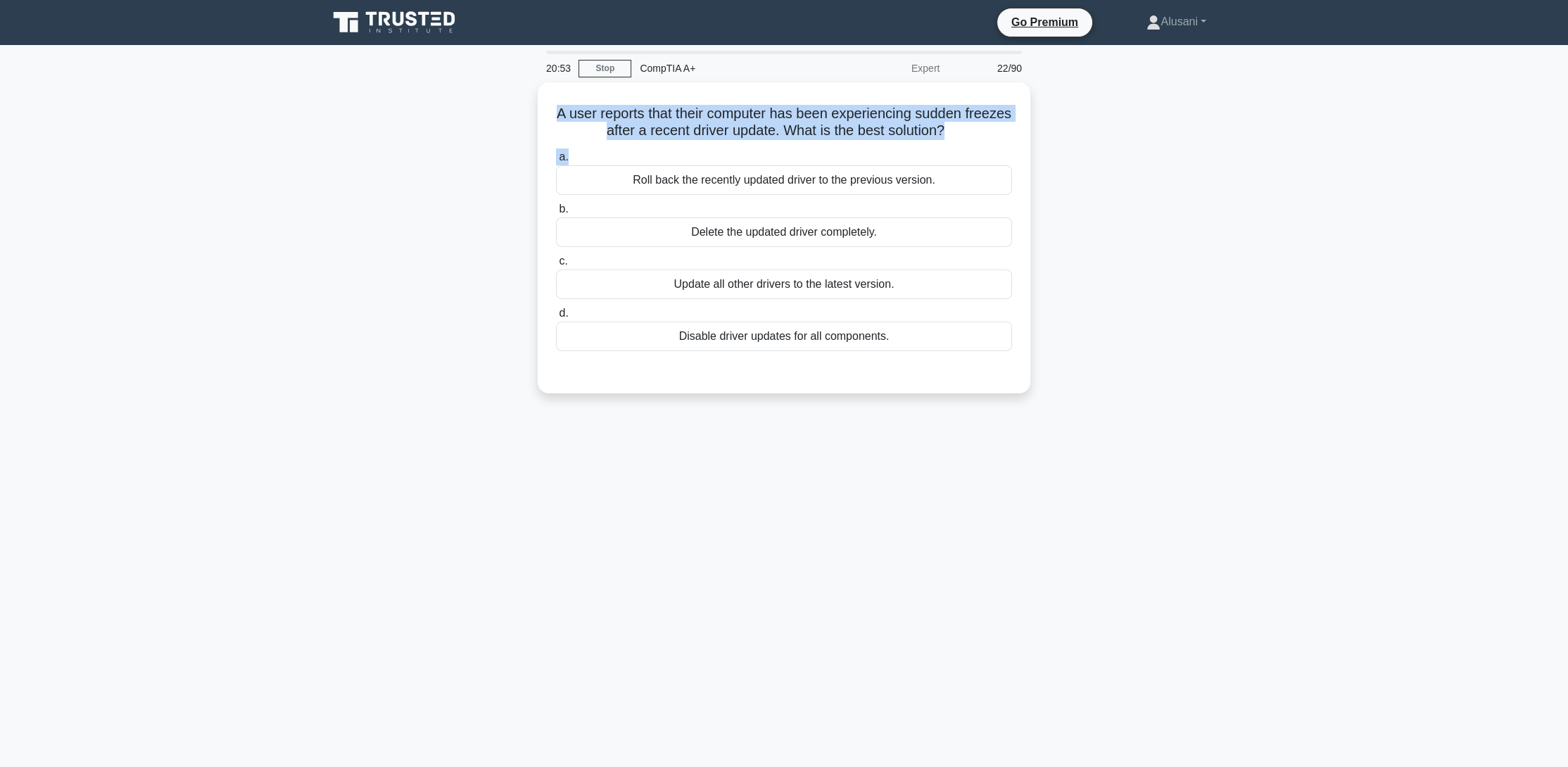
drag, startPoint x: 577, startPoint y: 106, endPoint x: 1051, endPoint y: 145, distance: 475.6
click at [1051, 145] on div "A user reports that their computer has been experiencing sudden freezes after a…" at bounding box center [784, 246] width 929 height 328
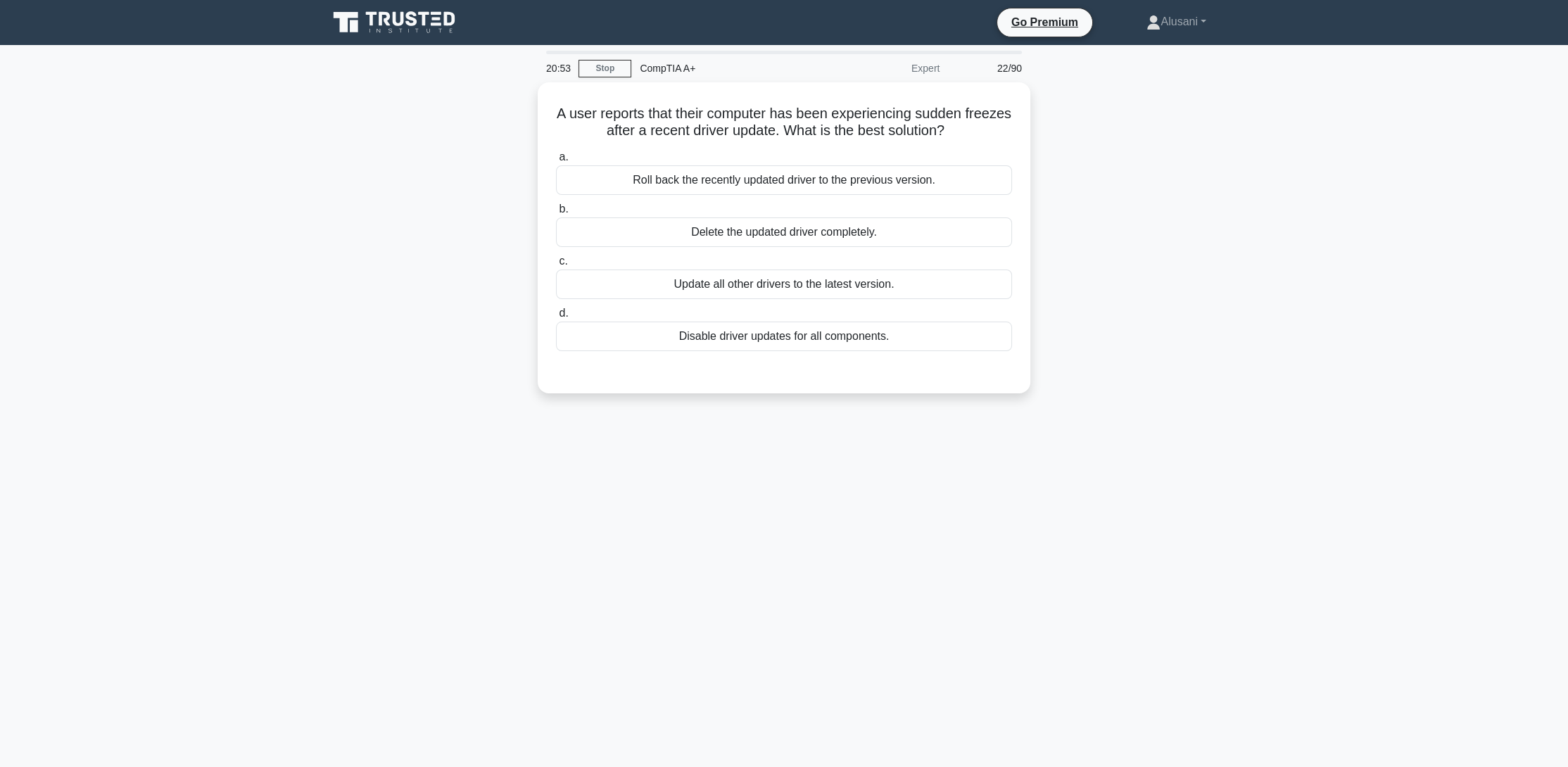
drag, startPoint x: 1149, startPoint y: 174, endPoint x: 1157, endPoint y: 181, distance: 10.6
click at [1157, 181] on div "A user reports that their computer has been experiencing sudden freezes after a…" at bounding box center [784, 246] width 929 height 328
click at [727, 175] on div "Roll back the recently updated driver to the previous version." at bounding box center [784, 176] width 456 height 29
click at [556, 158] on input "a. Roll back the recently updated driver to the previous version." at bounding box center [556, 154] width 0 height 10
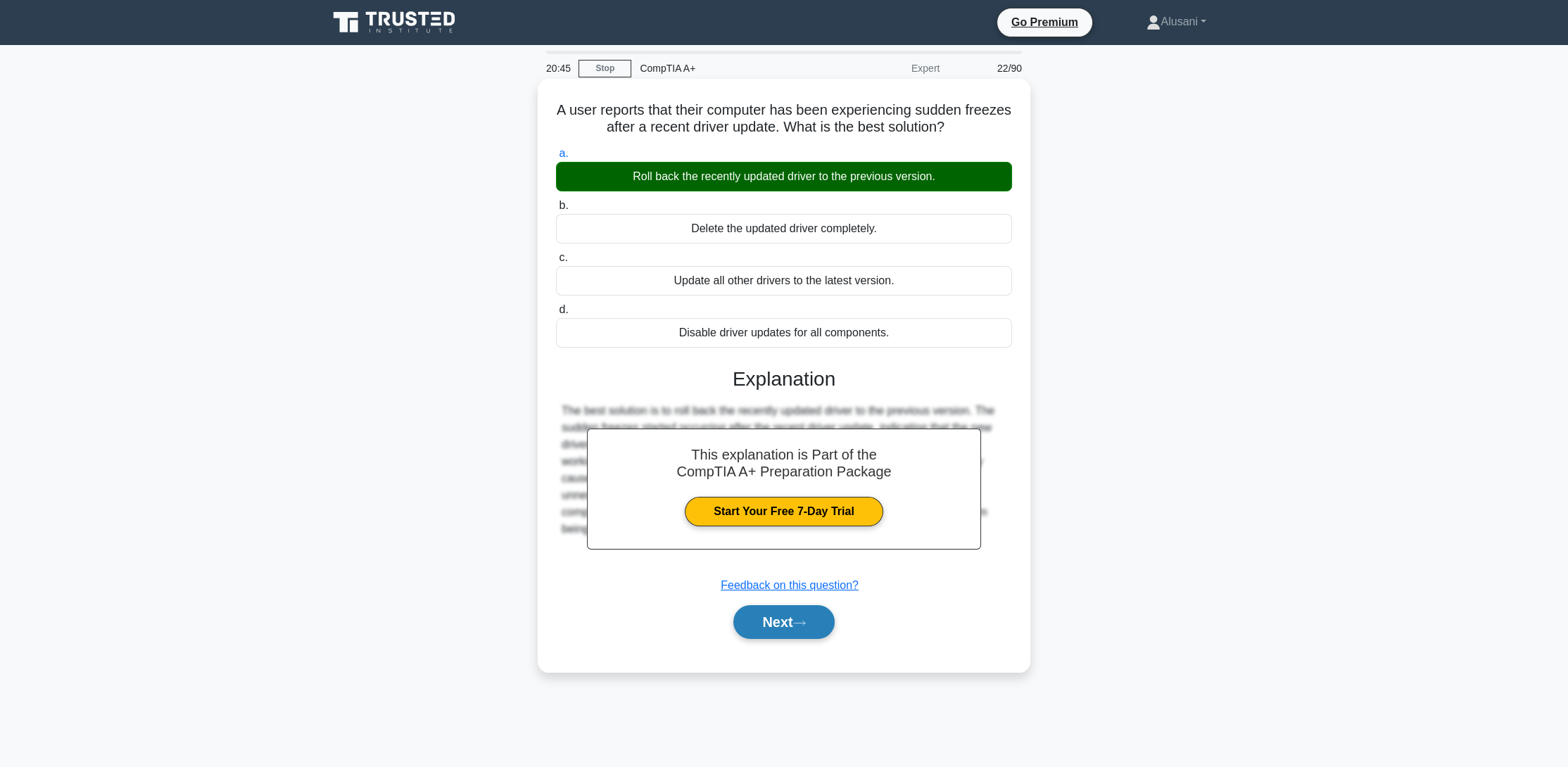
click at [834, 622] on button "Next" at bounding box center [784, 622] width 100 height 34
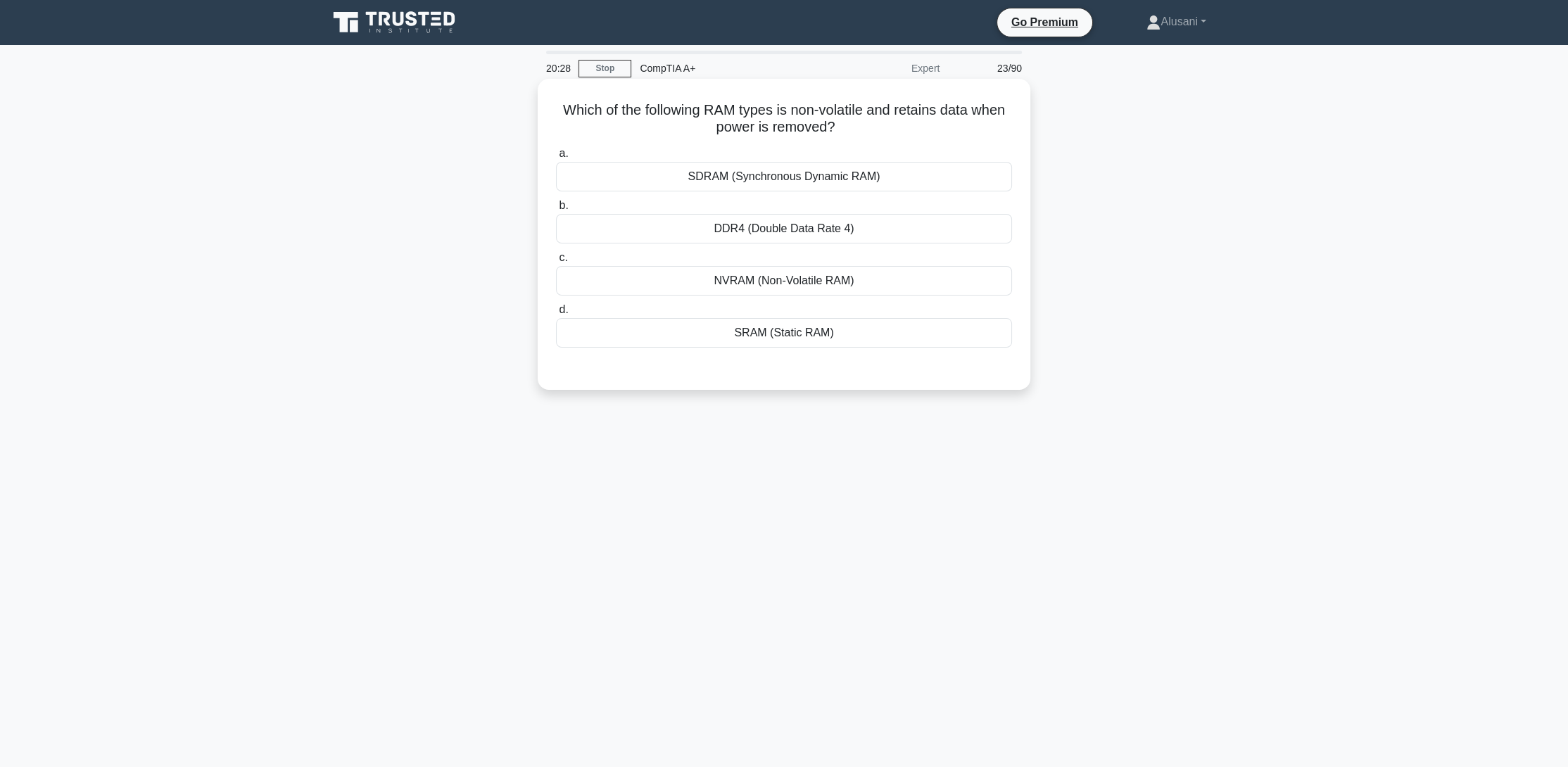
click at [842, 233] on div "DDR4 (Double Data Rate 4)" at bounding box center [784, 228] width 456 height 29
click at [556, 210] on input "b. DDR4 (Double Data Rate 4)" at bounding box center [556, 206] width 0 height 10
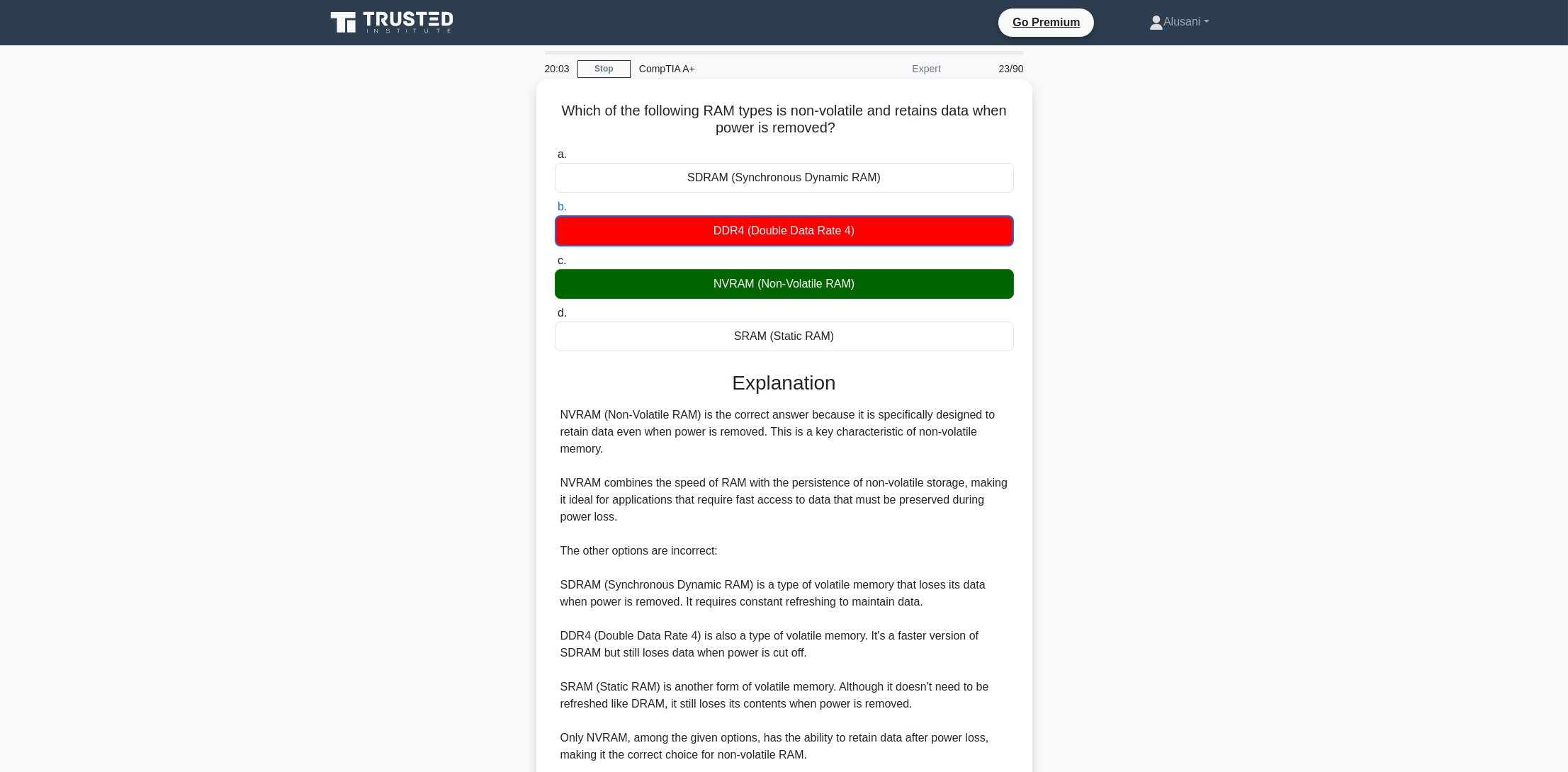
scroll to position [118, 0]
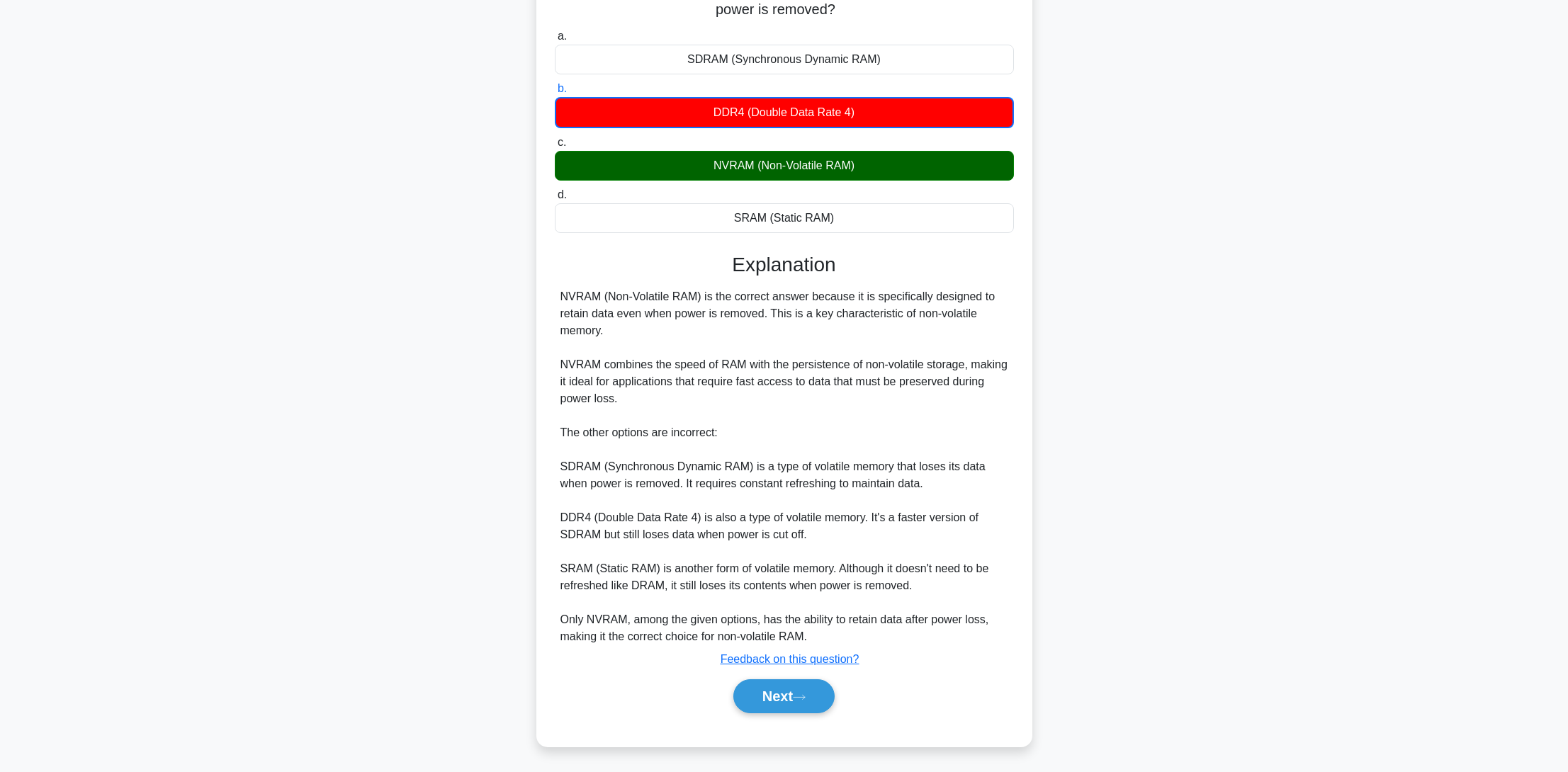
click at [770, 726] on div "a. SDRAM (Synchronous Dynamic RAM) b. DDR4 (Double Data Rate 4) c. d." at bounding box center [784, 377] width 462 height 706
click at [769, 701] on button "Next" at bounding box center [784, 695] width 101 height 34
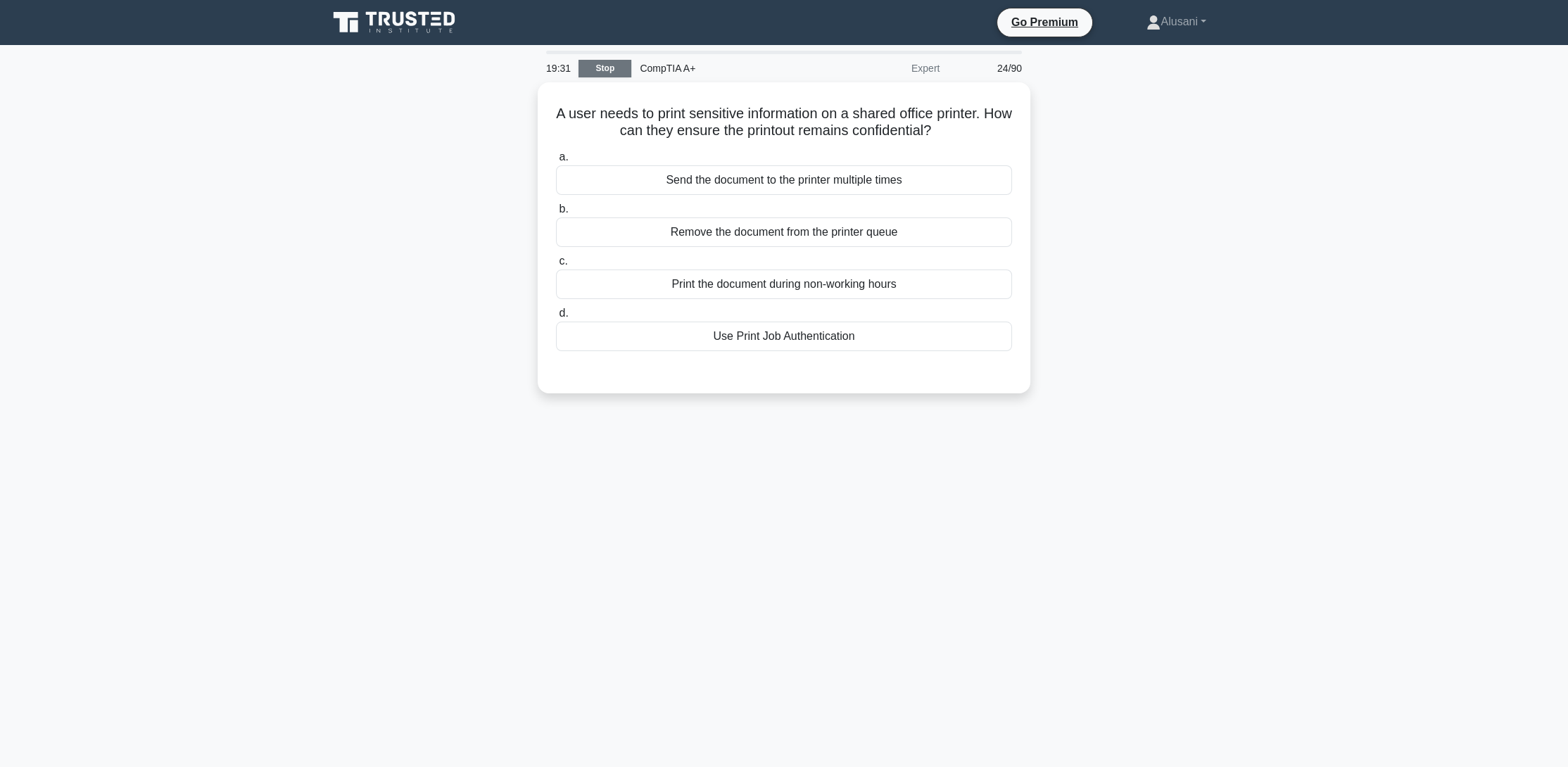
click at [594, 70] on link "Stop" at bounding box center [605, 68] width 53 height 17
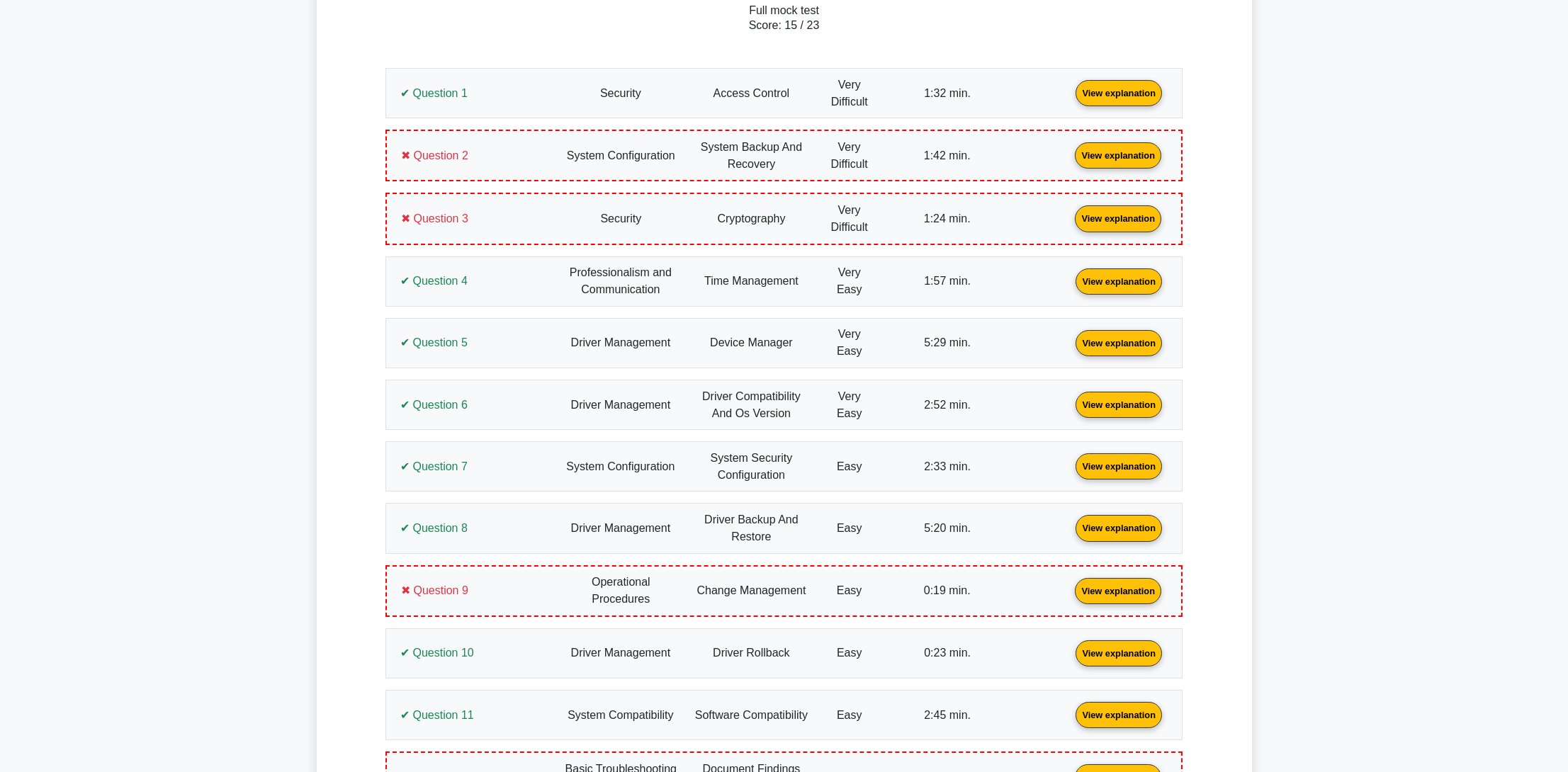
scroll to position [245, 0]
